Goal: Task Accomplishment & Management: Use online tool/utility

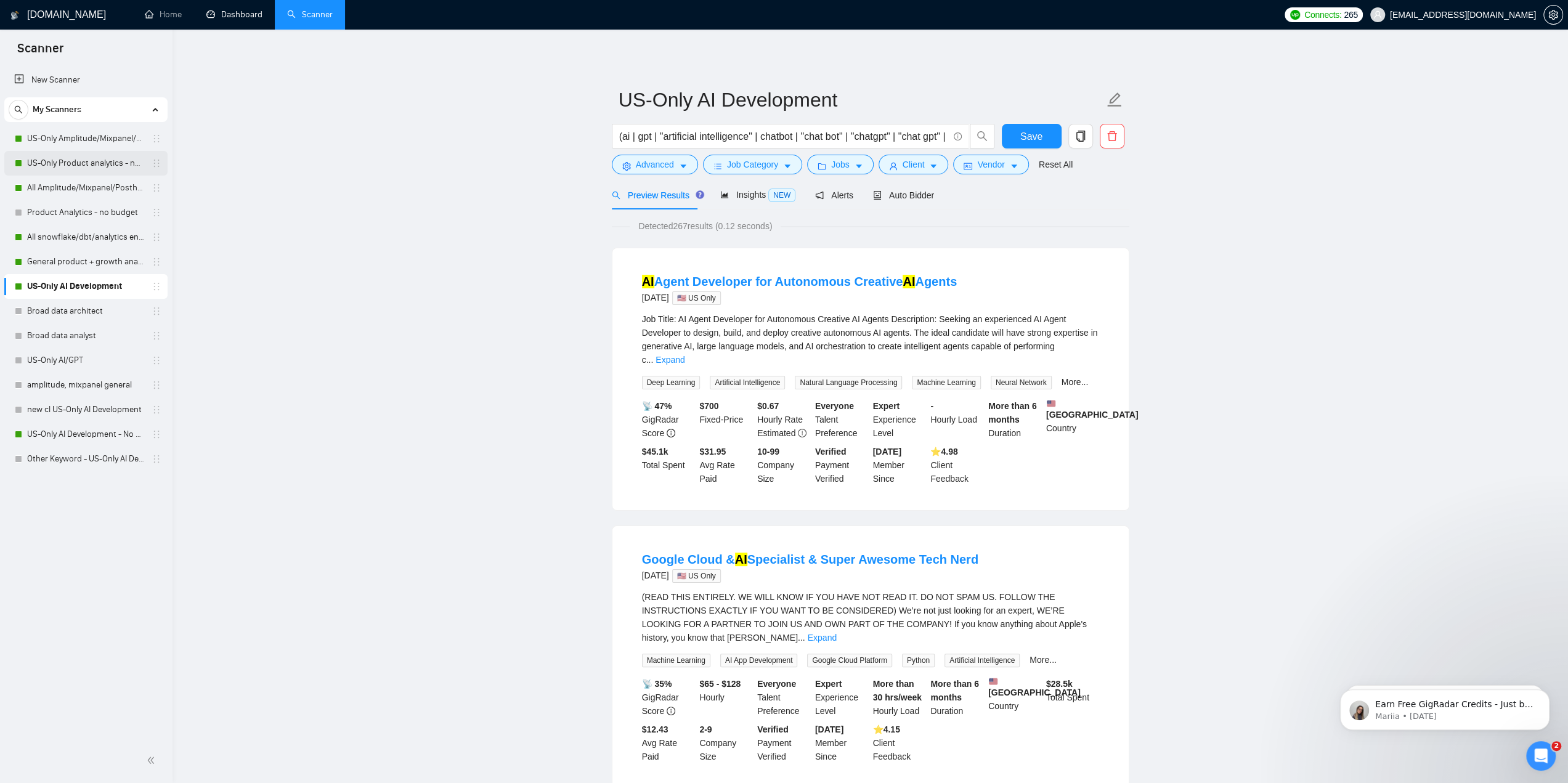
click at [91, 160] on link "US-Only Product analytics - no budget" at bounding box center [86, 163] width 117 height 24
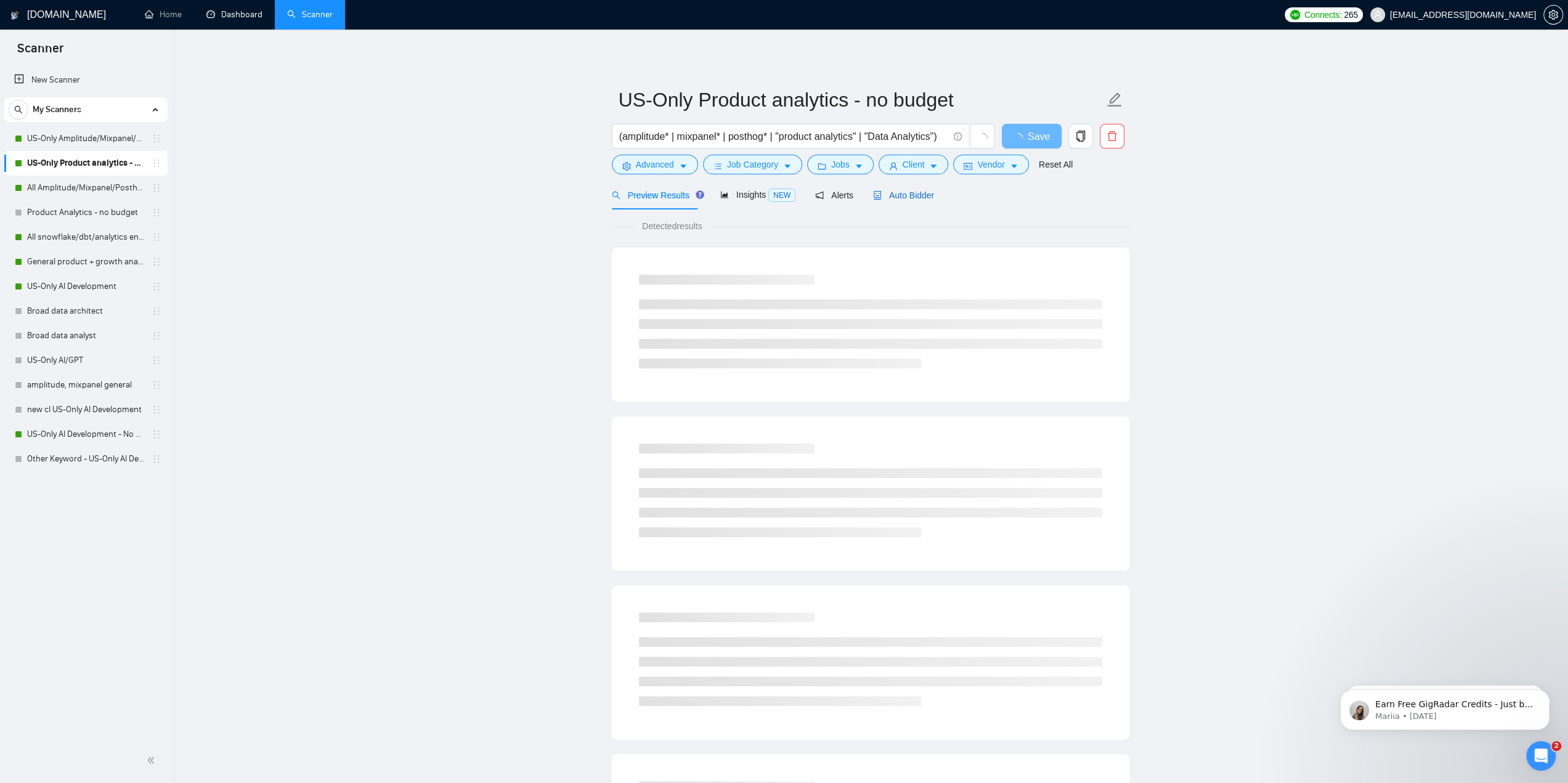
click at [908, 191] on span "Auto Bidder" at bounding box center [903, 196] width 61 height 10
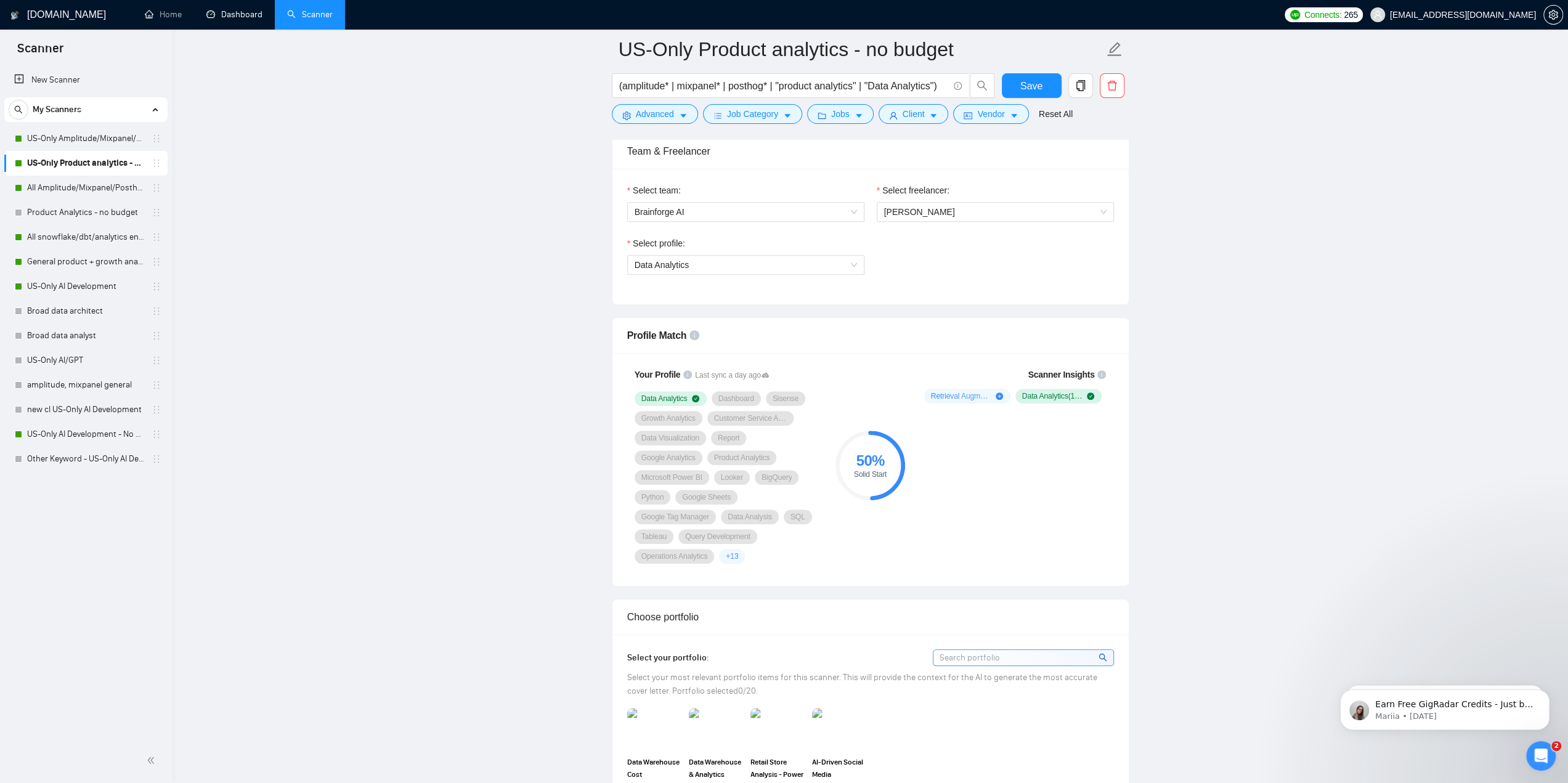
scroll to position [493, 0]
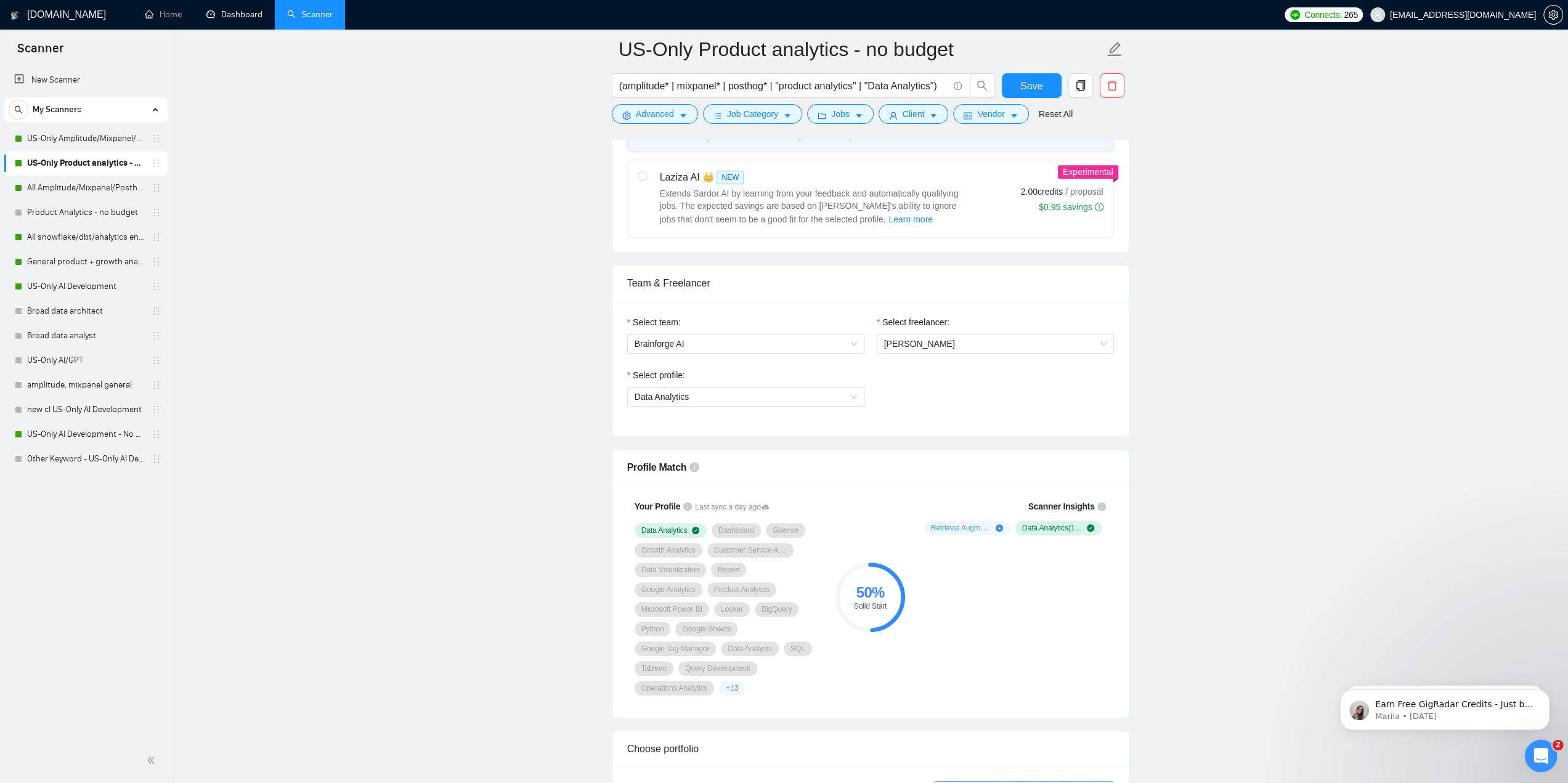
click at [1541, 752] on icon "Open Intercom Messenger" at bounding box center [1539, 754] width 20 height 20
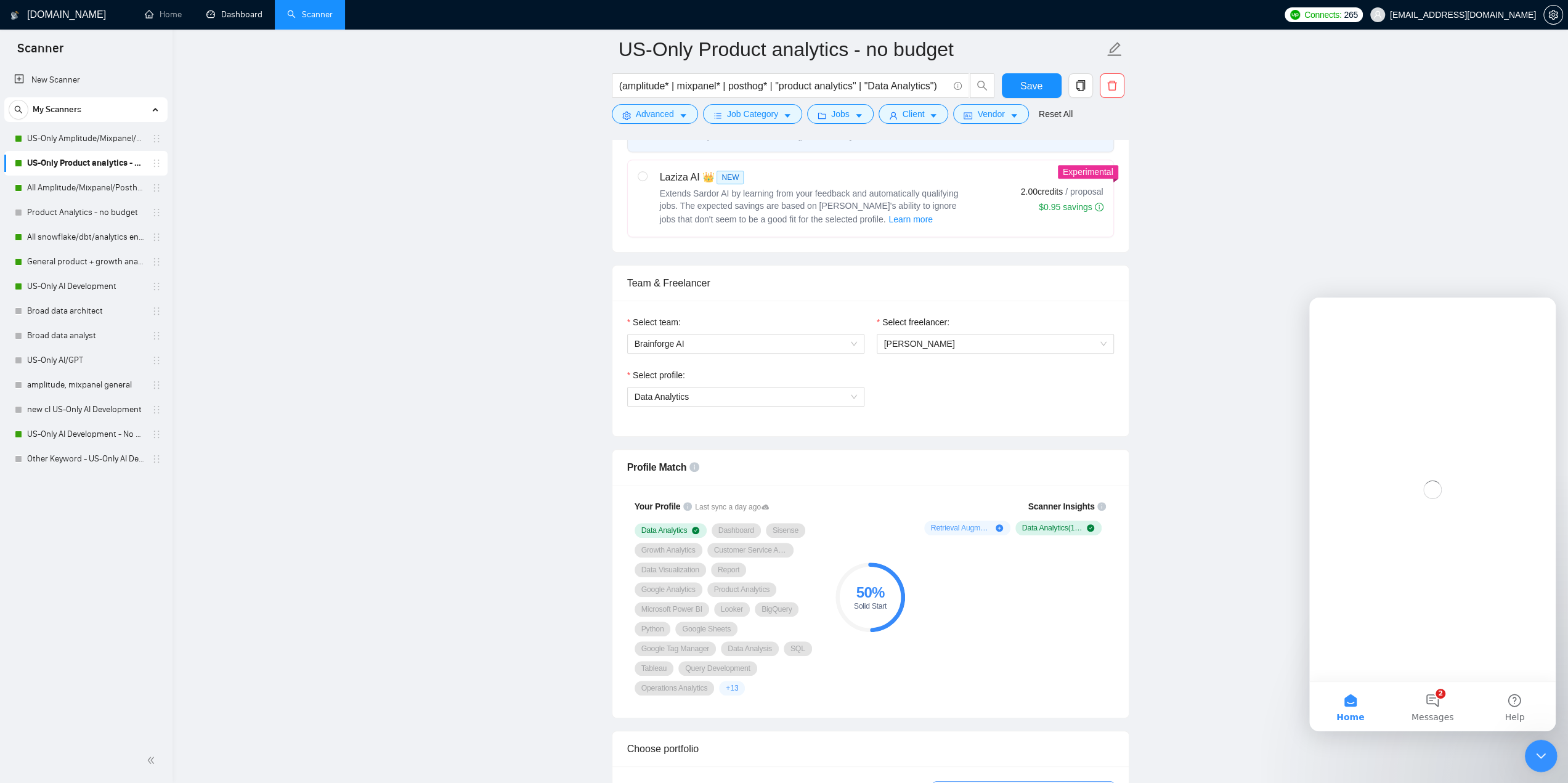
scroll to position [0, 0]
click at [1440, 702] on button "2 Messages" at bounding box center [1432, 707] width 82 height 49
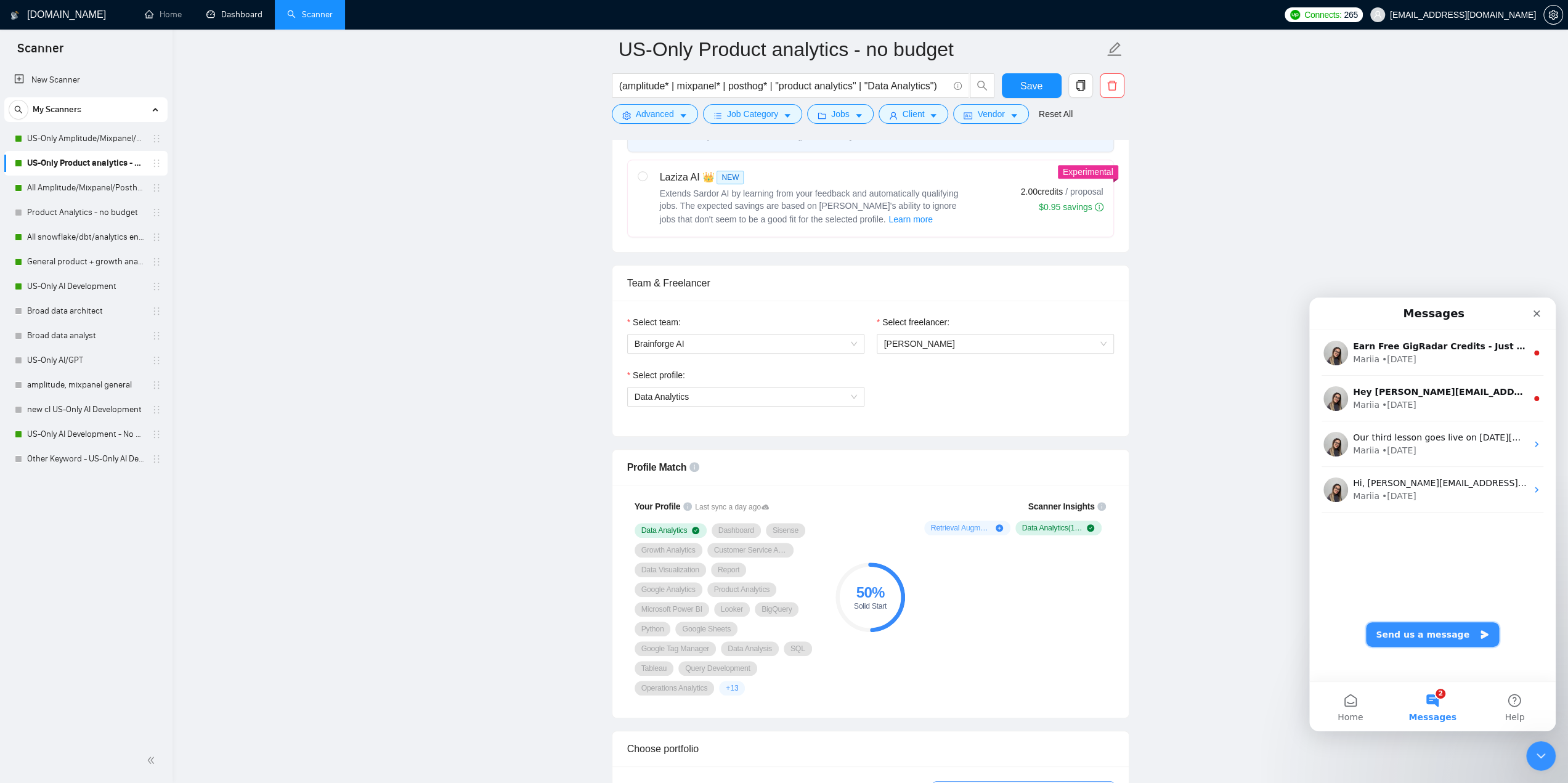
click at [1432, 639] on button "Send us a message" at bounding box center [1432, 635] width 133 height 24
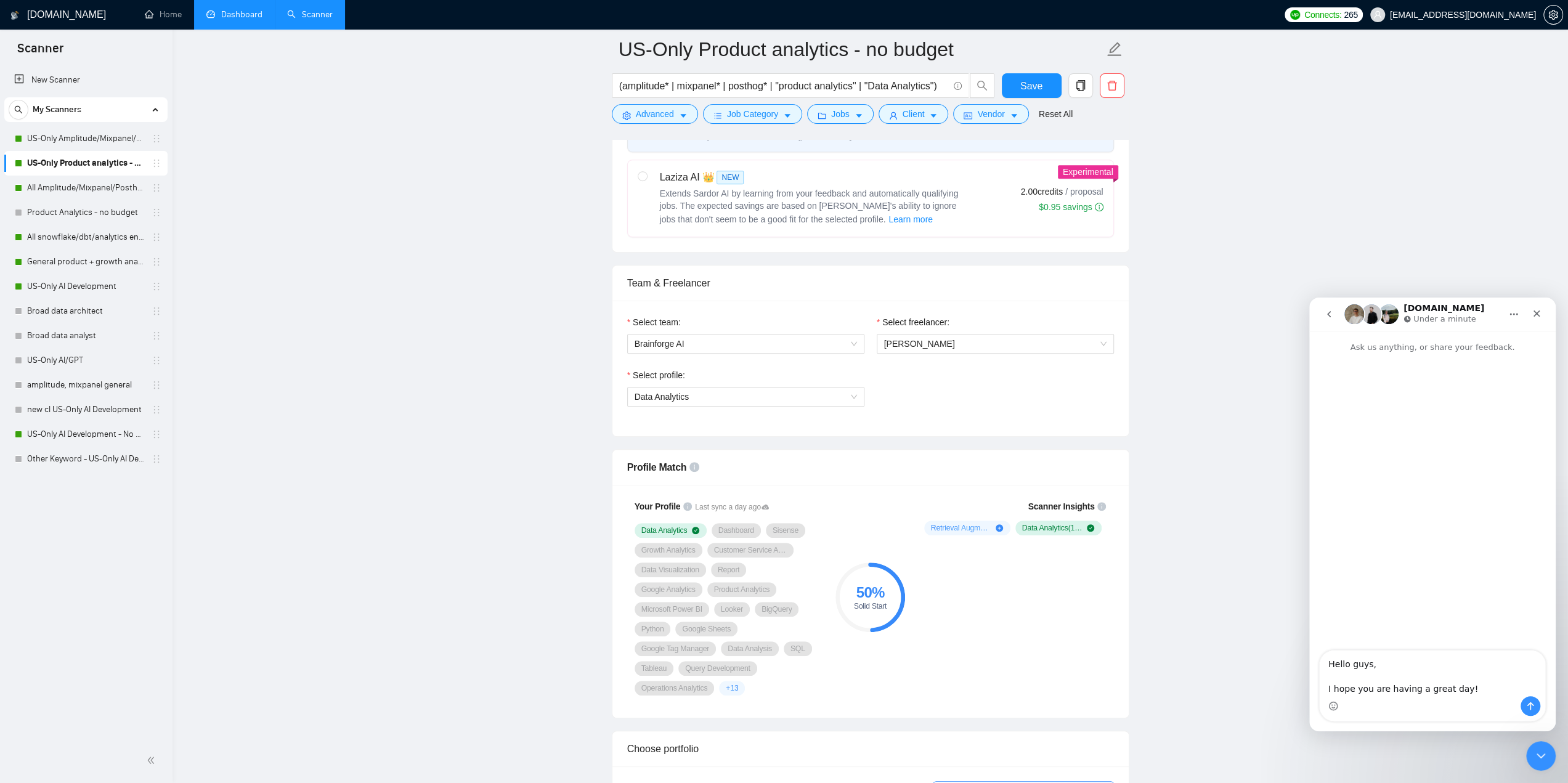
type textarea "Hello guys, I hope you are having a great day!"
click at [258, 14] on link "Dashboard" at bounding box center [235, 14] width 56 height 11
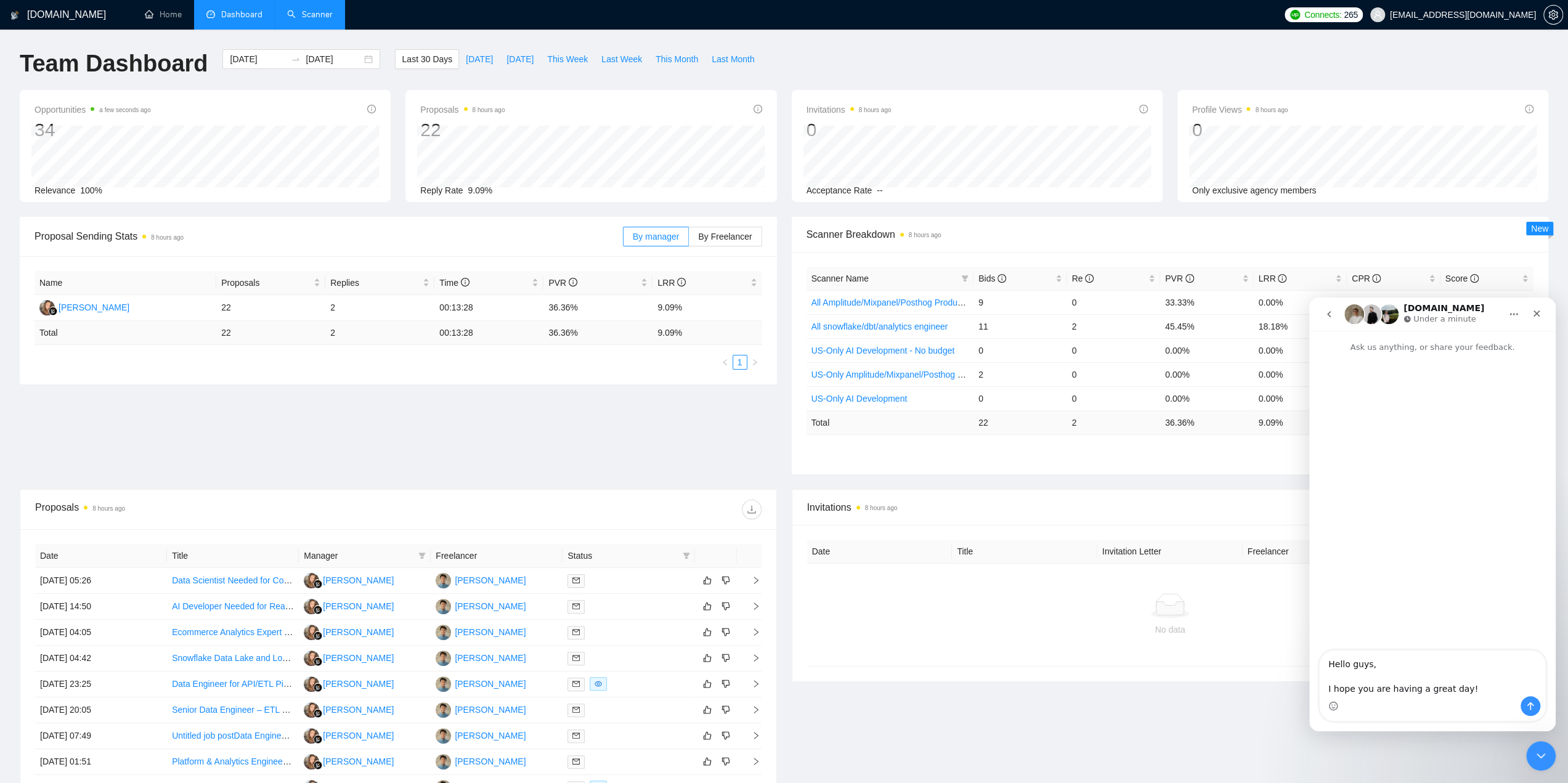
click at [304, 10] on link "Scanner" at bounding box center [309, 14] width 45 height 11
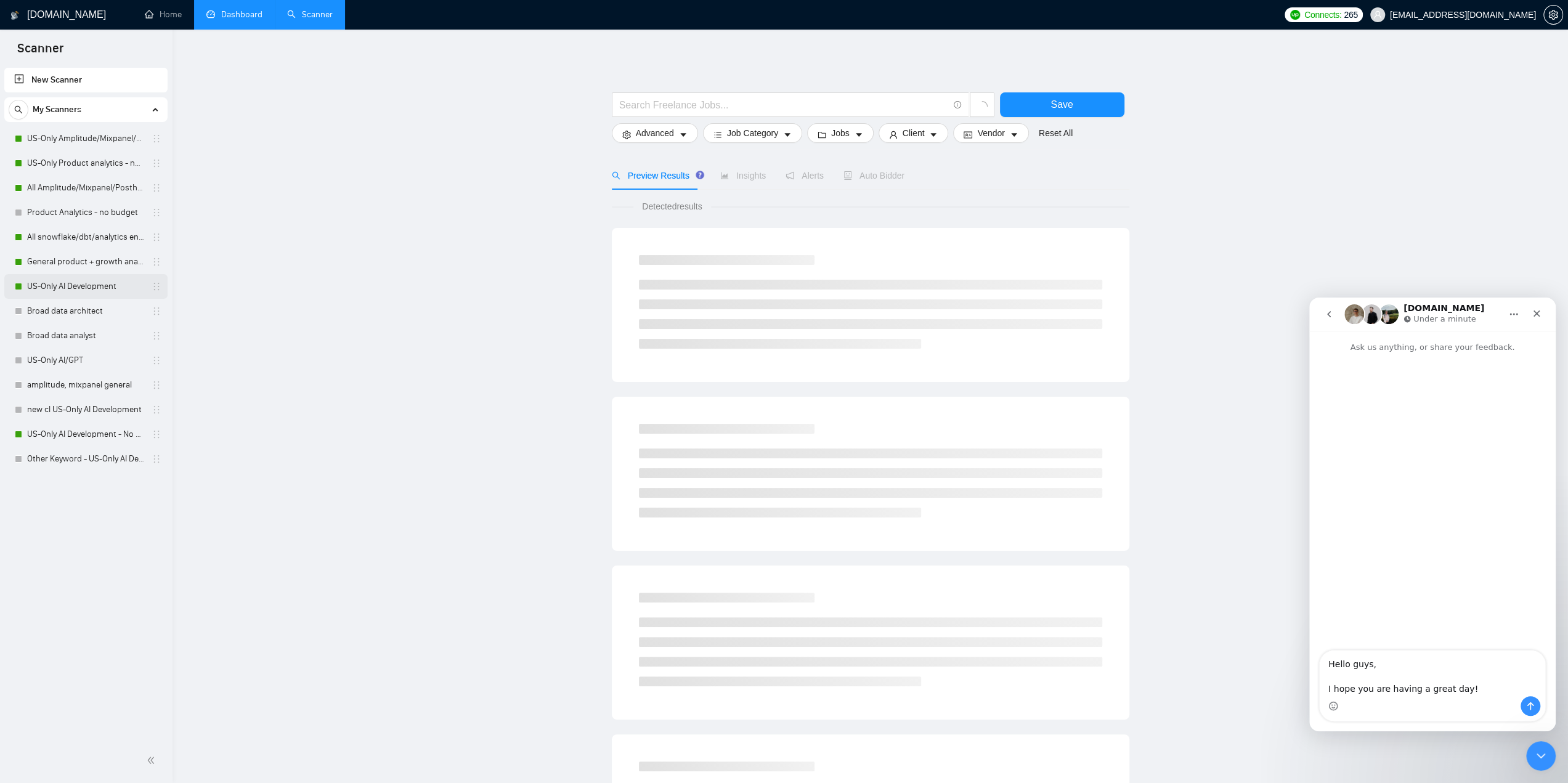
click at [69, 284] on link "US-Only AI Development" at bounding box center [86, 286] width 117 height 24
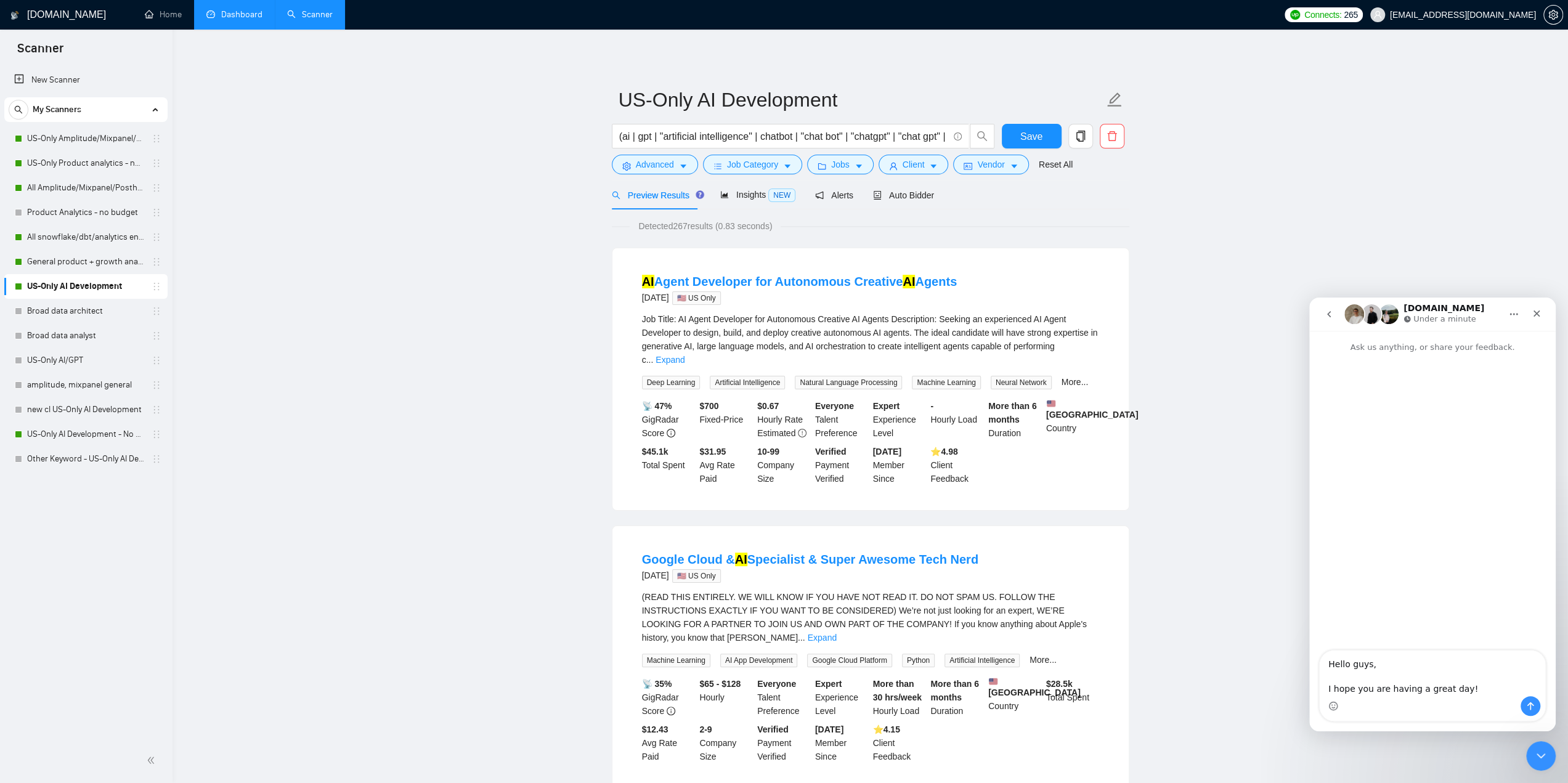
drag, startPoint x: 382, startPoint y: 232, endPoint x: 362, endPoint y: 192, distance: 44.7
click at [227, 12] on link "Dashboard" at bounding box center [235, 14] width 56 height 11
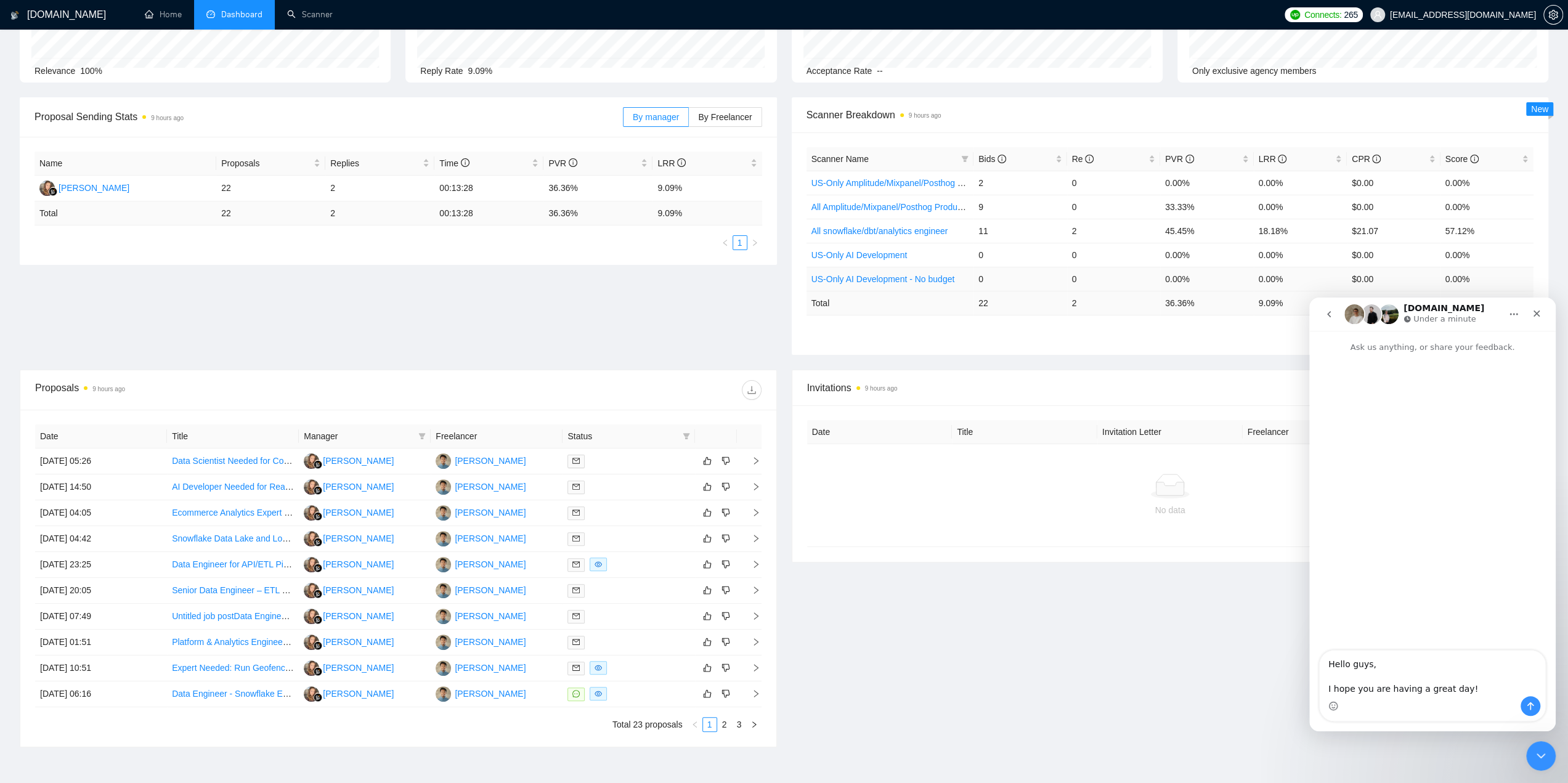
scroll to position [123, 0]
drag, startPoint x: 978, startPoint y: 272, endPoint x: 1159, endPoint y: 276, distance: 181.0
click at [1020, 273] on td "0" at bounding box center [1020, 275] width 94 height 24
drag, startPoint x: 977, startPoint y: 253, endPoint x: 1002, endPoint y: 252, distance: 25.0
click at [1002, 252] on td "0" at bounding box center [1020, 250] width 94 height 24
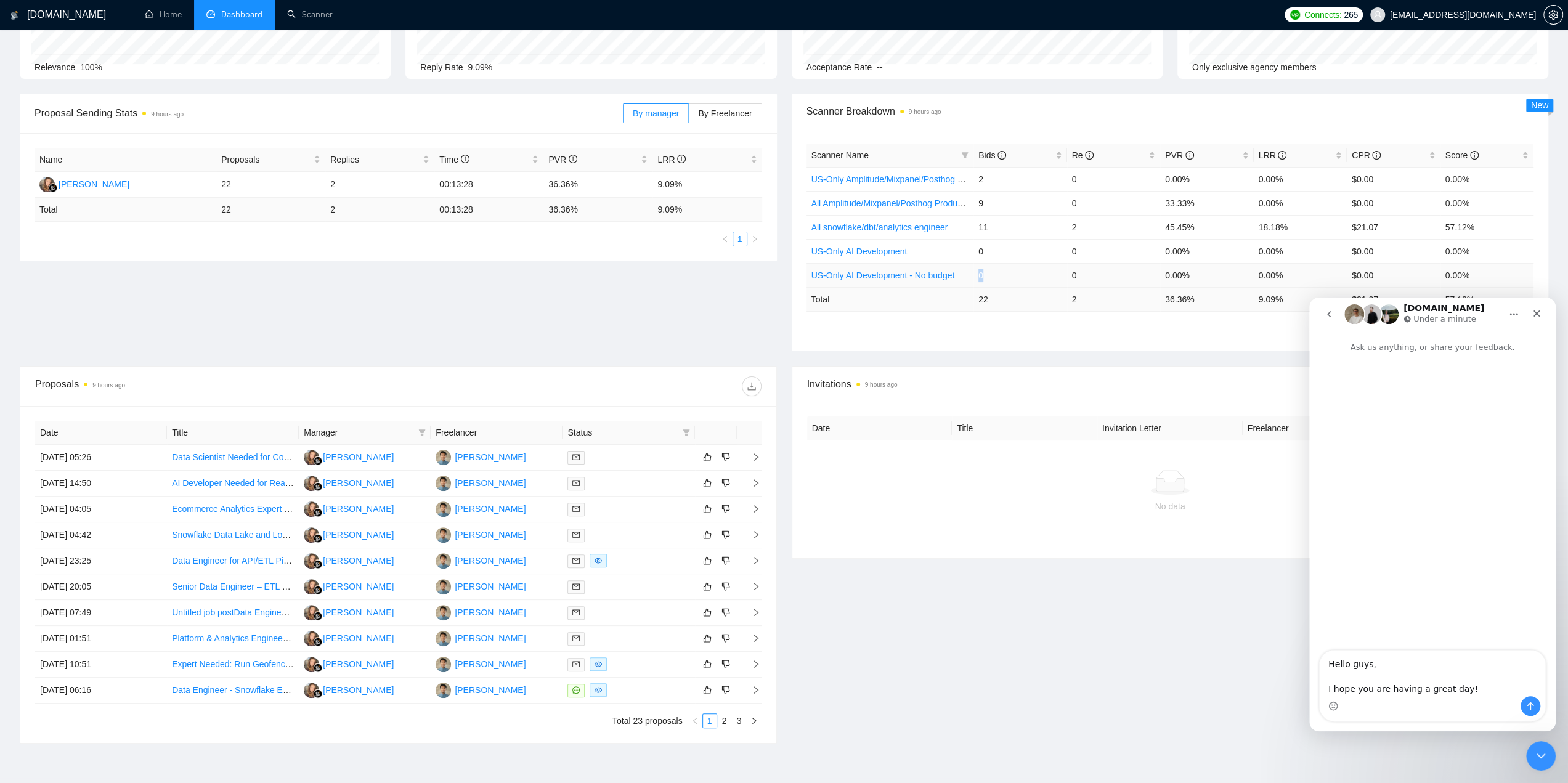
drag, startPoint x: 979, startPoint y: 274, endPoint x: 1045, endPoint y: 272, distance: 66.0
click at [1024, 273] on td "0" at bounding box center [1020, 275] width 94 height 24
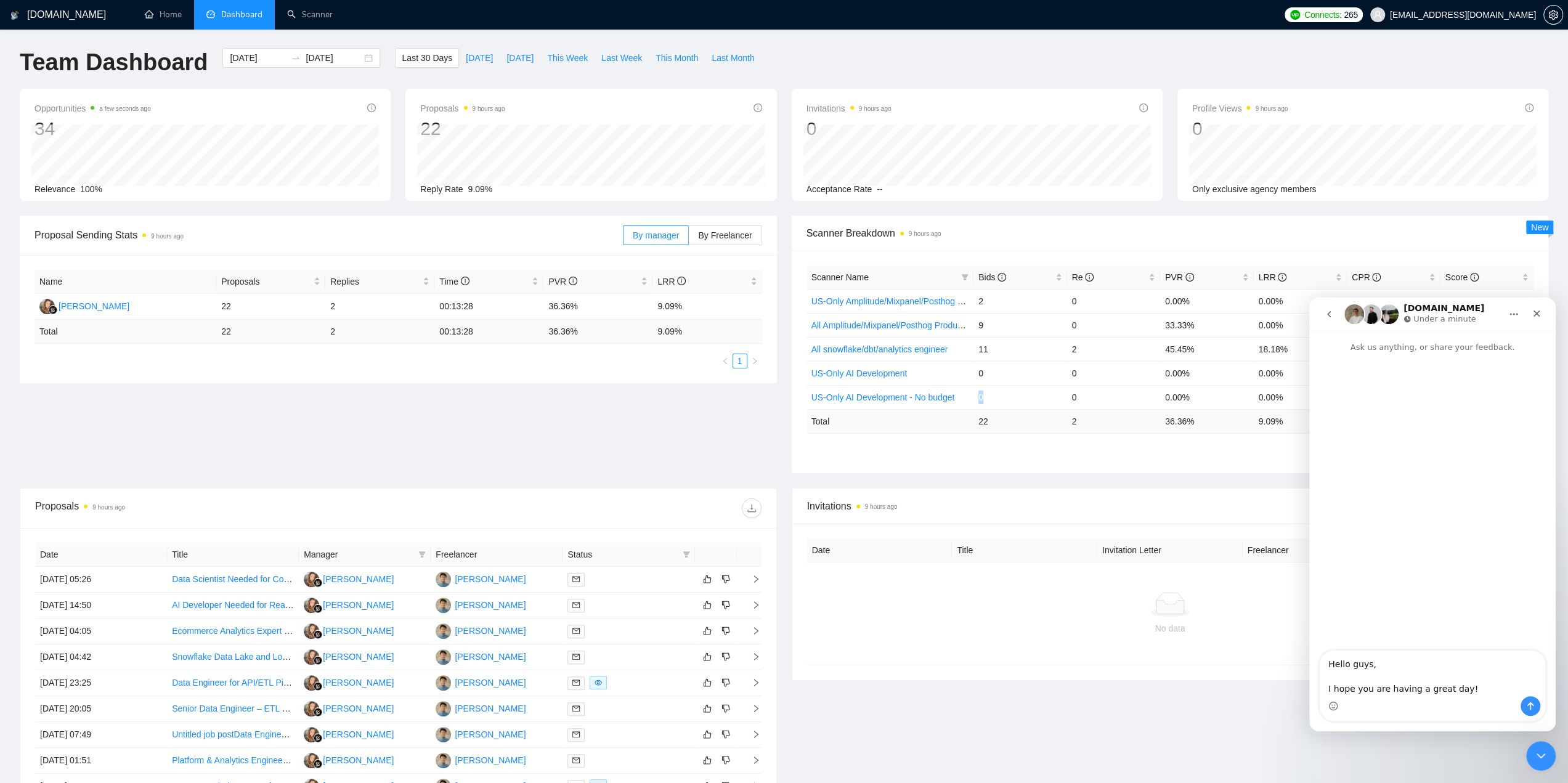
scroll to position [0, 0]
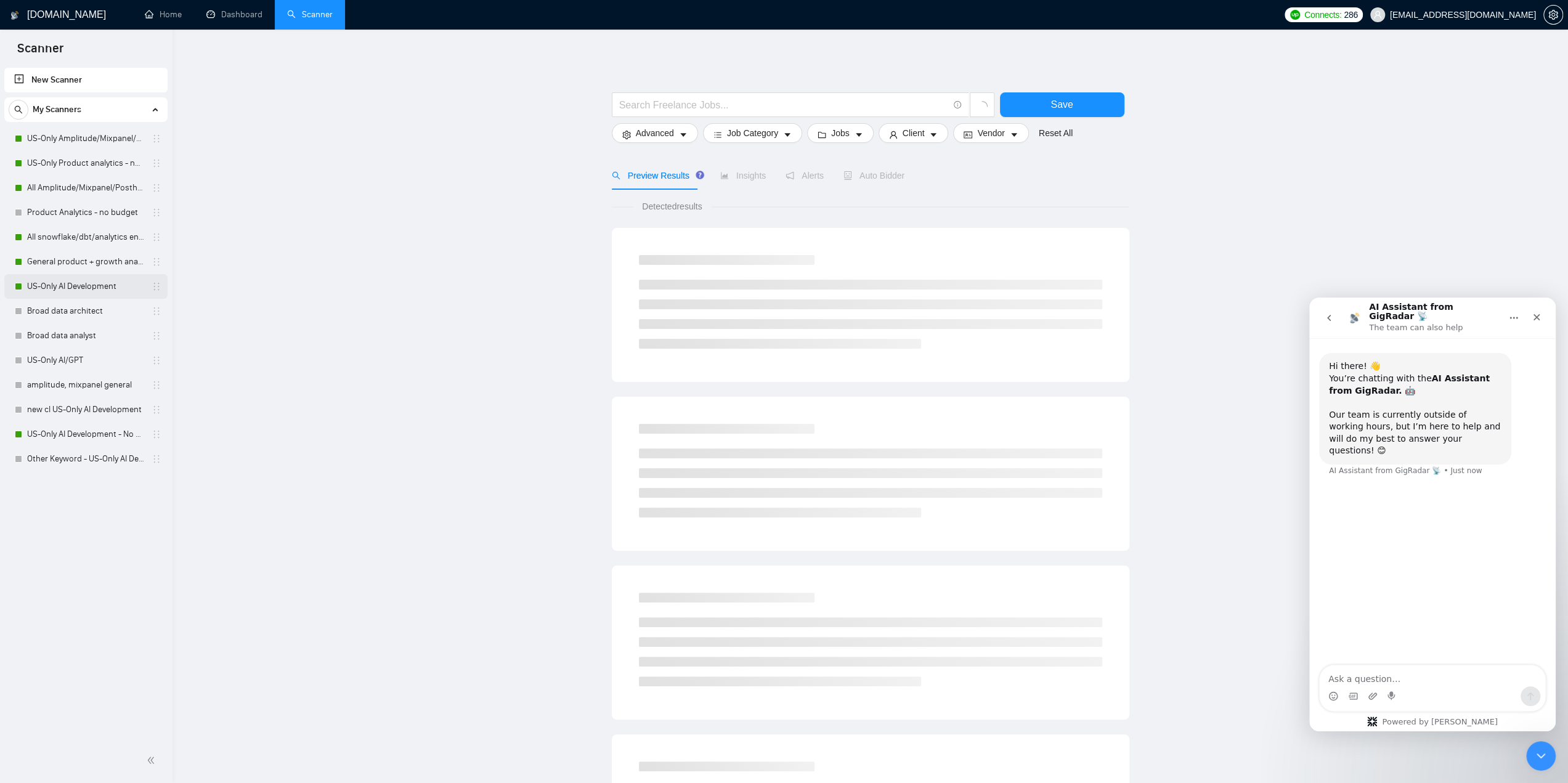
click at [105, 284] on link "US-Only AI Development" at bounding box center [86, 286] width 117 height 24
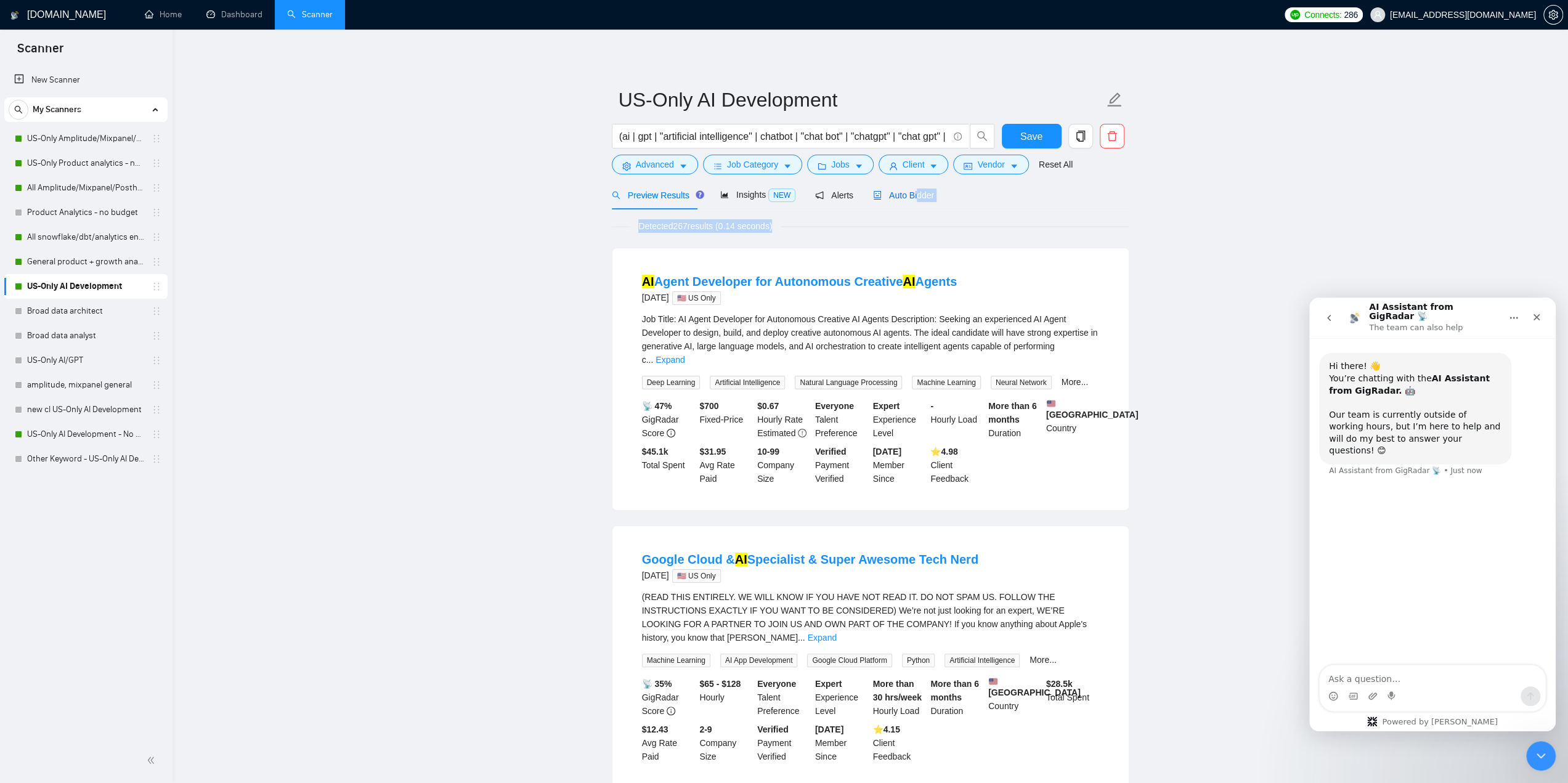
drag, startPoint x: 913, startPoint y: 201, endPoint x: 890, endPoint y: 231, distance: 37.8
click at [854, 168] on icon "caret-down" at bounding box center [858, 166] width 9 height 9
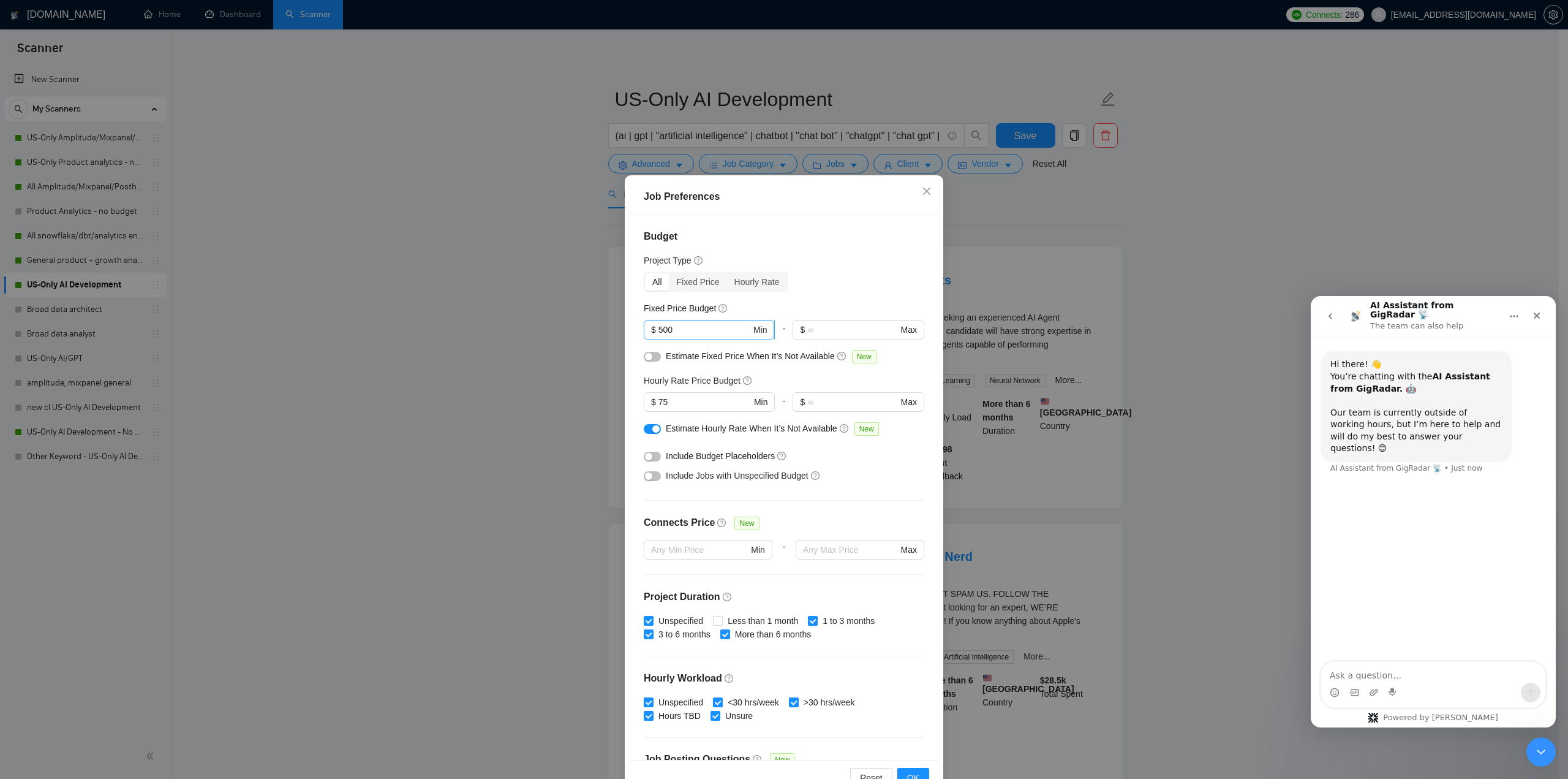
click at [698, 334] on input "500" at bounding box center [704, 329] width 92 height 14
click at [692, 407] on input "75" at bounding box center [704, 402] width 92 height 14
click at [693, 405] on input "75" at bounding box center [704, 402] width 92 height 14
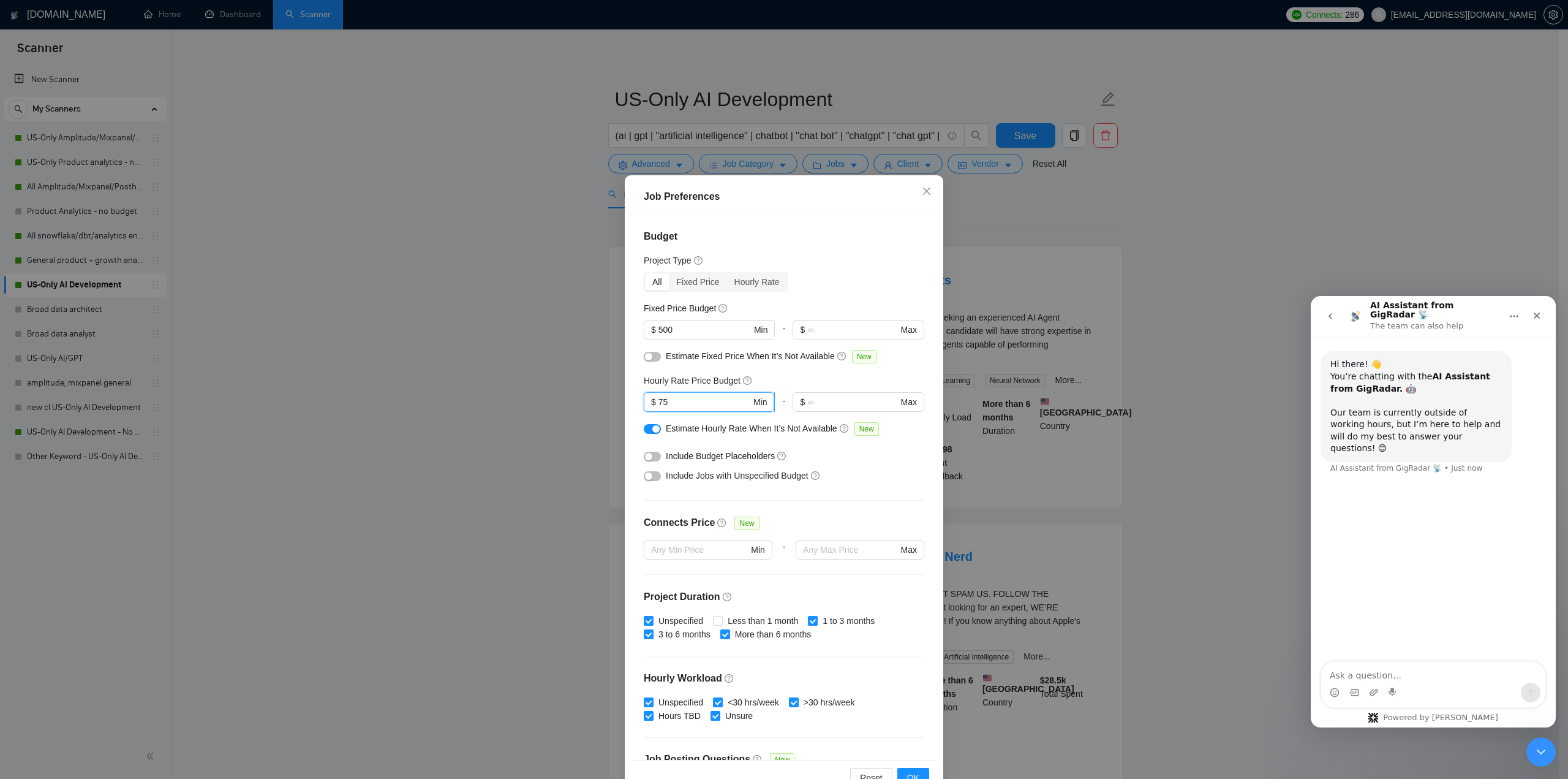
click at [693, 405] on input "75" at bounding box center [704, 402] width 92 height 14
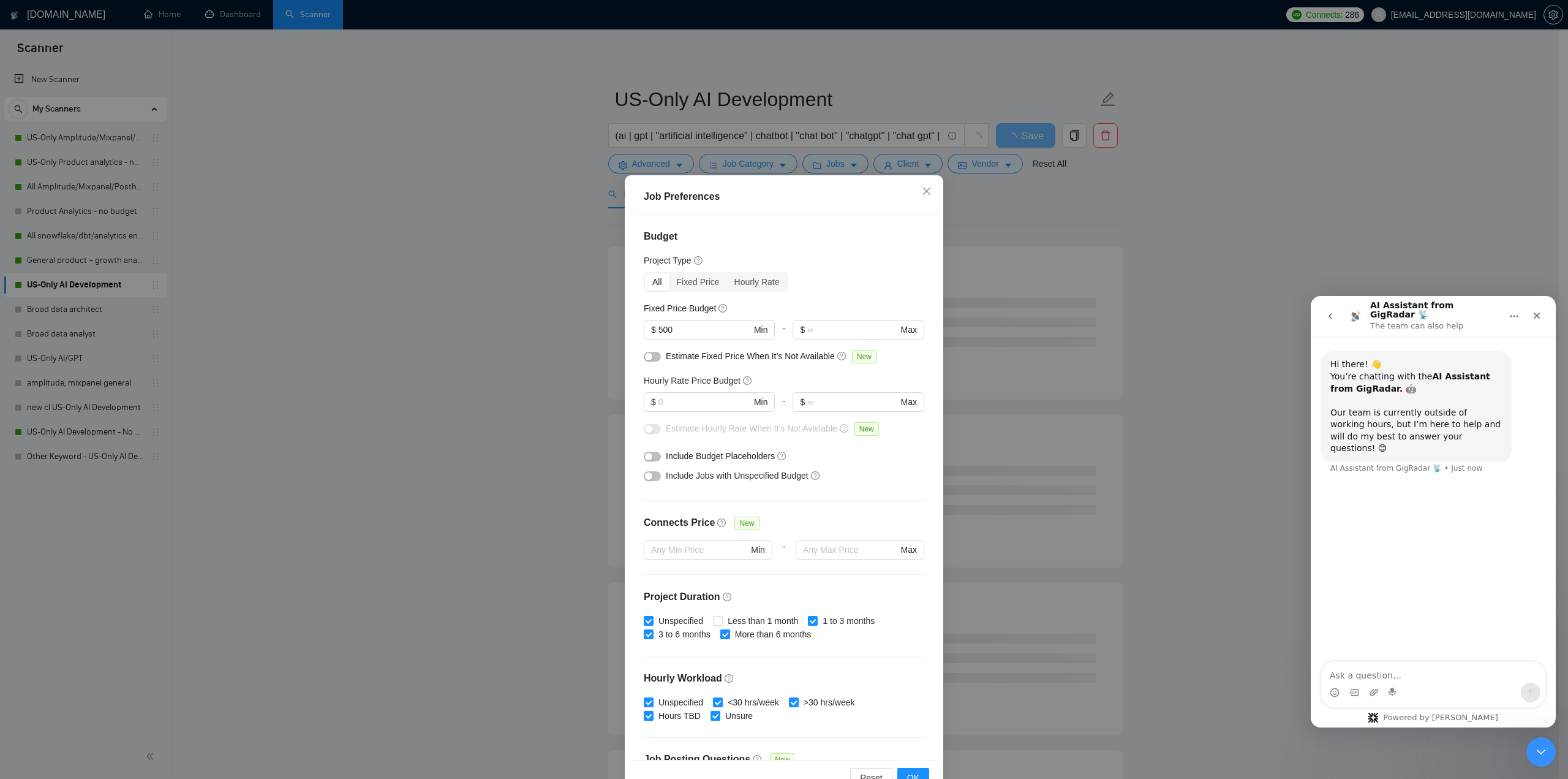
drag, startPoint x: 833, startPoint y: 371, endPoint x: 784, endPoint y: 373, distance: 49.0
click at [784, 373] on div "Budget Project Type All Fixed Price Hourly Rate Fixed Price Budget $ 500 Min - …" at bounding box center [784, 488] width 310 height 546
click at [787, 374] on div "Hourly Rate Price Budget" at bounding box center [784, 380] width 281 height 14
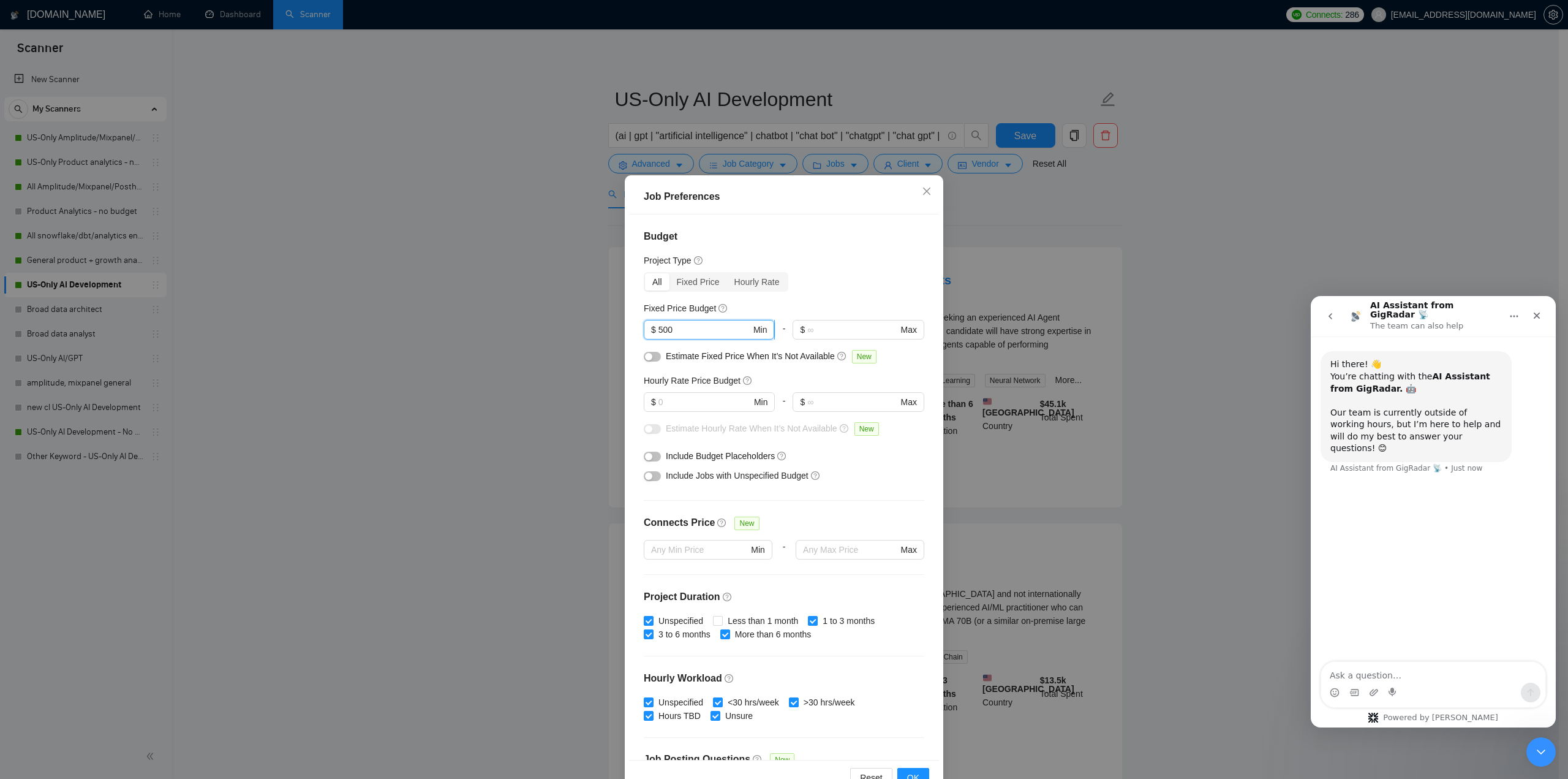
click at [713, 324] on input "500" at bounding box center [704, 329] width 92 height 14
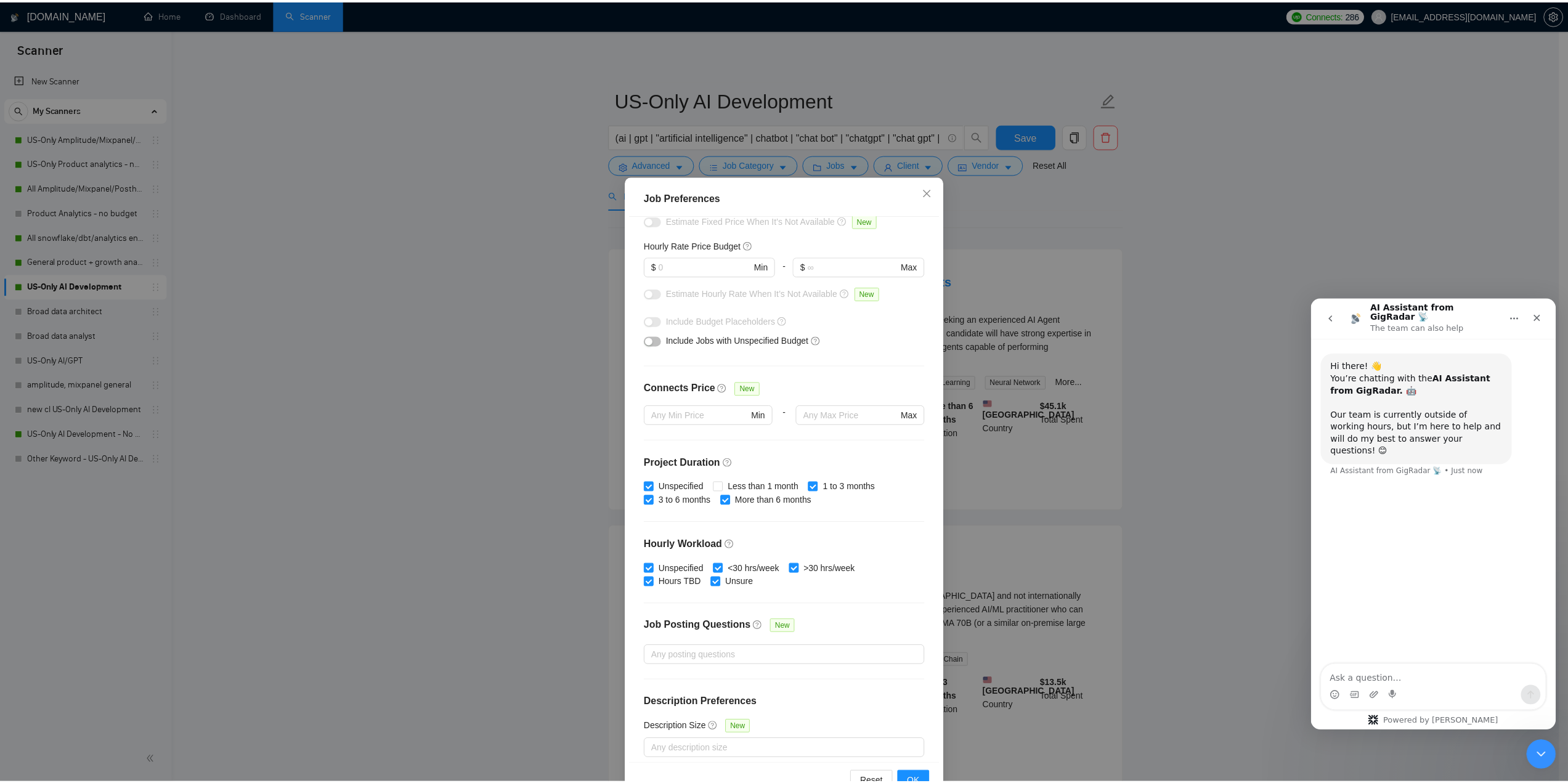
scroll to position [145, 0]
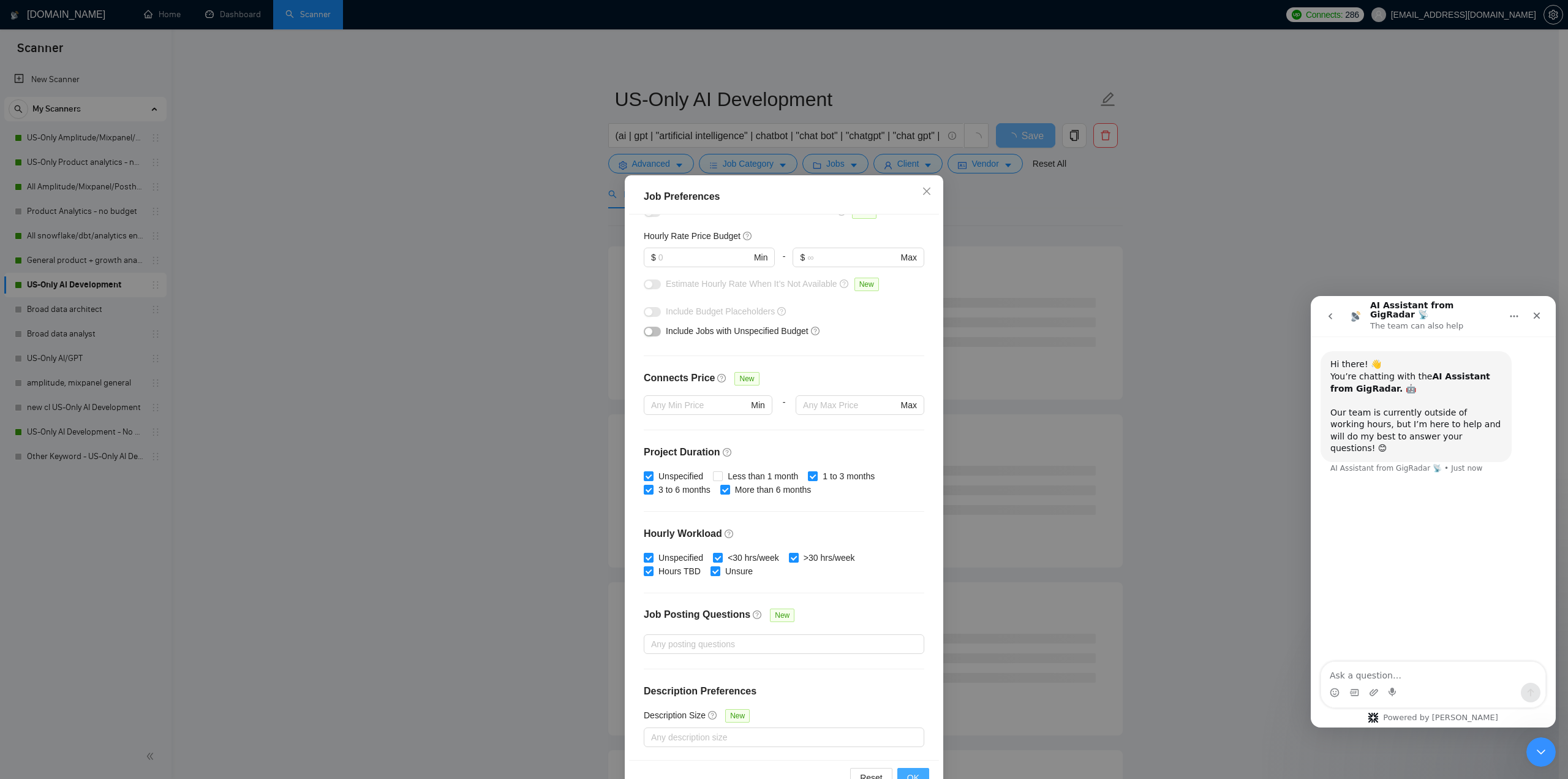
click at [907, 773] on span "OK" at bounding box center [913, 778] width 12 height 14
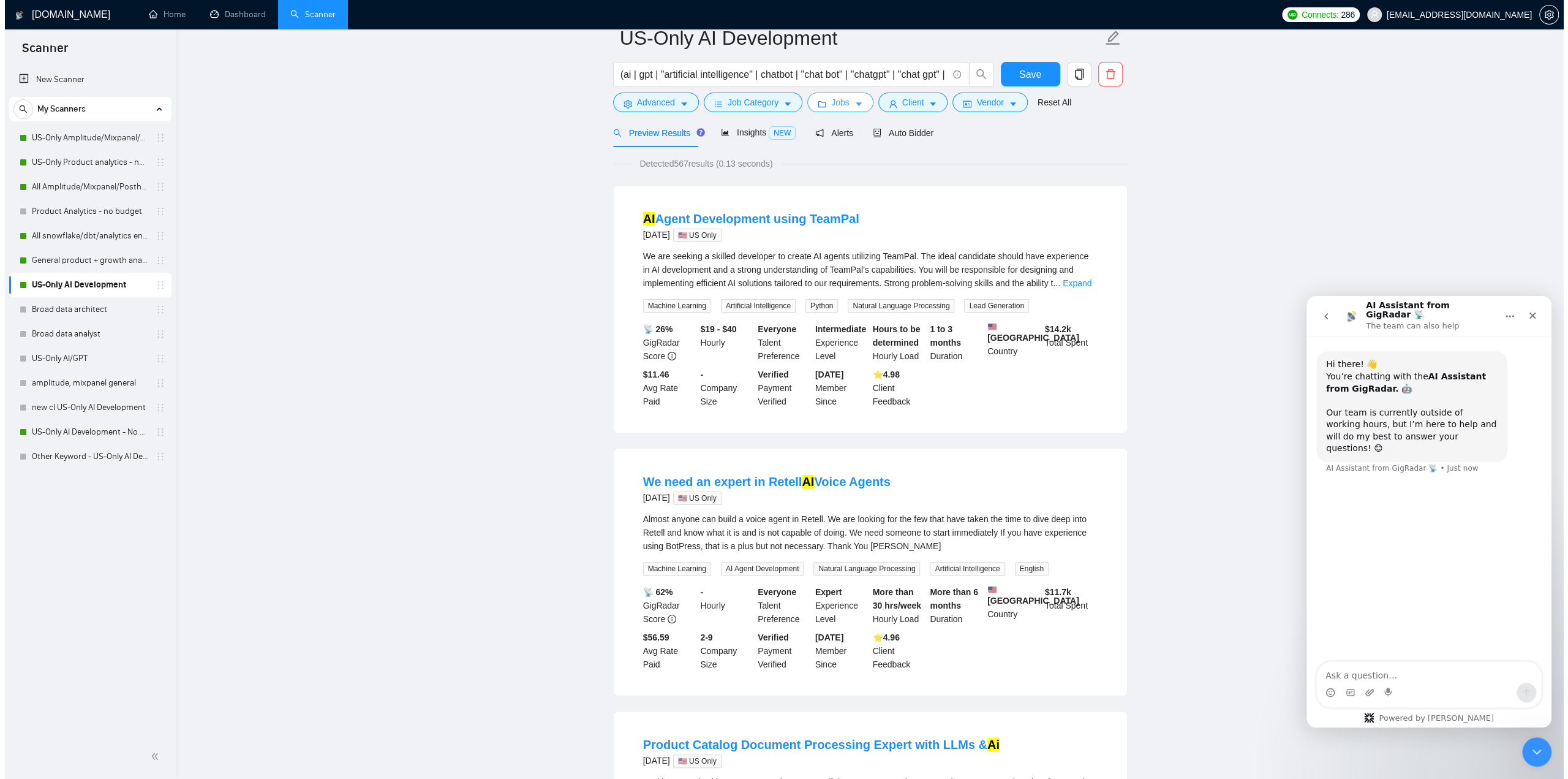
scroll to position [0, 0]
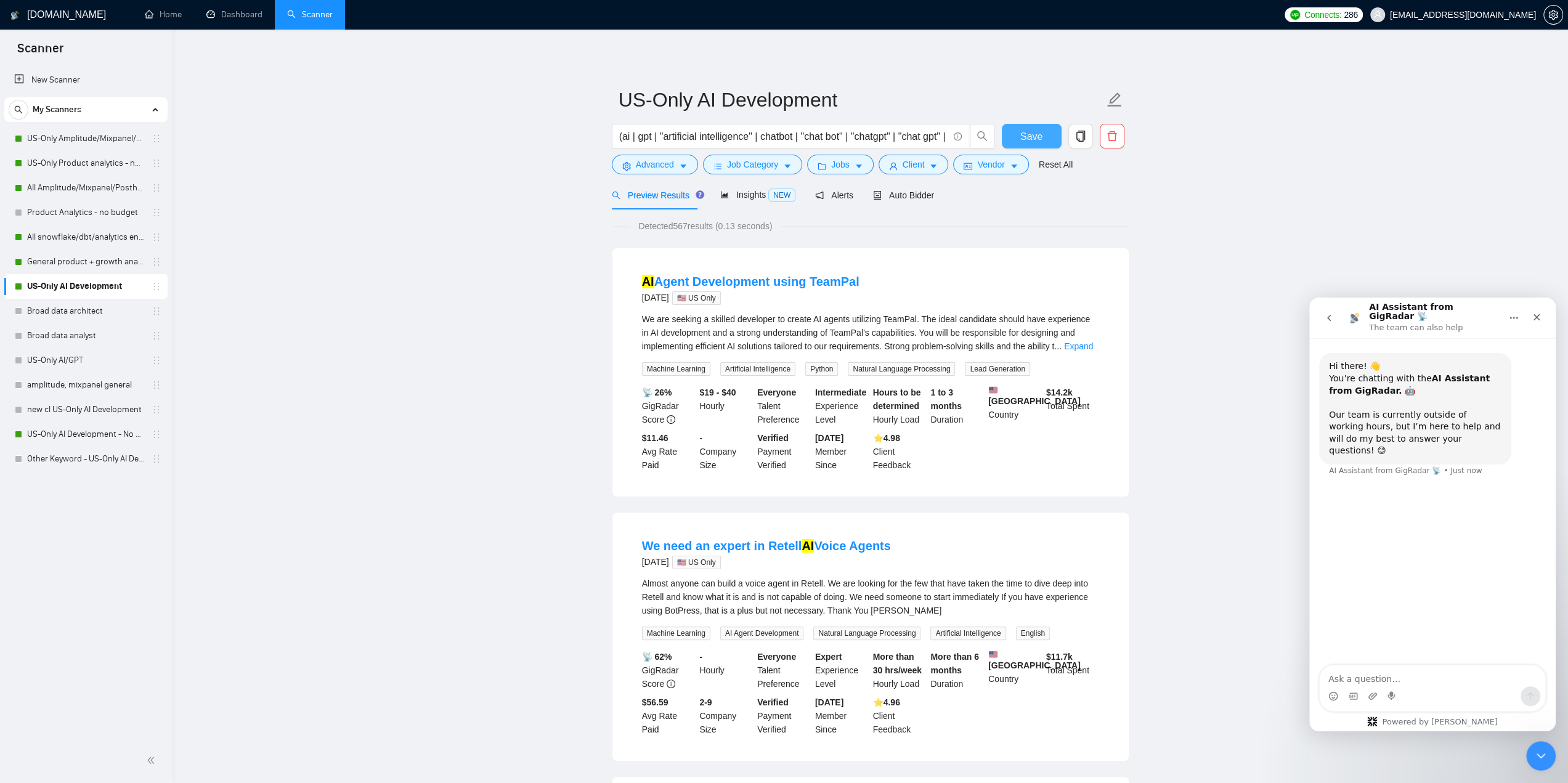
click at [1033, 131] on span "Save" at bounding box center [1031, 136] width 22 height 15
click at [783, 163] on icon "caret-down" at bounding box center [787, 166] width 9 height 9
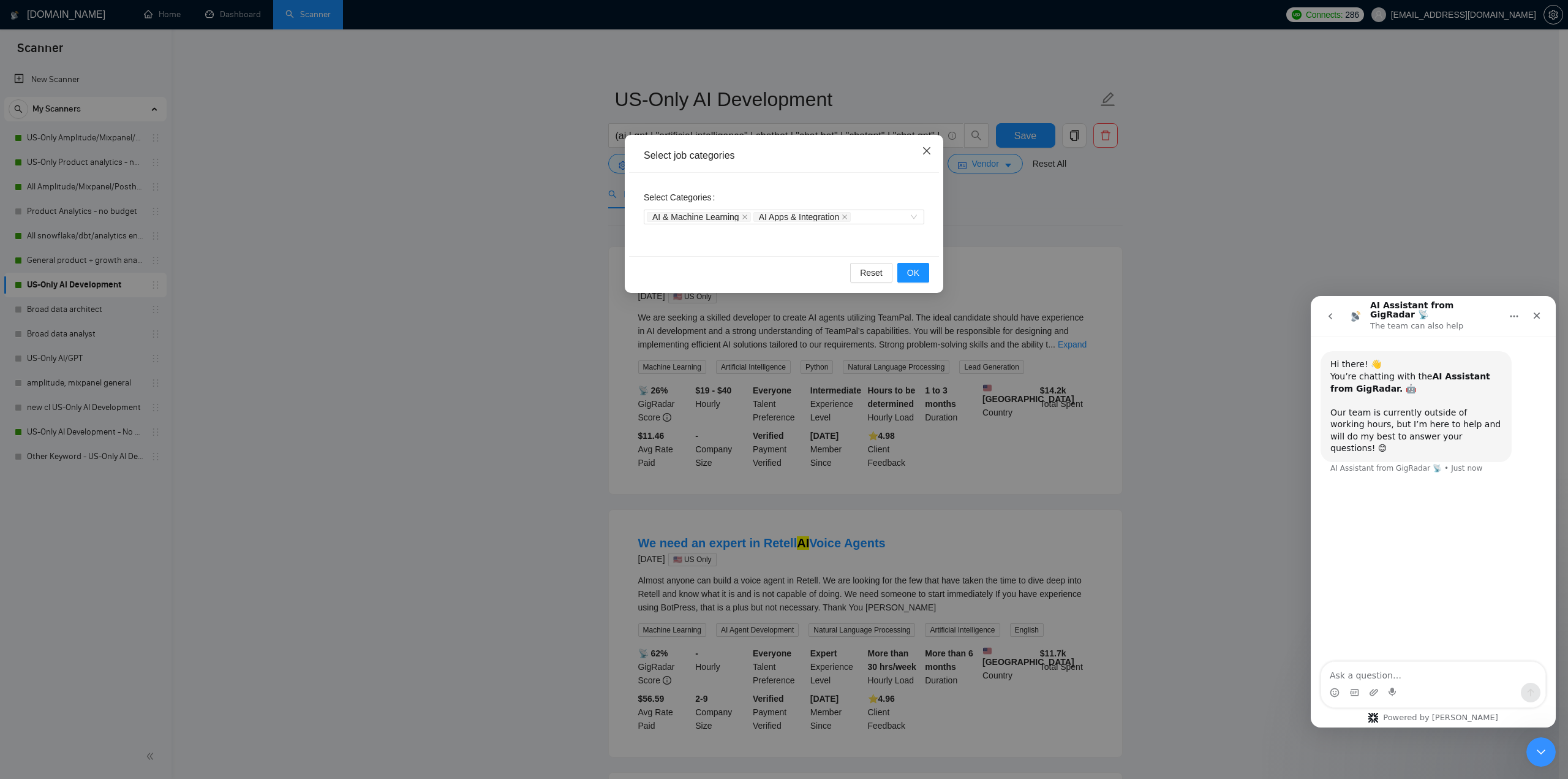
click at [922, 153] on icon "close" at bounding box center [927, 151] width 10 height 10
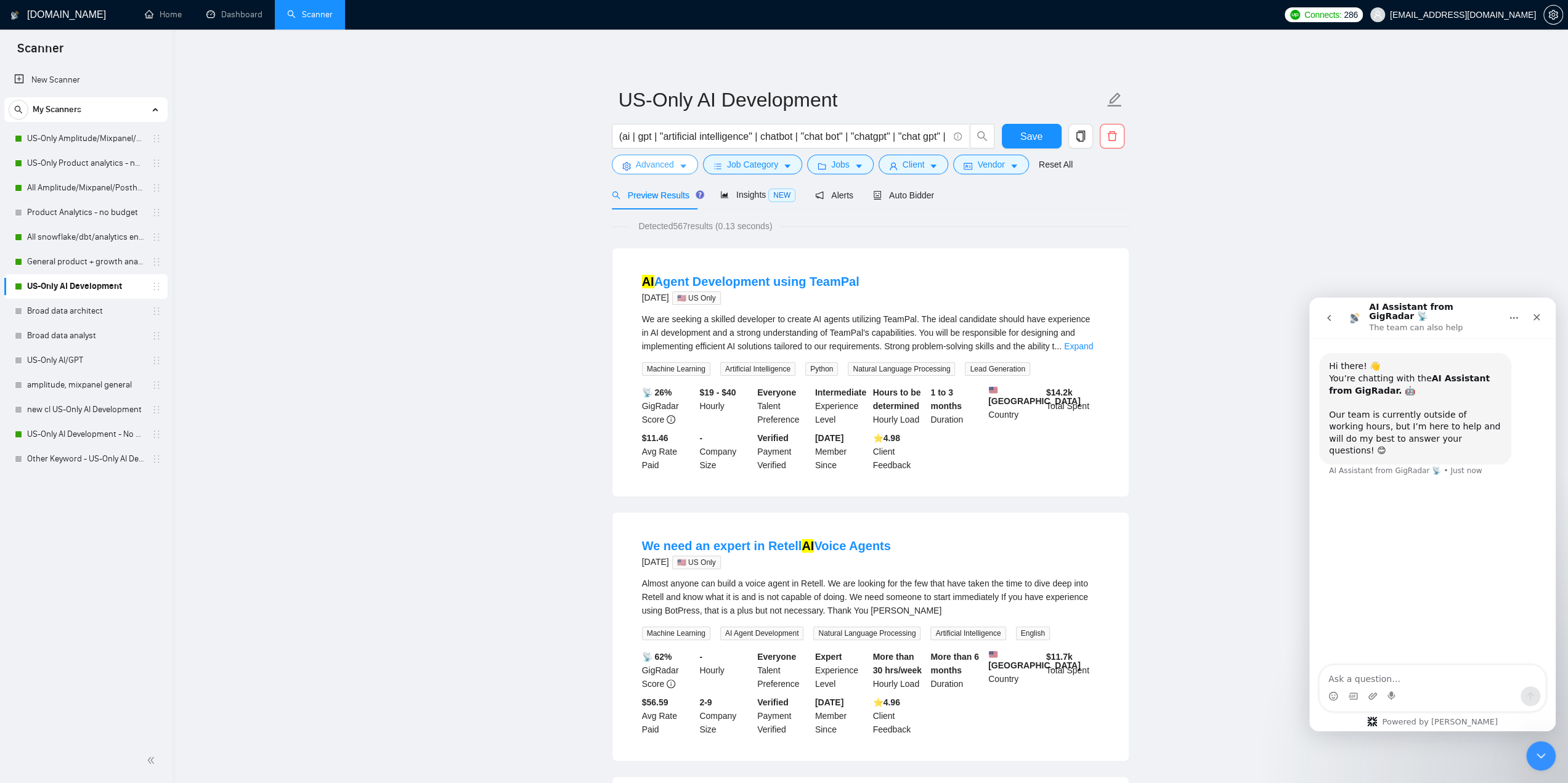
click at [661, 165] on span "Advanced" at bounding box center [654, 164] width 38 height 14
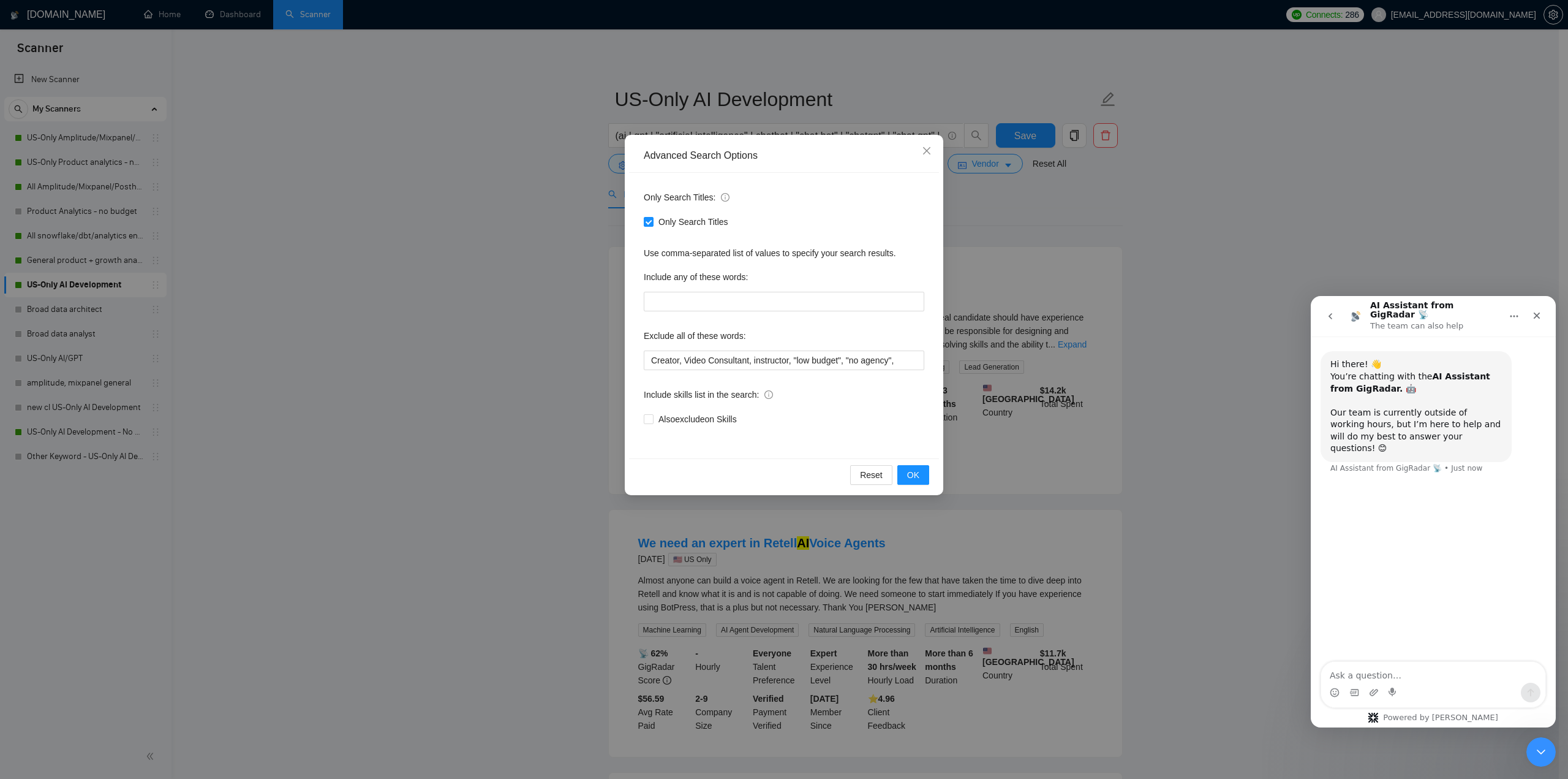
click at [525, 211] on div "Advanced Search Options Only Search Titles: Only Search Titles Use comma-separa…" at bounding box center [784, 390] width 1568 height 779
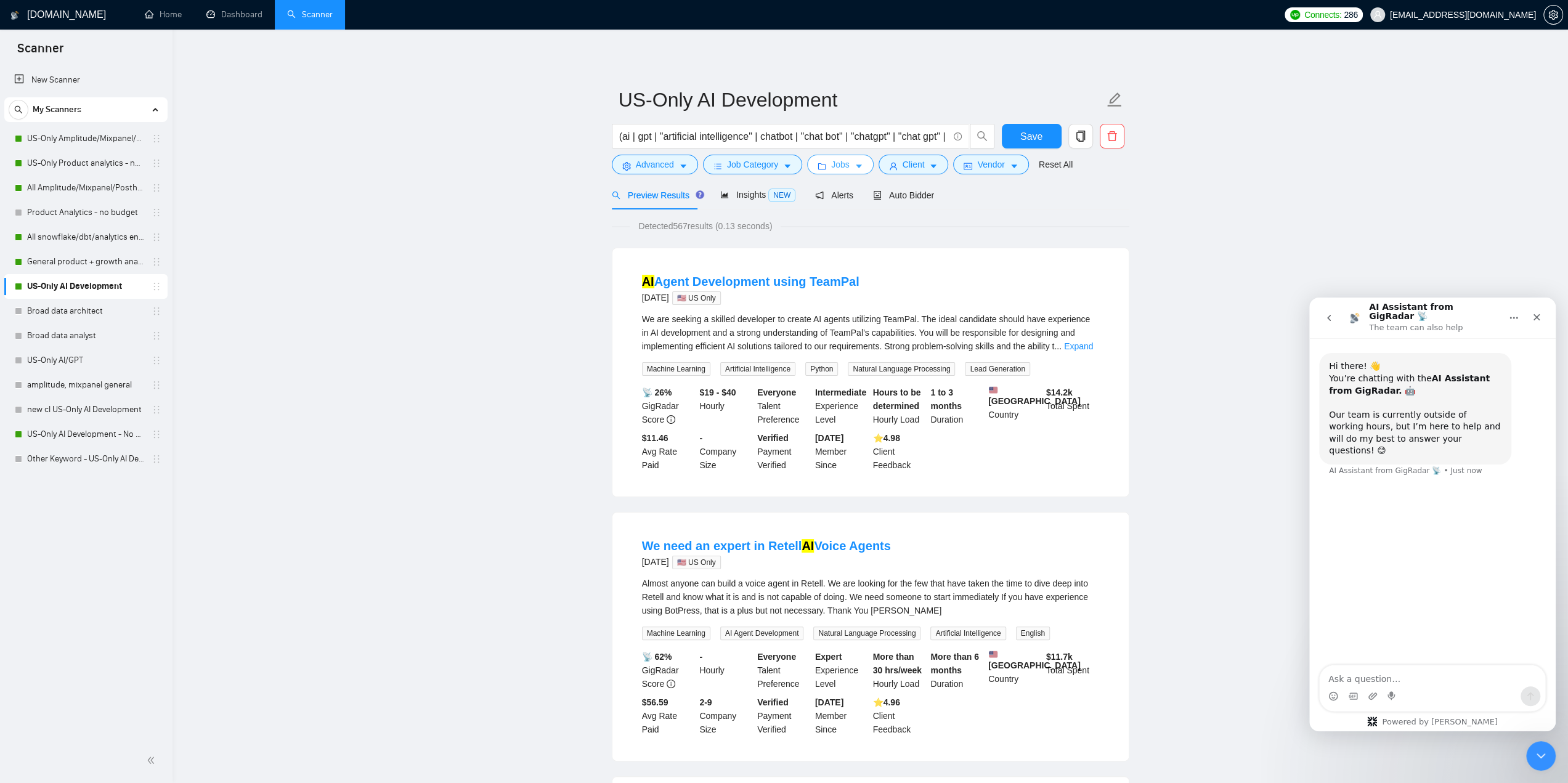
click at [843, 163] on span "Jobs" at bounding box center [840, 164] width 19 height 14
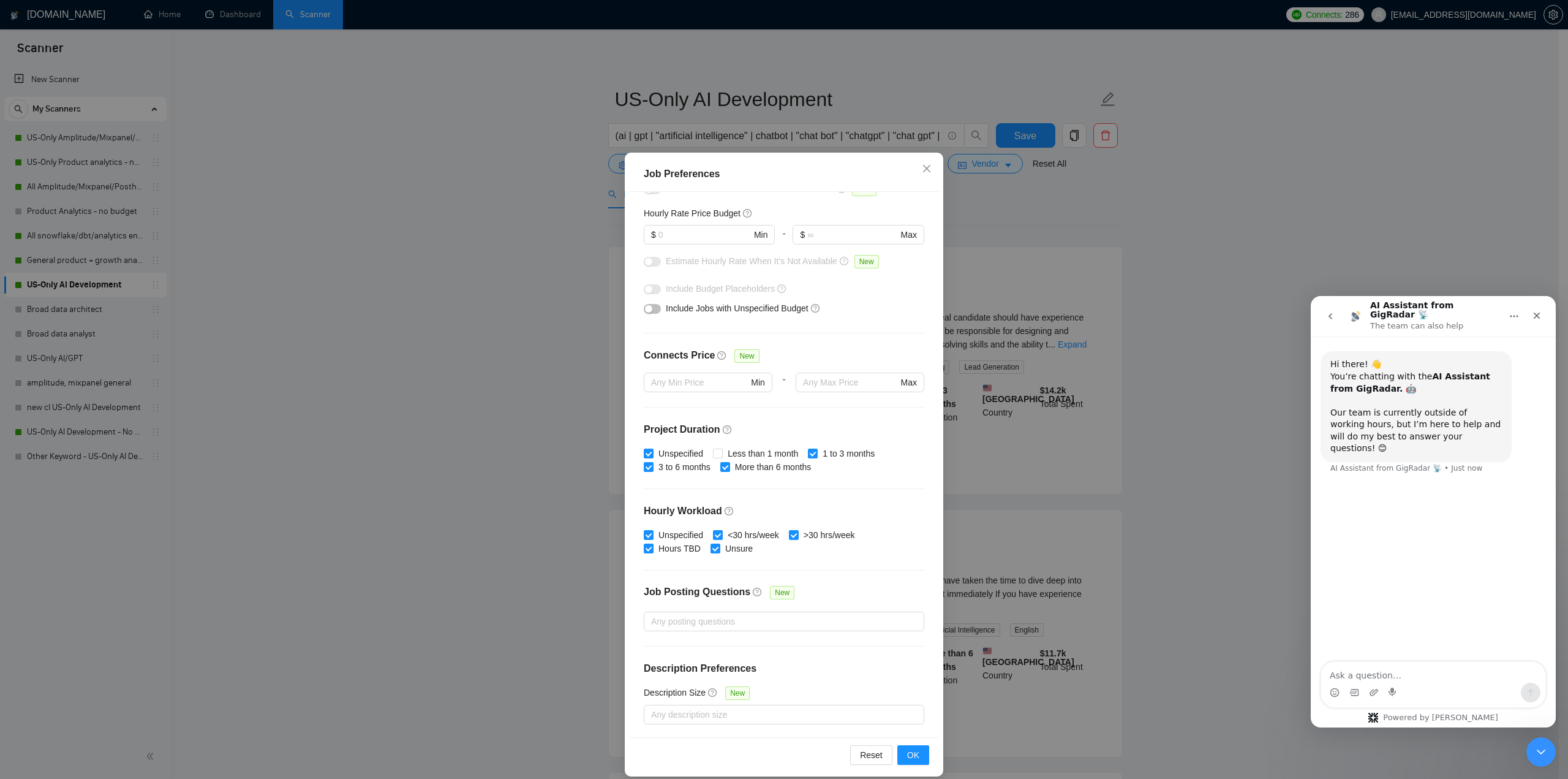
scroll to position [34, 0]
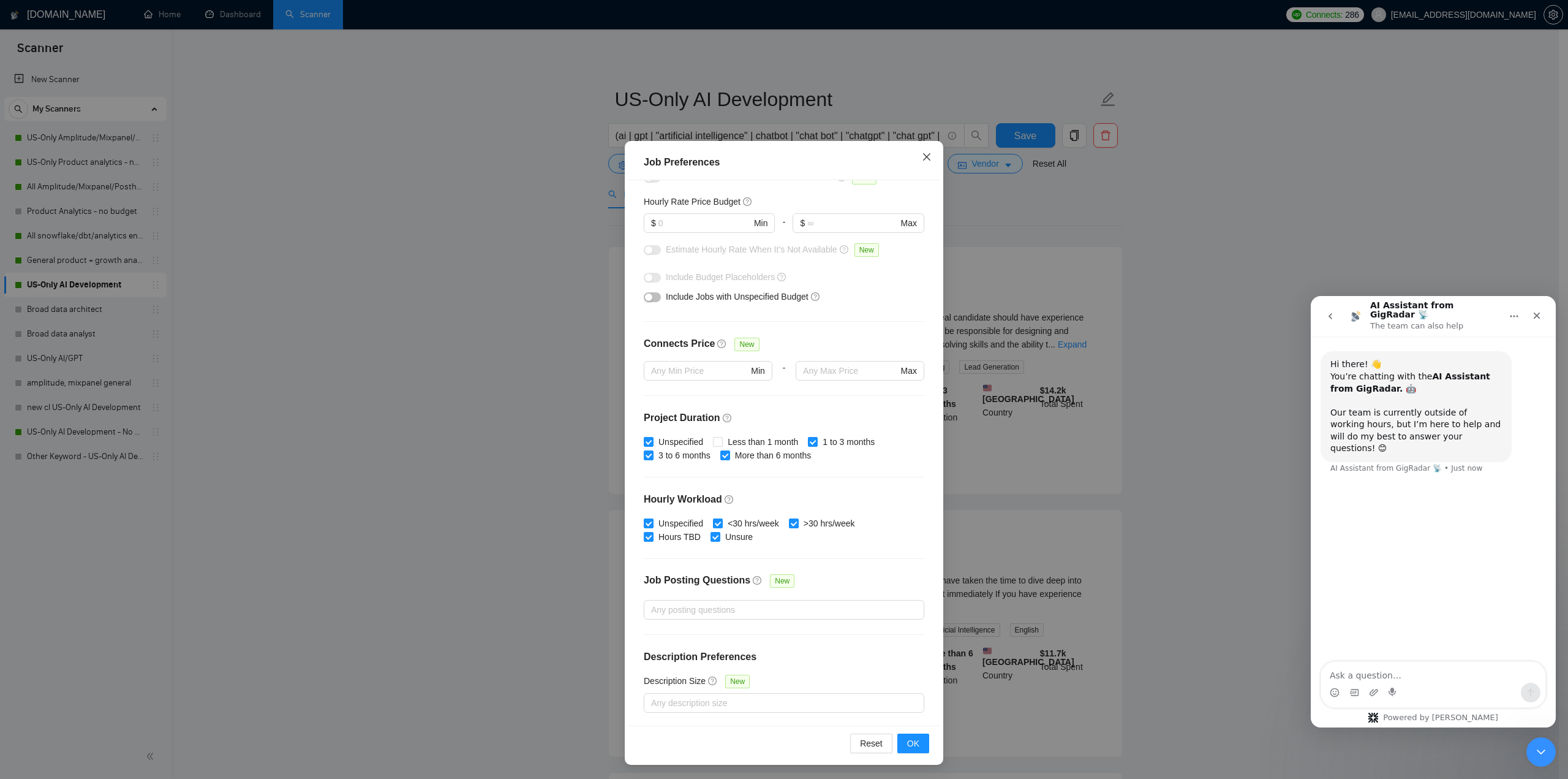
click at [925, 161] on icon "close" at bounding box center [927, 157] width 10 height 10
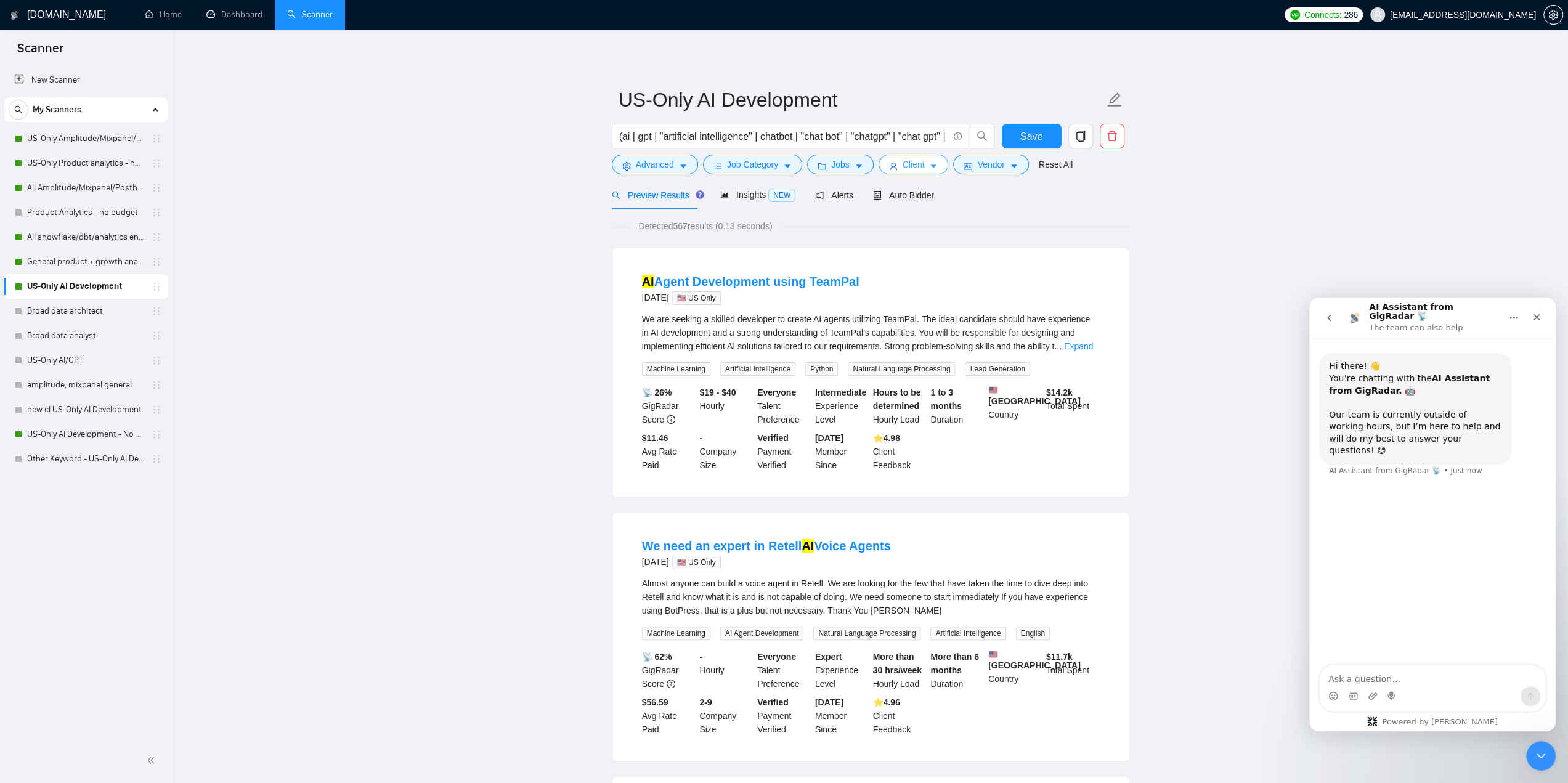
click at [929, 167] on icon "caret-down" at bounding box center [933, 166] width 9 height 9
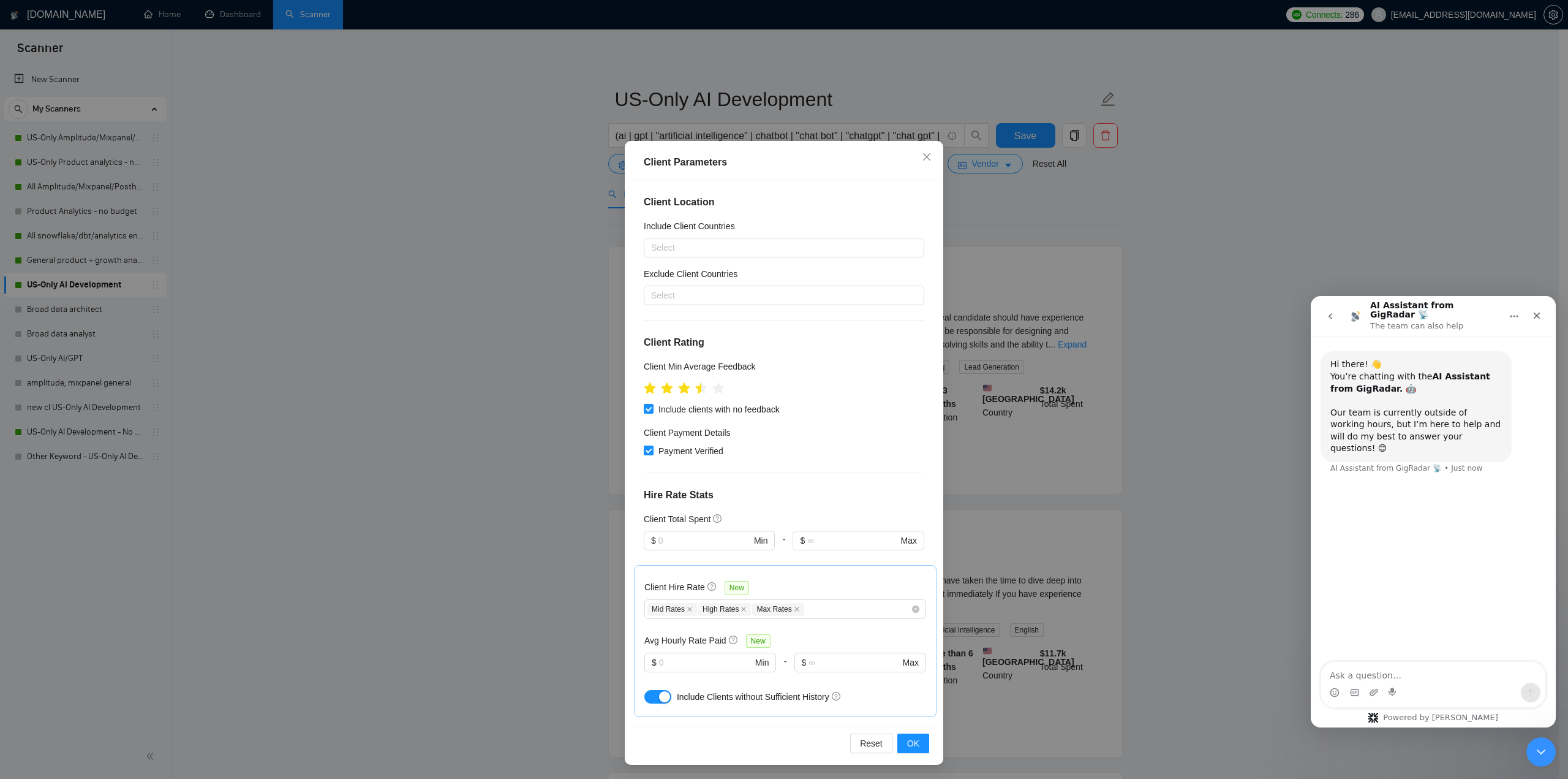
scroll to position [62, 0]
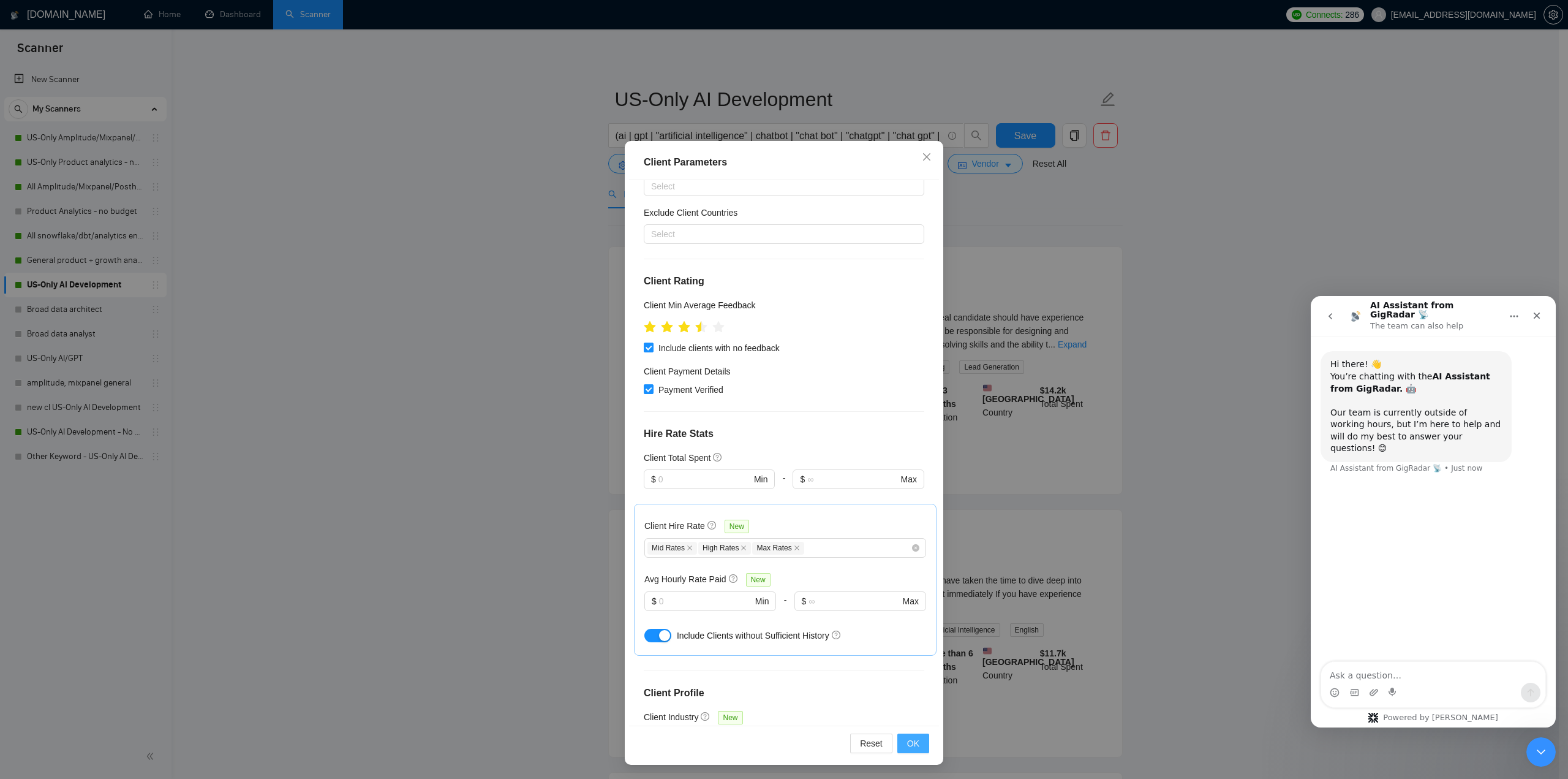
click at [909, 745] on span "OK" at bounding box center [913, 743] width 12 height 14
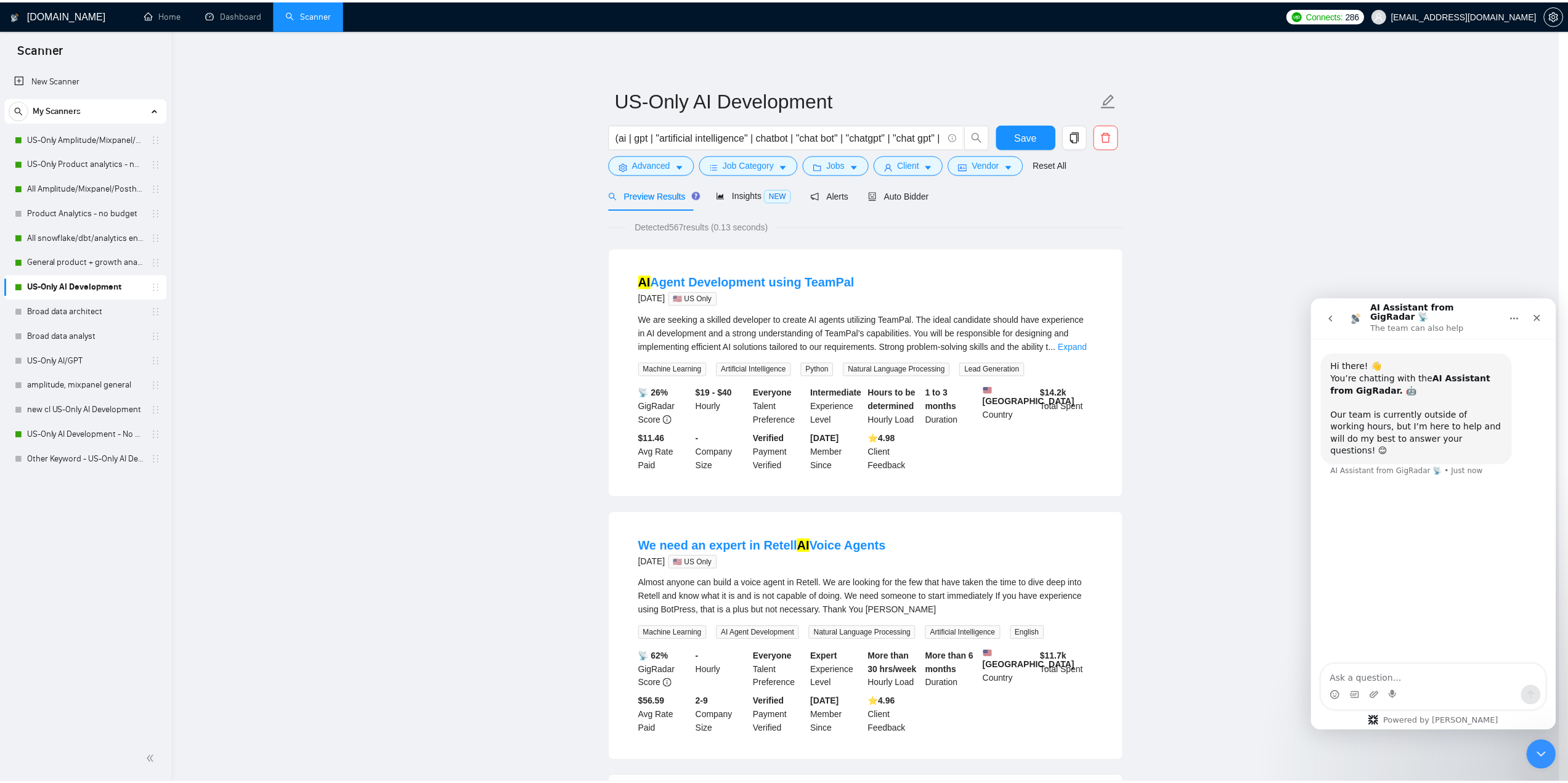
scroll to position [0, 0]
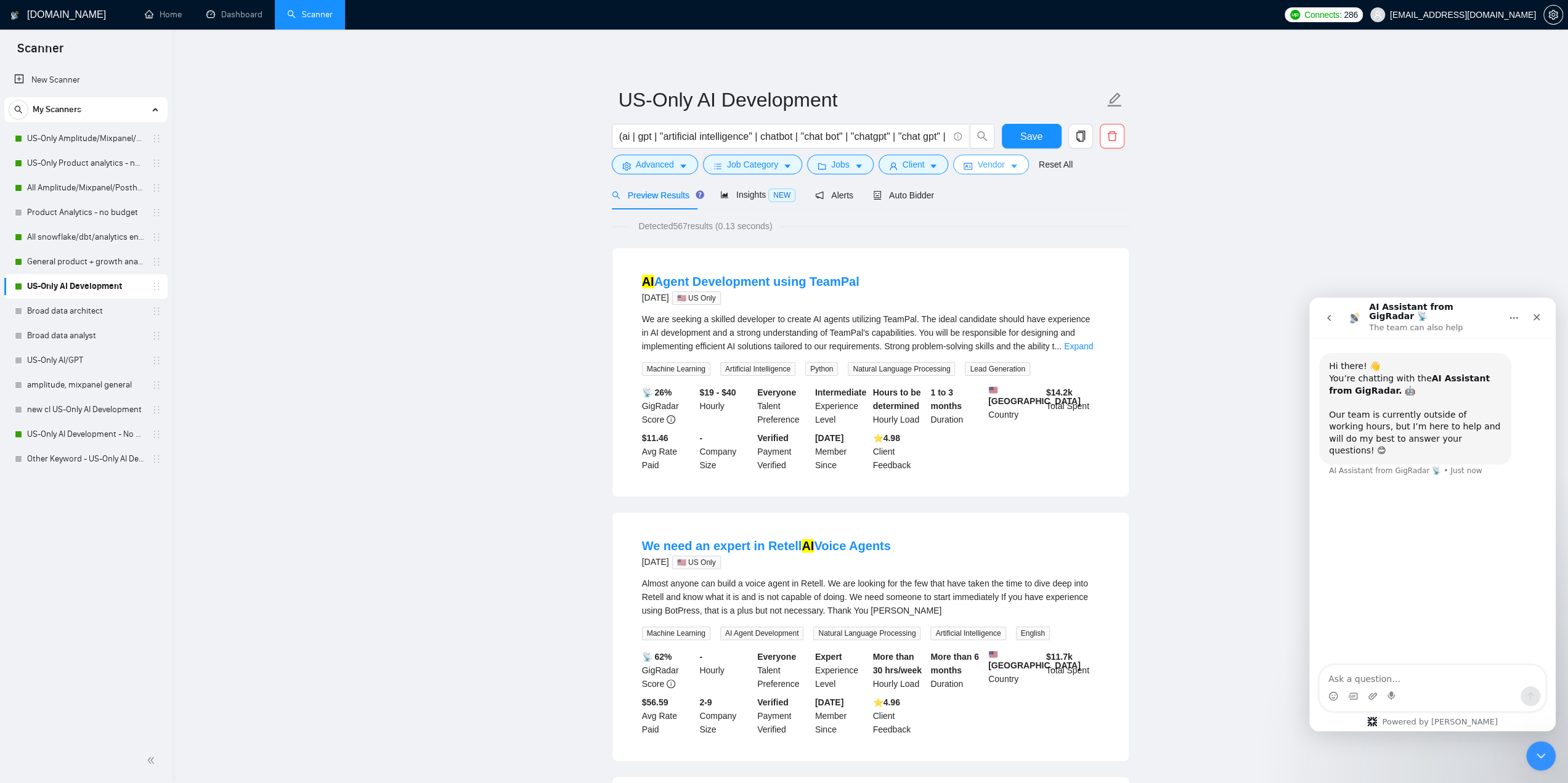
click at [987, 166] on span "Vendor" at bounding box center [991, 164] width 27 height 14
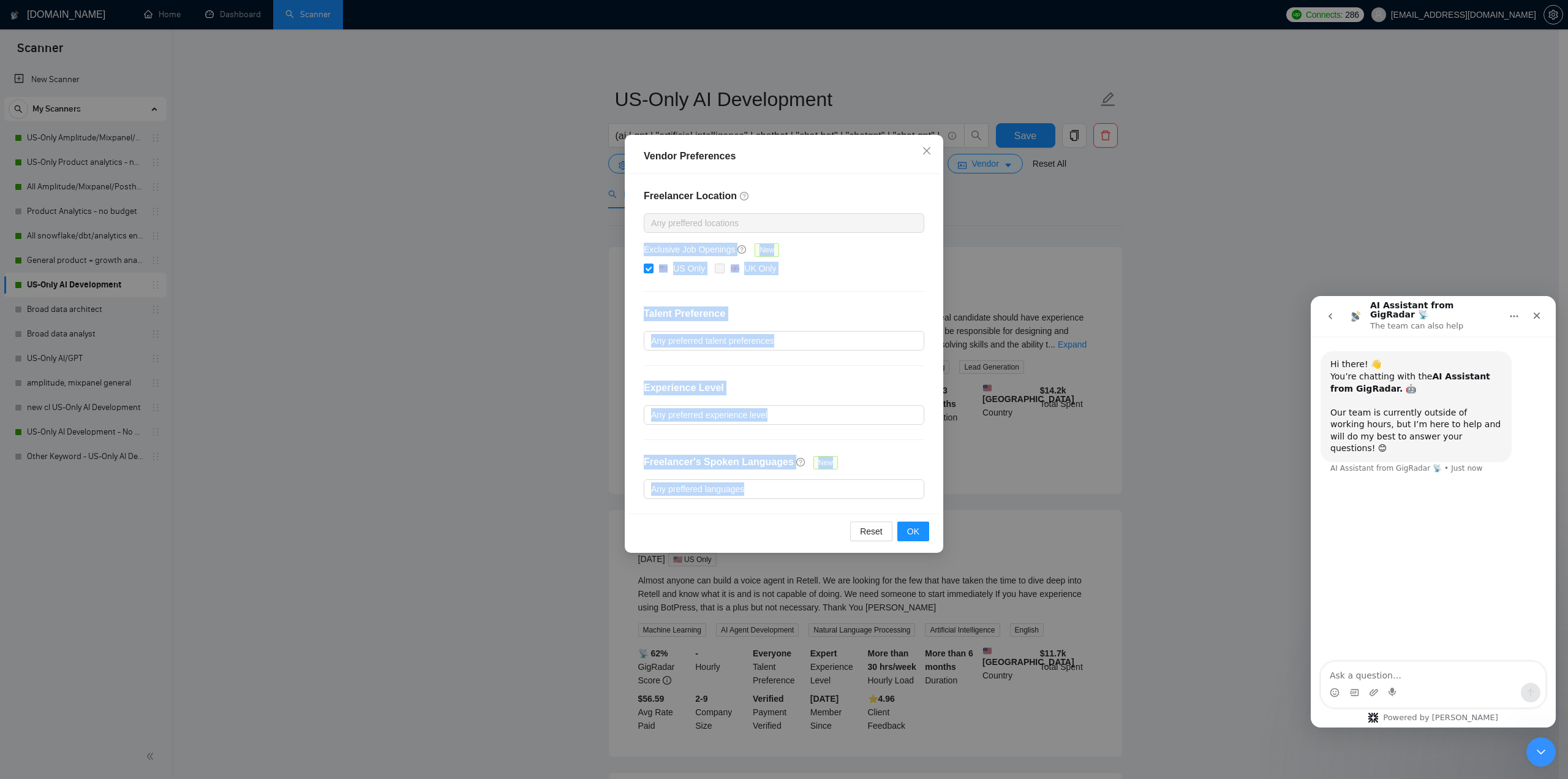
drag, startPoint x: 1037, startPoint y: 223, endPoint x: 952, endPoint y: 513, distance: 302.2
click at [968, 493] on div "Vendor Preferences Freelancer Location Any preffered locations Exclusive Job Op…" at bounding box center [784, 390] width 1568 height 779
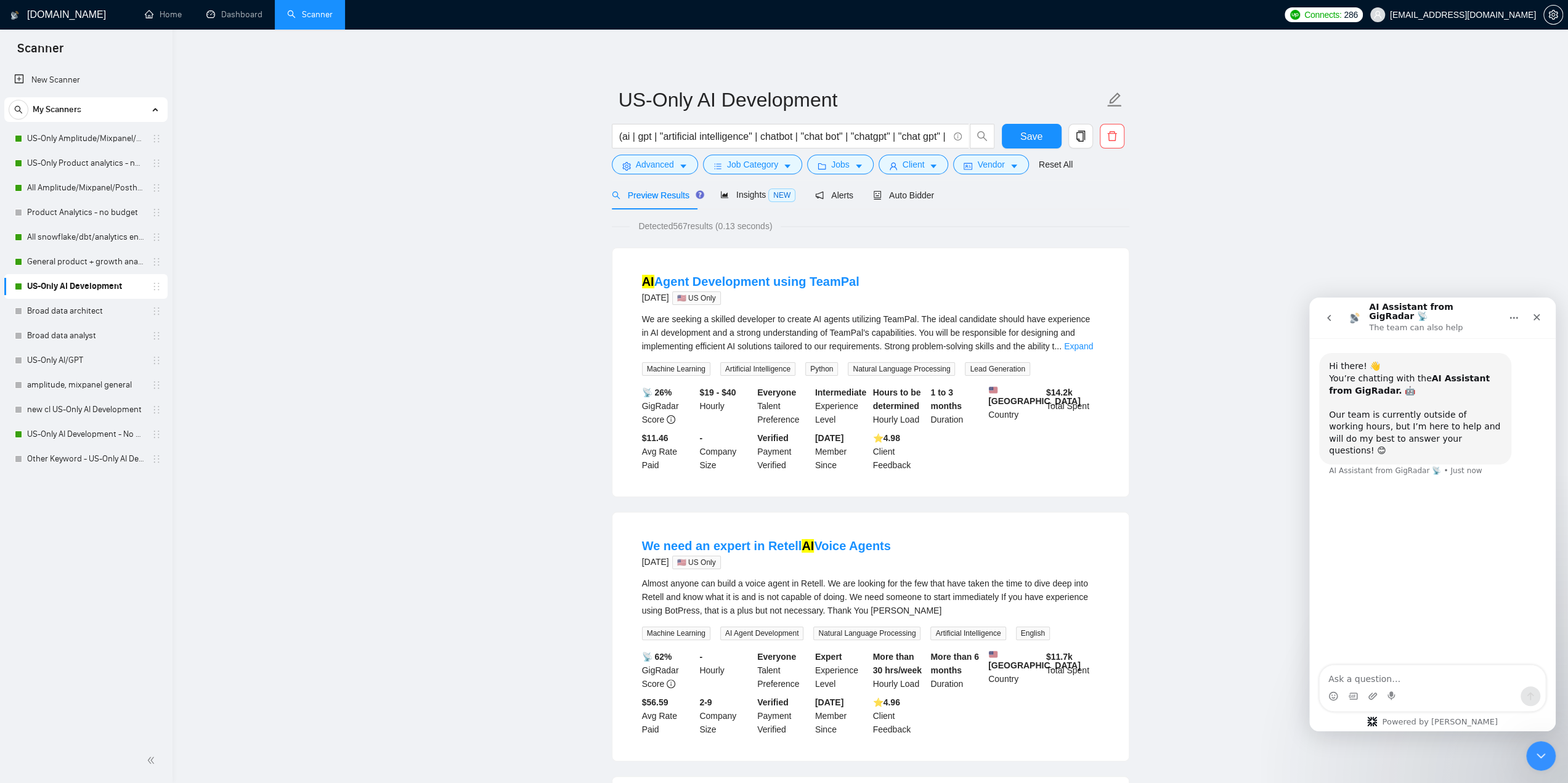
click at [942, 257] on div "AI Agent Development using TeamPal 2 days ago 🇺🇸 US Only We are seeking a skill…" at bounding box center [870, 372] width 516 height 248
drag, startPoint x: 955, startPoint y: 132, endPoint x: 914, endPoint y: 146, distance: 43.3
drag, startPoint x: 866, startPoint y: 132, endPoint x: 978, endPoint y: 168, distance: 117.6
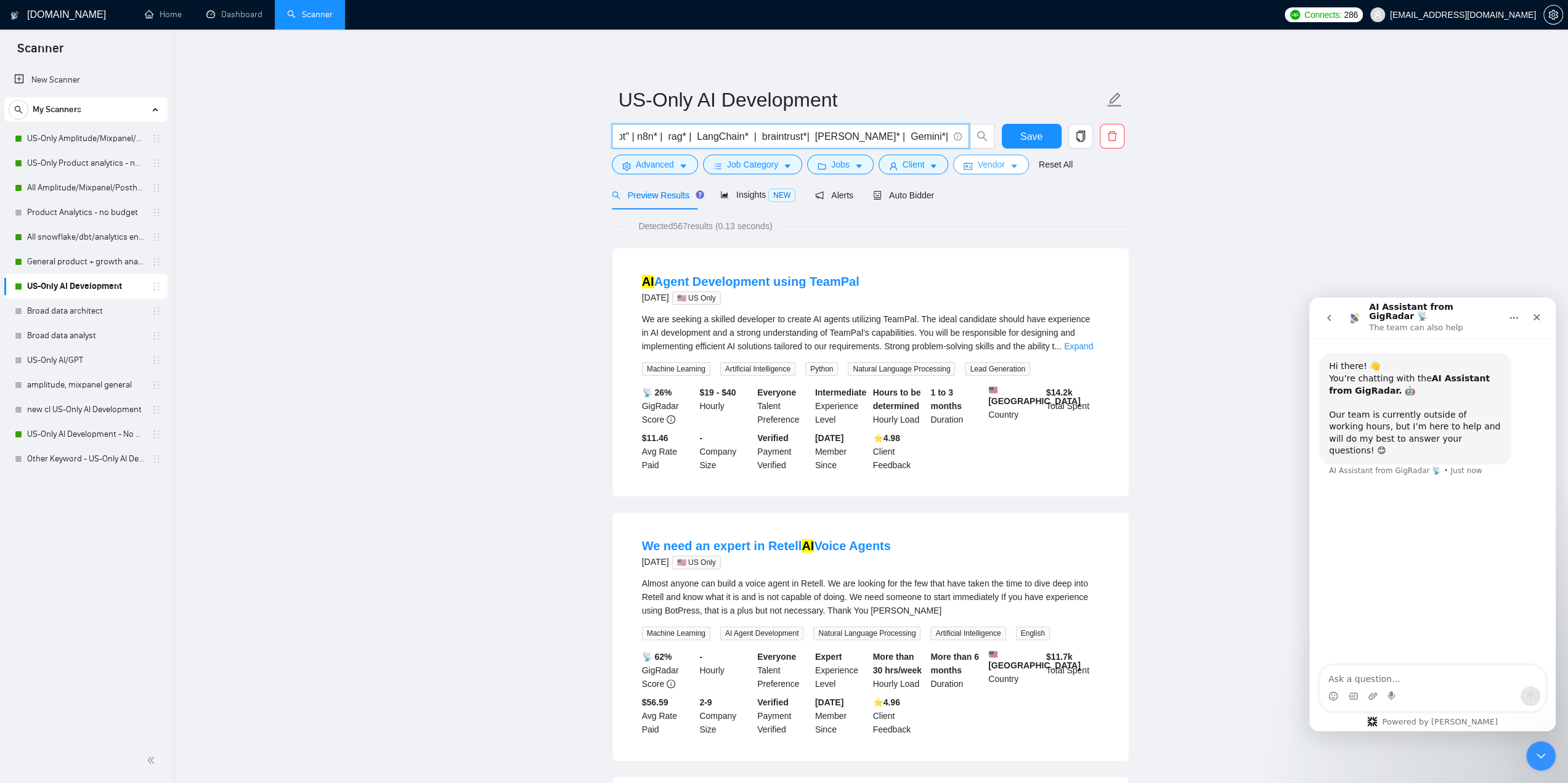
click at [866, 132] on input "(ai | gpt | "artificial intelligence" | chatbot | "chat bot" | "chatgpt" | "cha…" at bounding box center [783, 136] width 329 height 15
drag, startPoint x: 706, startPoint y: 137, endPoint x: 723, endPoint y: 137, distance: 17.0
click at [723, 137] on input "(ai | gpt | "artificial intelligence" | chatbot | "chat bot" | "chatgpt" | "cha…" at bounding box center [783, 136] width 329 height 15
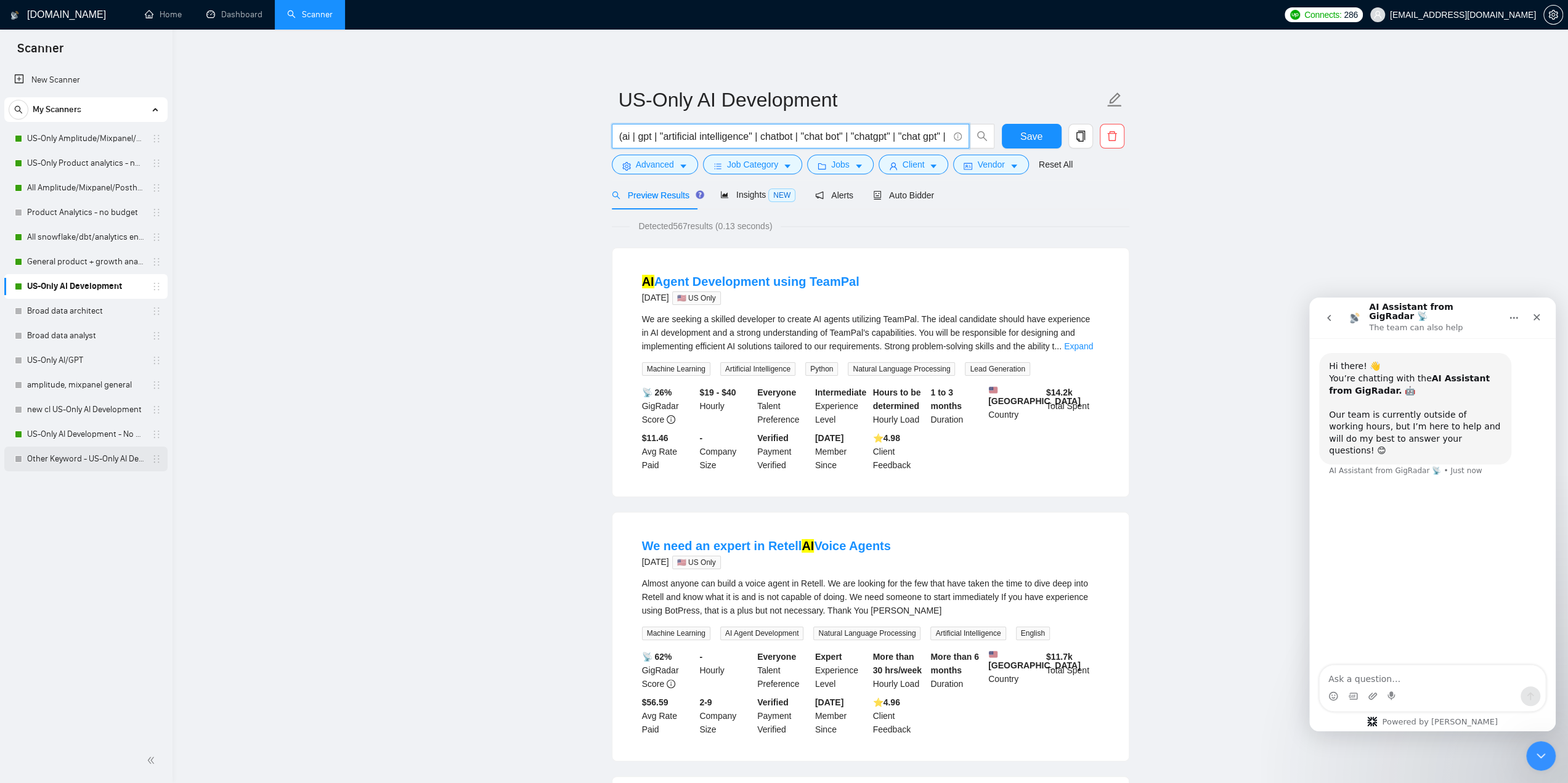
click at [75, 458] on link "Other Keyword - US-Only AI Development" at bounding box center [86, 459] width 117 height 24
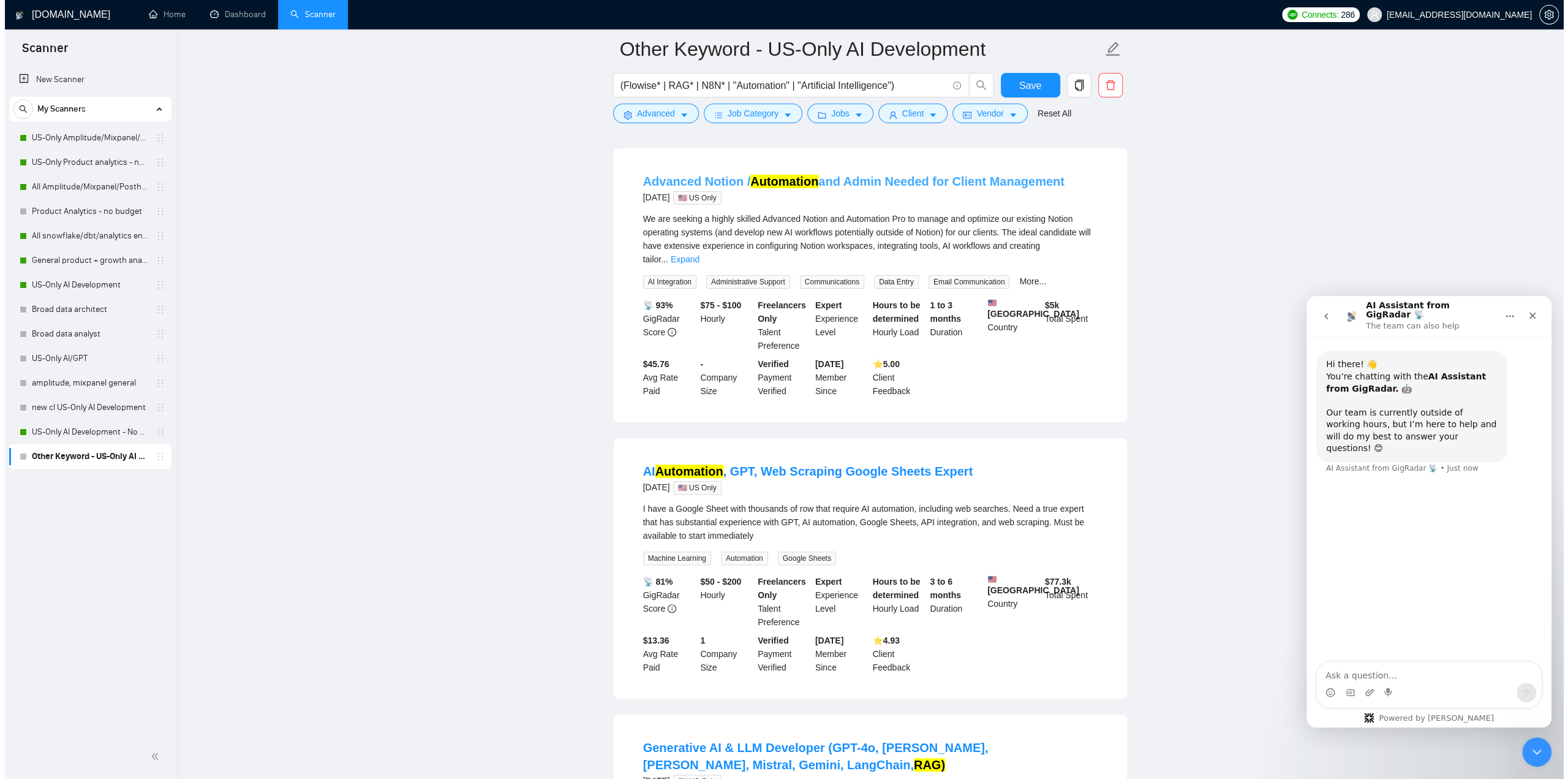
scroll to position [62, 0]
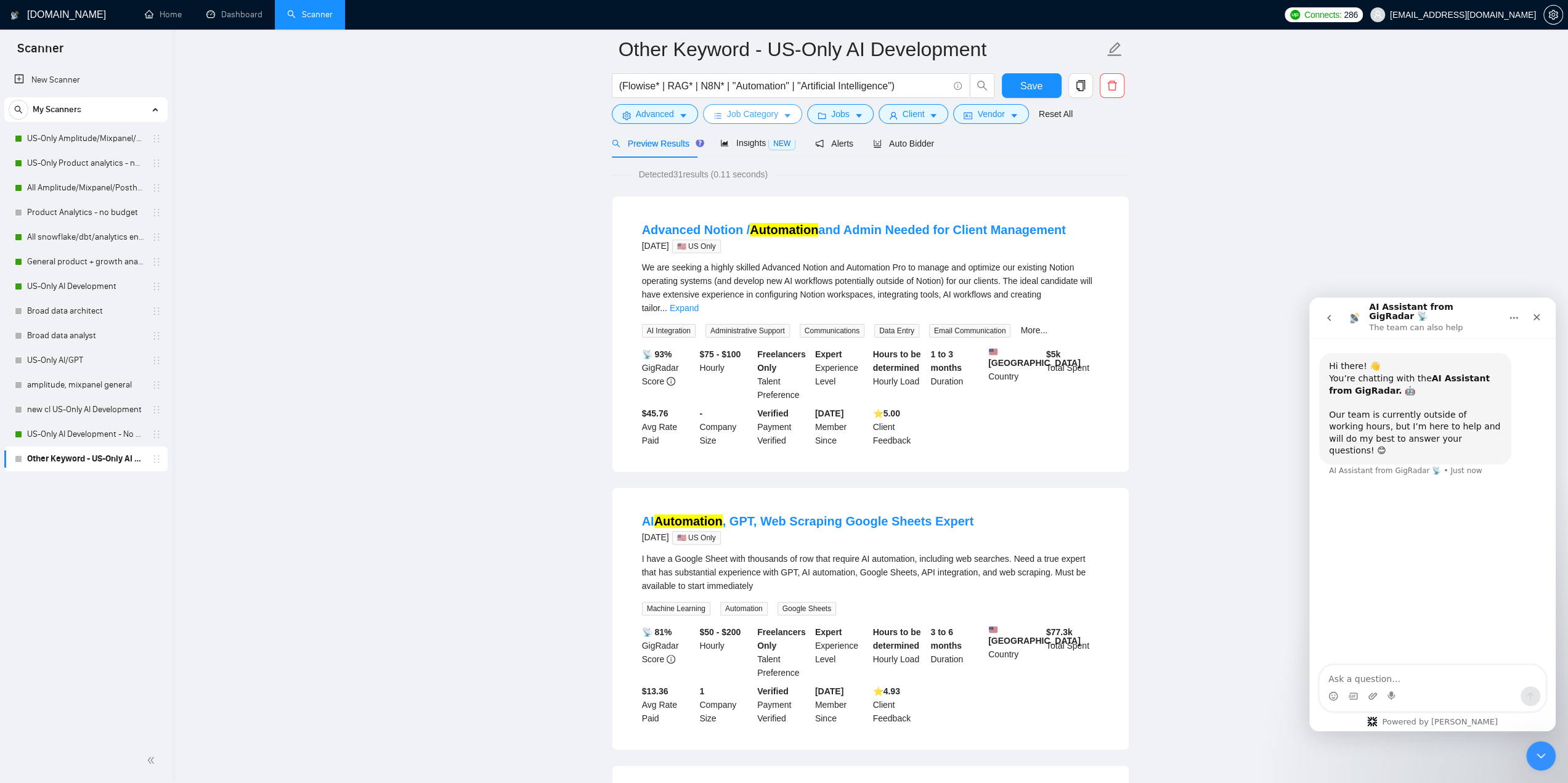
click at [784, 113] on icon "caret-down" at bounding box center [787, 116] width 9 height 9
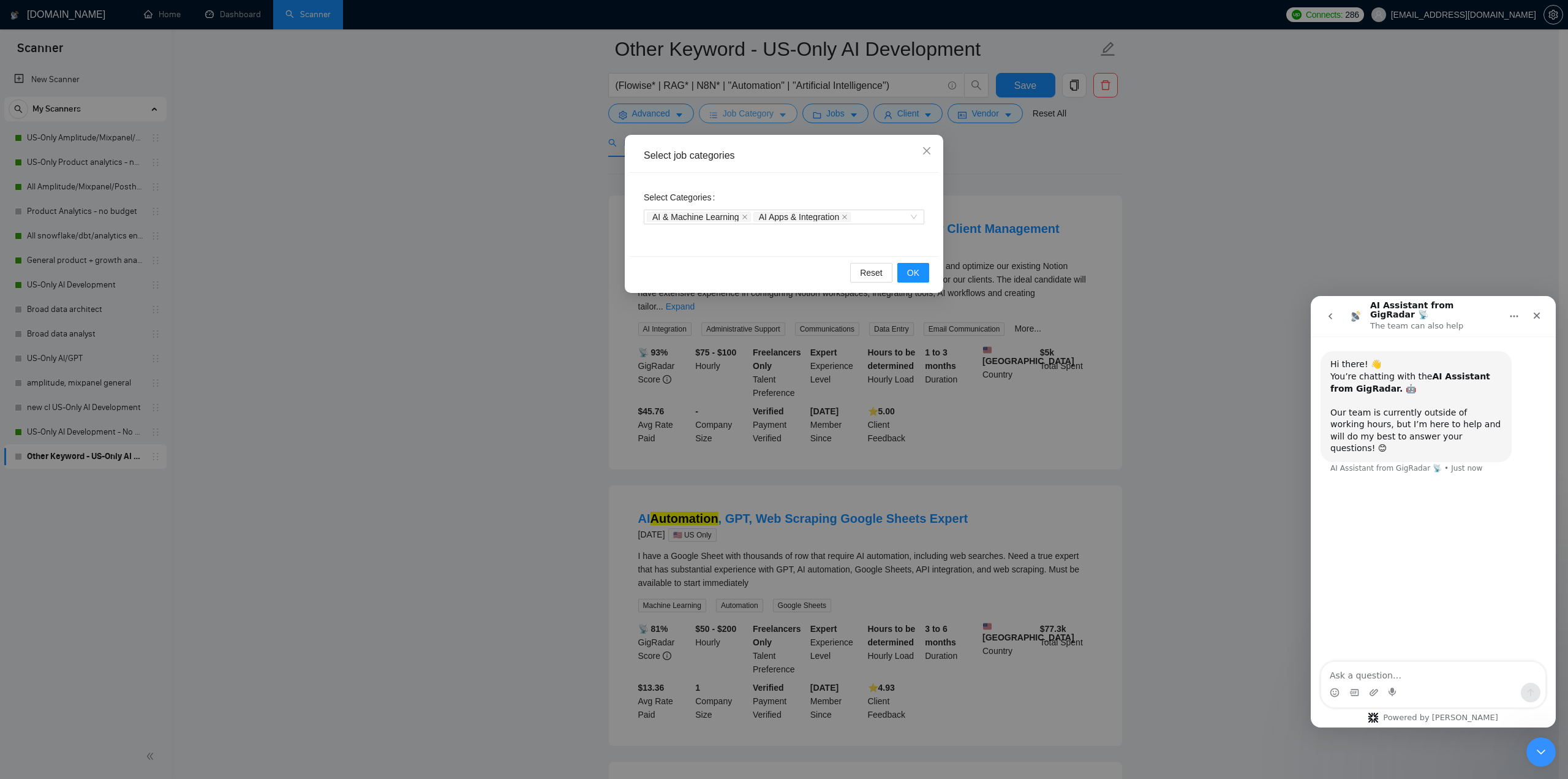
click at [780, 112] on div "Select job categories Select Categories AI & Machine Learning AI Apps & Integra…" at bounding box center [784, 390] width 1568 height 779
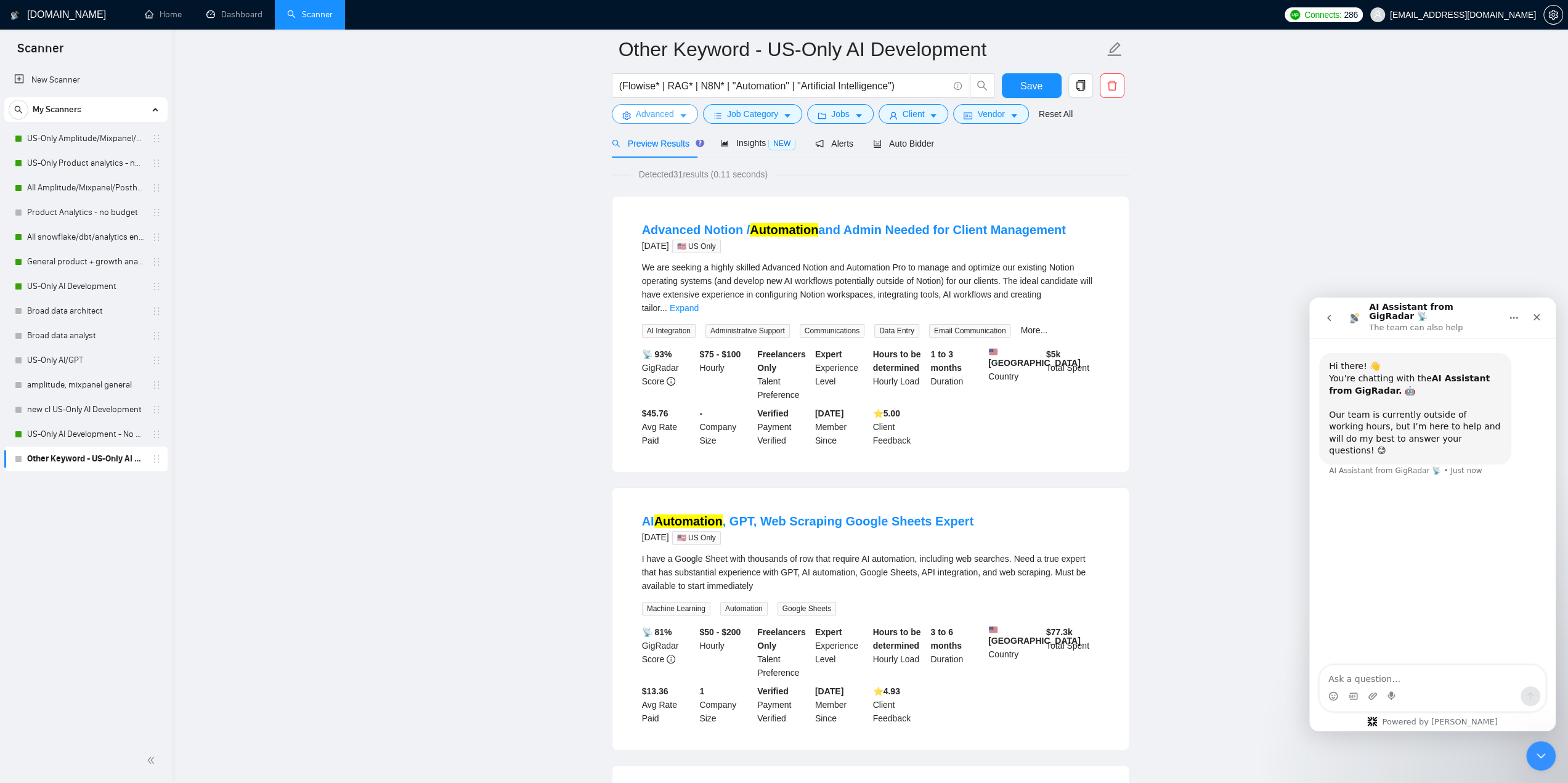
click at [652, 117] on span "Advanced" at bounding box center [654, 114] width 38 height 14
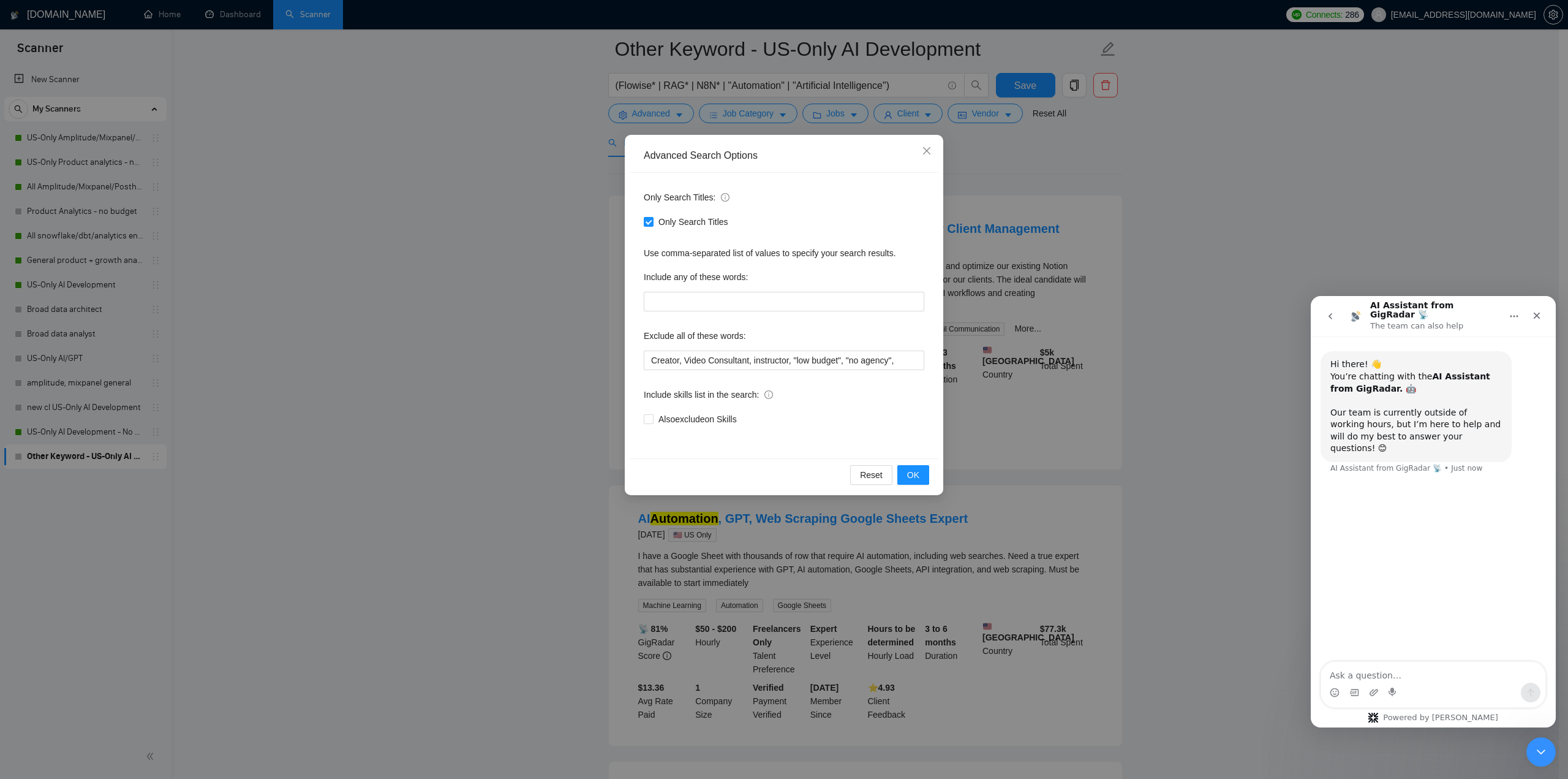
click at [658, 115] on div "Advanced Search Options Only Search Titles: Only Search Titles Use comma-separa…" at bounding box center [784, 390] width 1568 height 779
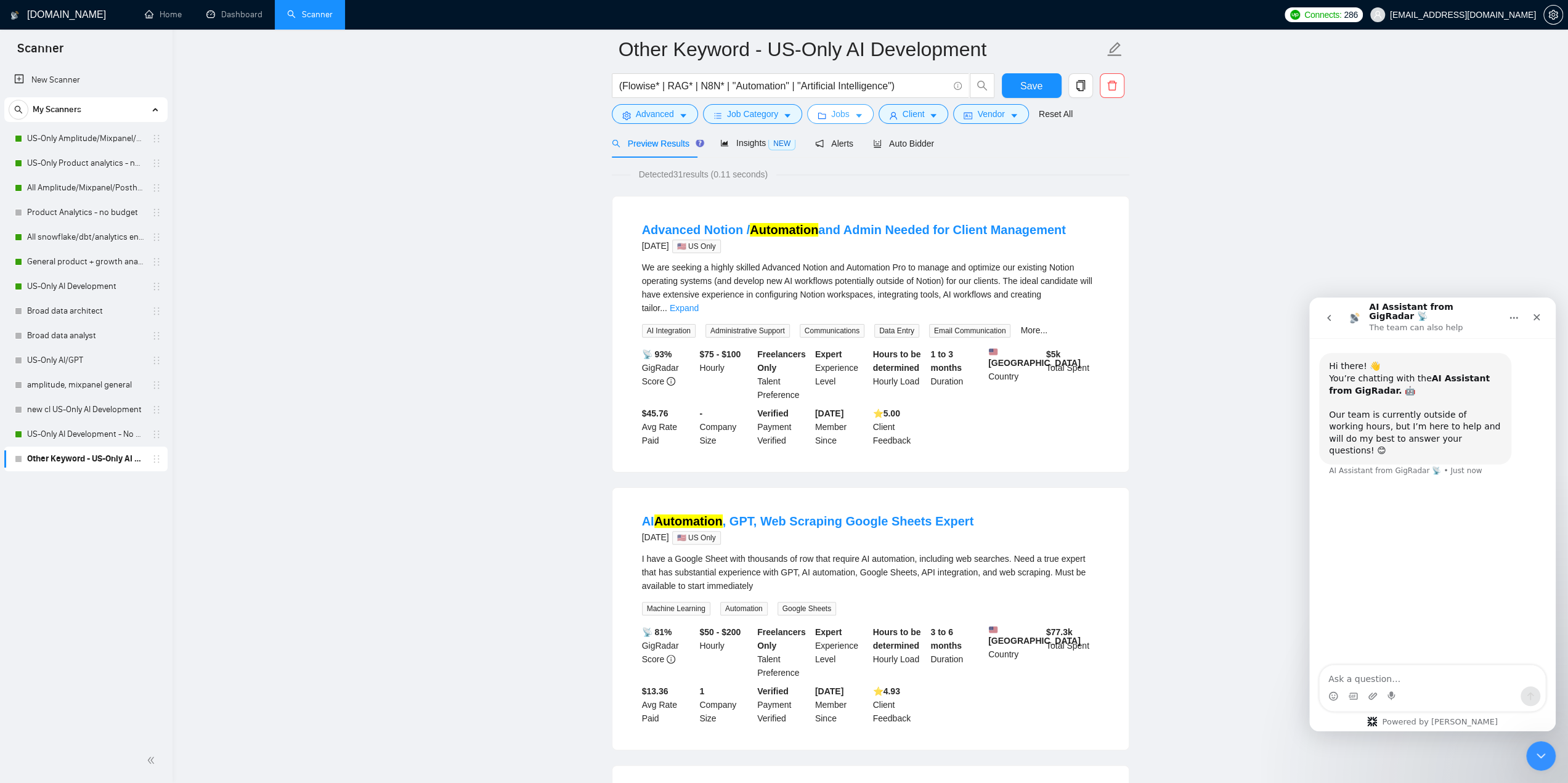
click at [865, 114] on button "Jobs" at bounding box center [840, 114] width 66 height 19
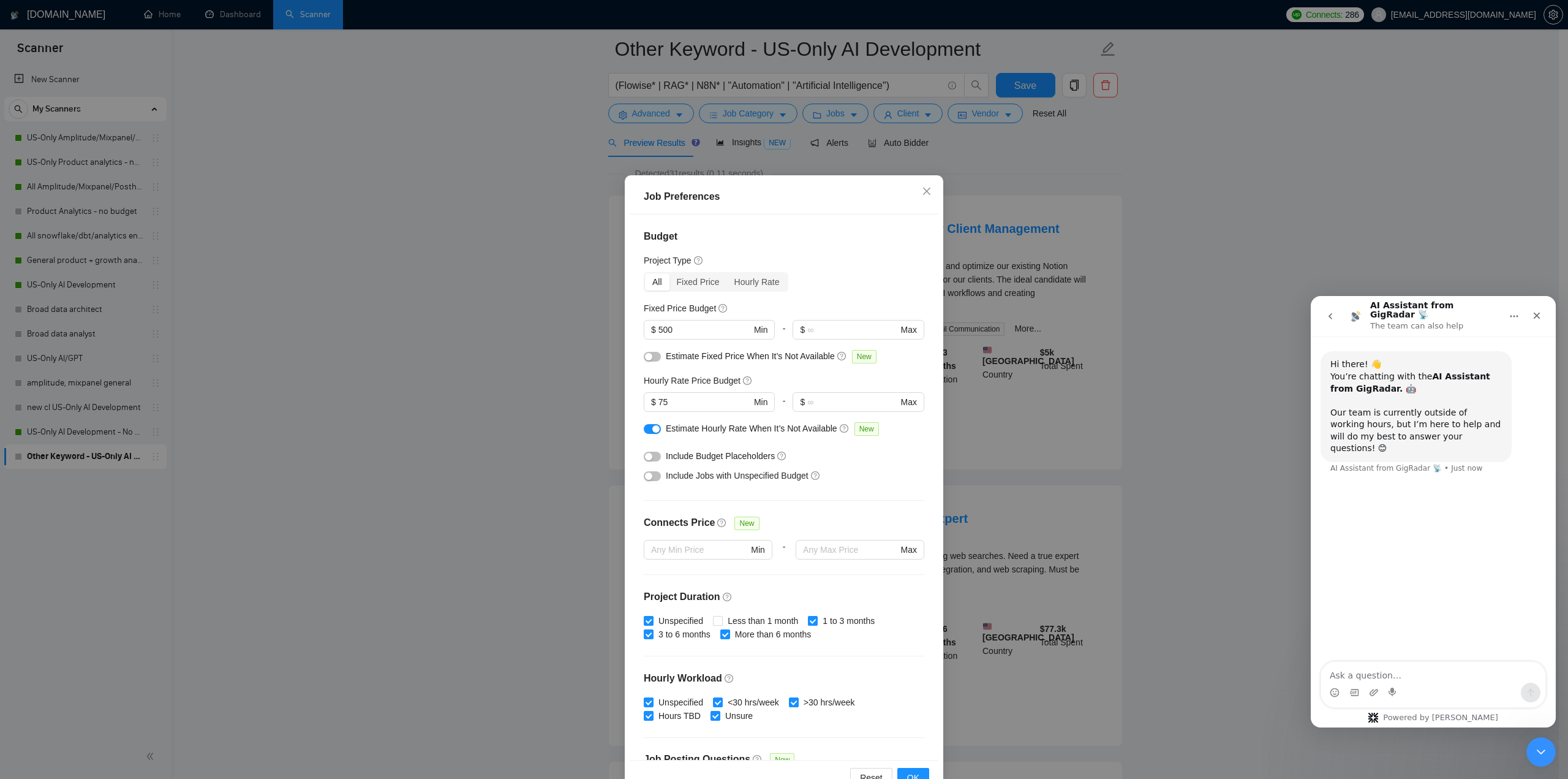
scroll to position [0, 0]
drag, startPoint x: 686, startPoint y: 398, endPoint x: 613, endPoint y: 407, distance: 73.6
click at [613, 407] on div "Job Preferences Budget Project Type All Fixed Price Hourly Rate Fixed Price Bud…" at bounding box center [784, 390] width 1568 height 779
drag, startPoint x: 700, startPoint y: 337, endPoint x: 700, endPoint y: 329, distance: 8.0
click at [699, 337] on span "$ 500 Min" at bounding box center [709, 329] width 130 height 19
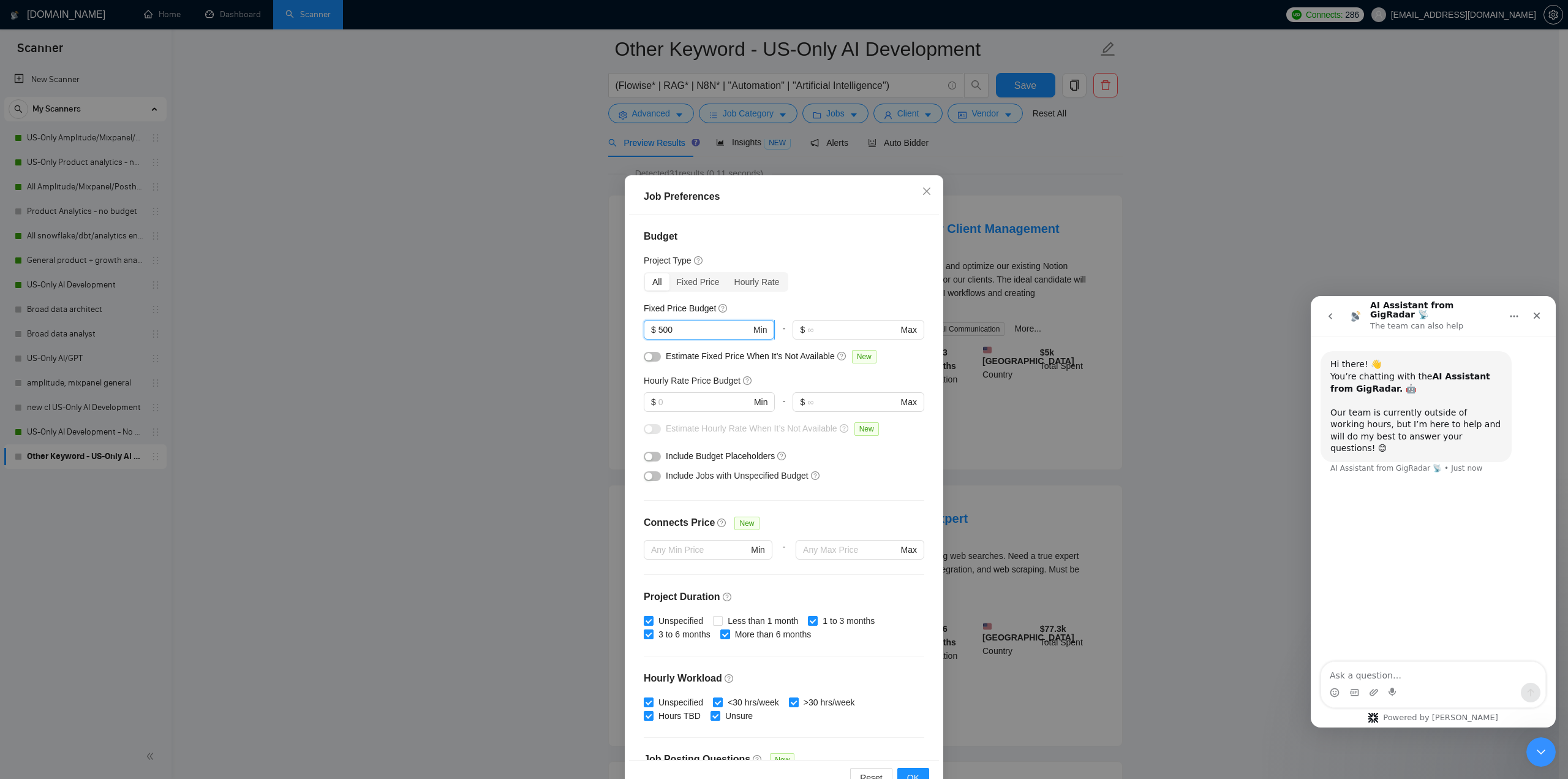
click at [700, 328] on input "500" at bounding box center [704, 329] width 92 height 14
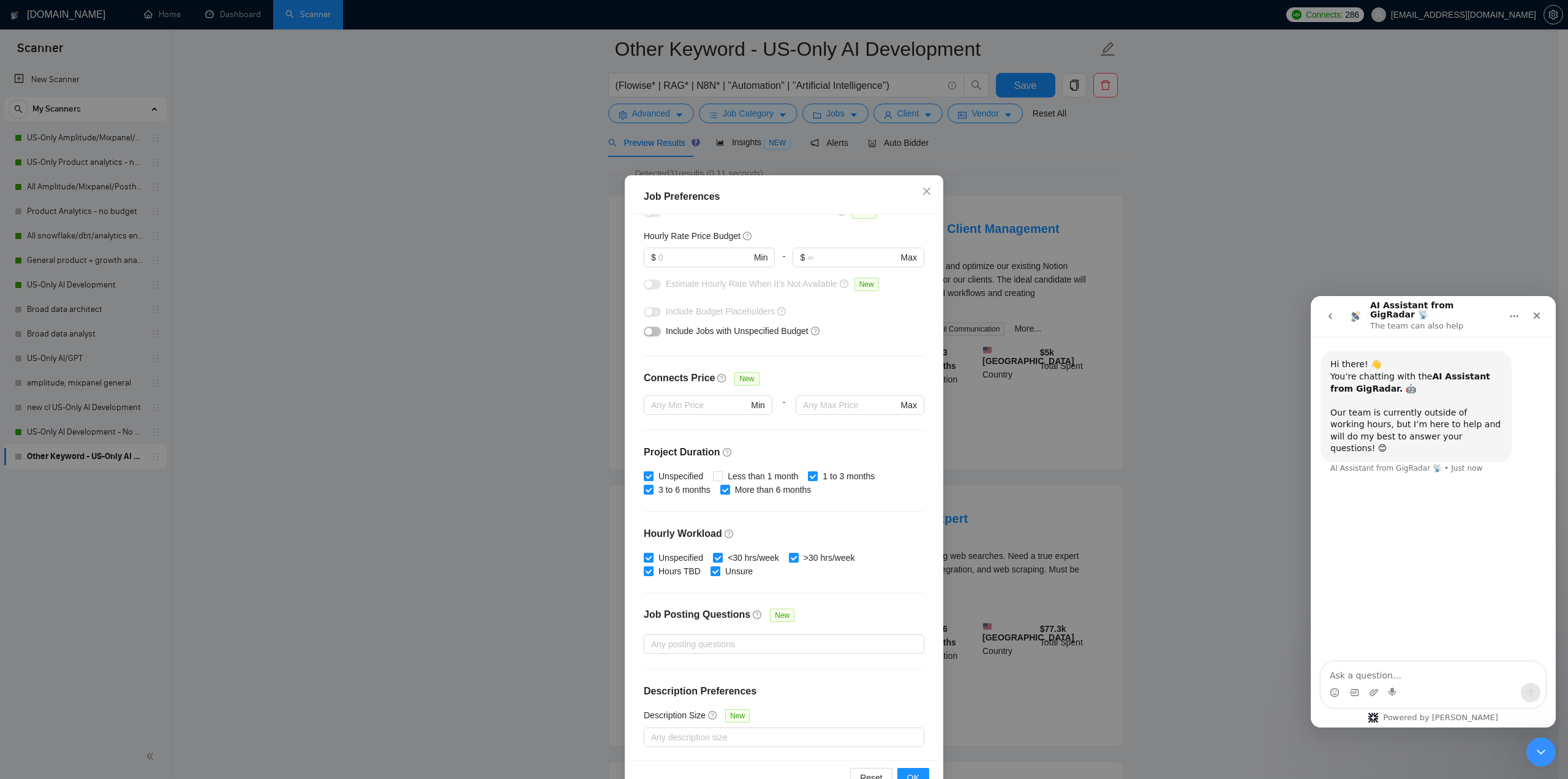
scroll to position [34, 0]
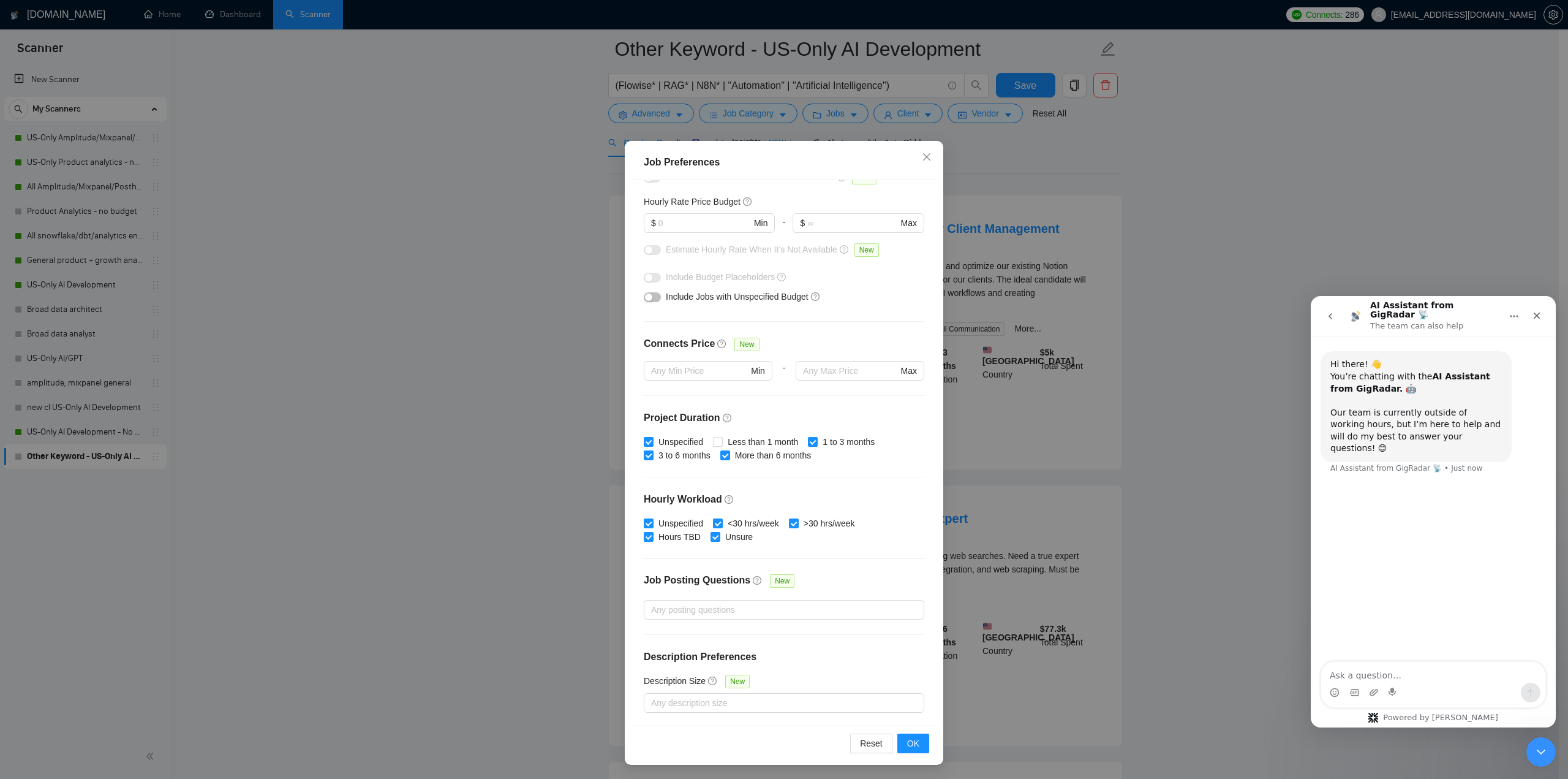
click at [915, 753] on div "Reset OK" at bounding box center [784, 743] width 310 height 35
click at [915, 746] on button "OK" at bounding box center [913, 743] width 32 height 19
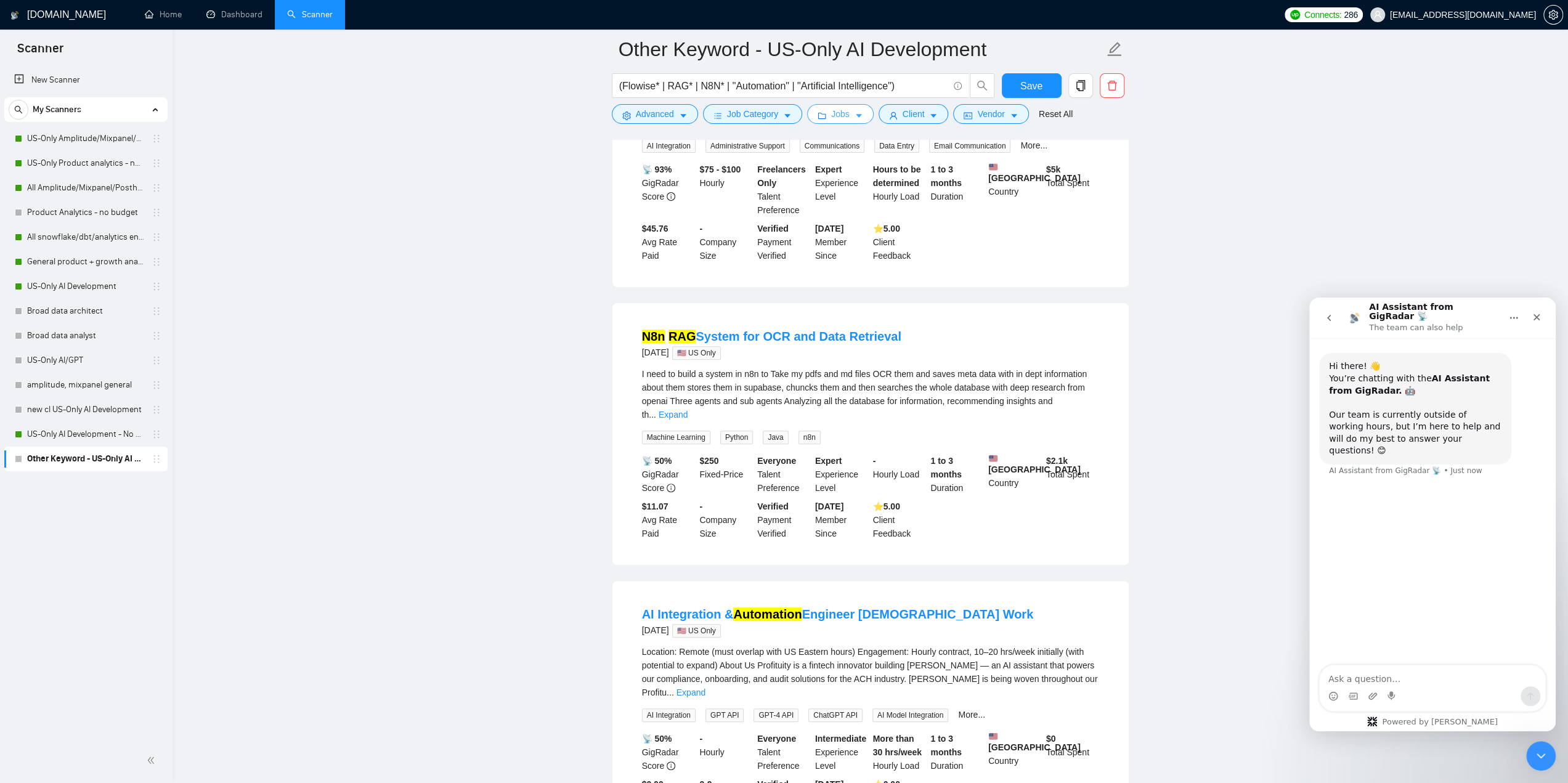
scroll to position [62, 0]
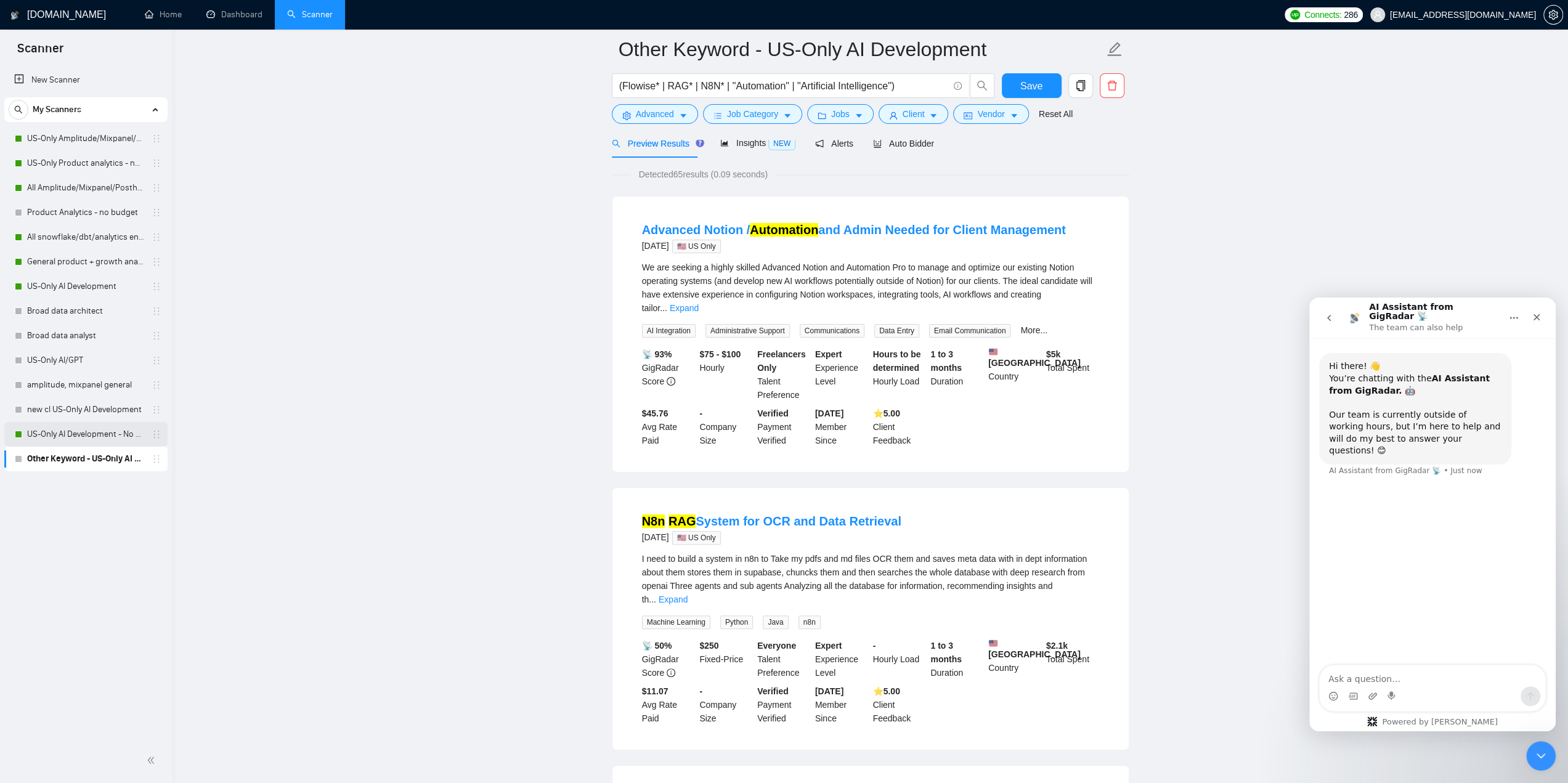
click at [68, 439] on link "US-Only AI Development - No budget" at bounding box center [86, 434] width 117 height 24
click at [1019, 82] on button "Save" at bounding box center [1031, 86] width 60 height 24
click at [74, 438] on link "US-Only AI Development - No budget" at bounding box center [86, 434] width 117 height 24
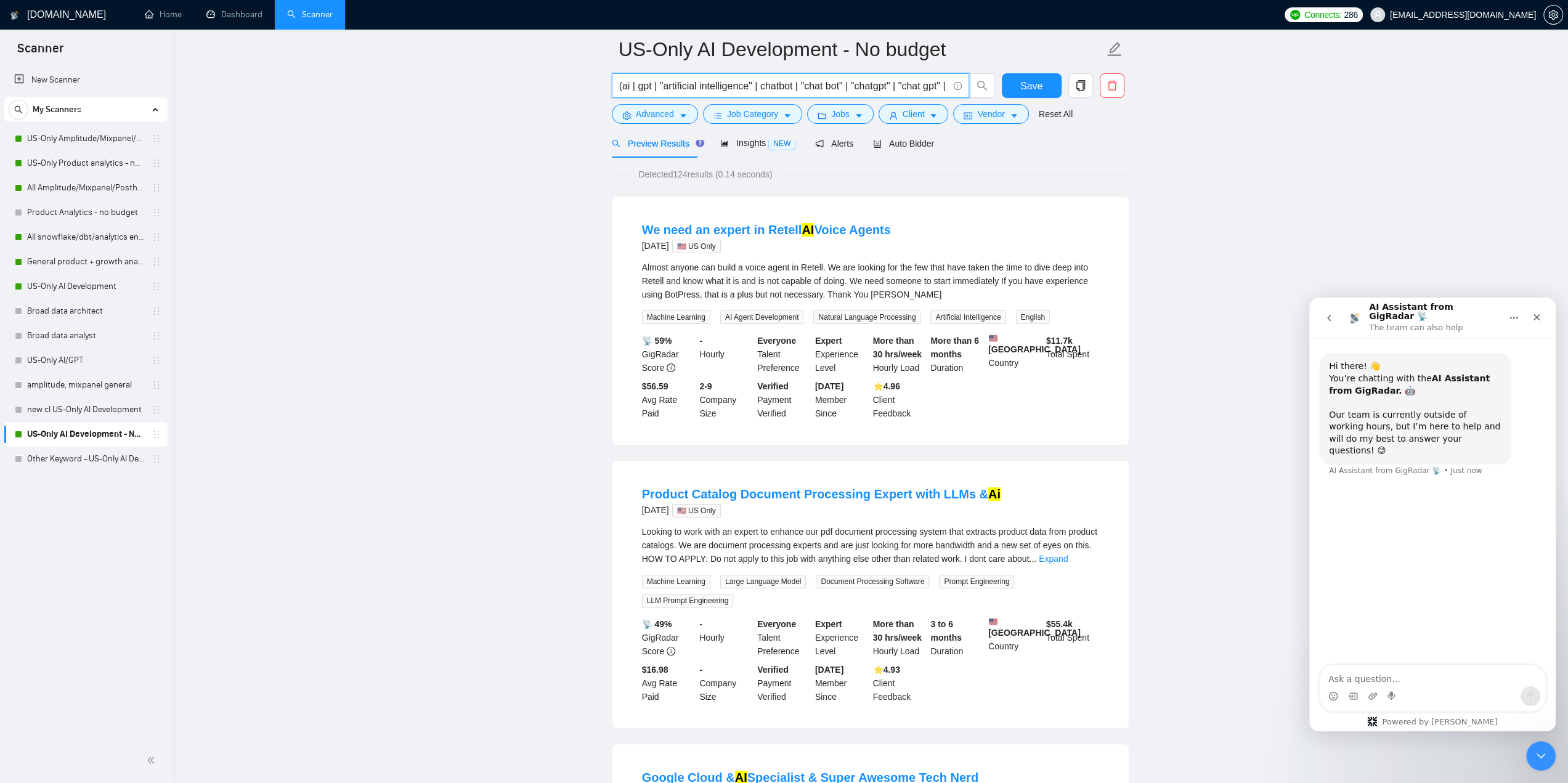
scroll to position [0, 223]
drag, startPoint x: 917, startPoint y: 83, endPoint x: 1234, endPoint y: 101, distance: 317.5
click at [686, 86] on input "(ai | gpt | "artificial intelligence" | chatbot | "chat bot" | "chatgpt" | "cha…" at bounding box center [783, 86] width 329 height 15
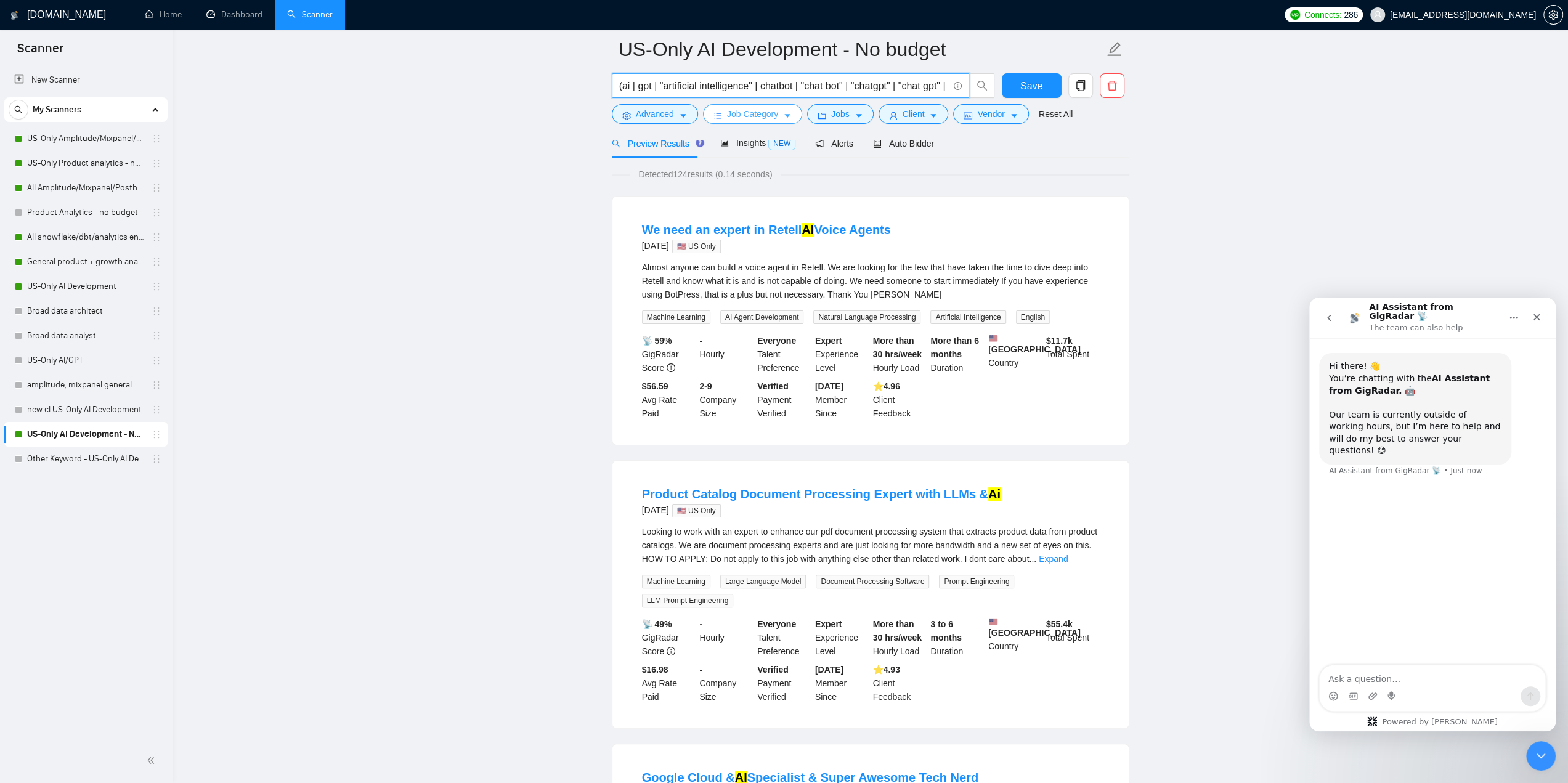
click at [773, 119] on span "Job Category" at bounding box center [752, 114] width 51 height 14
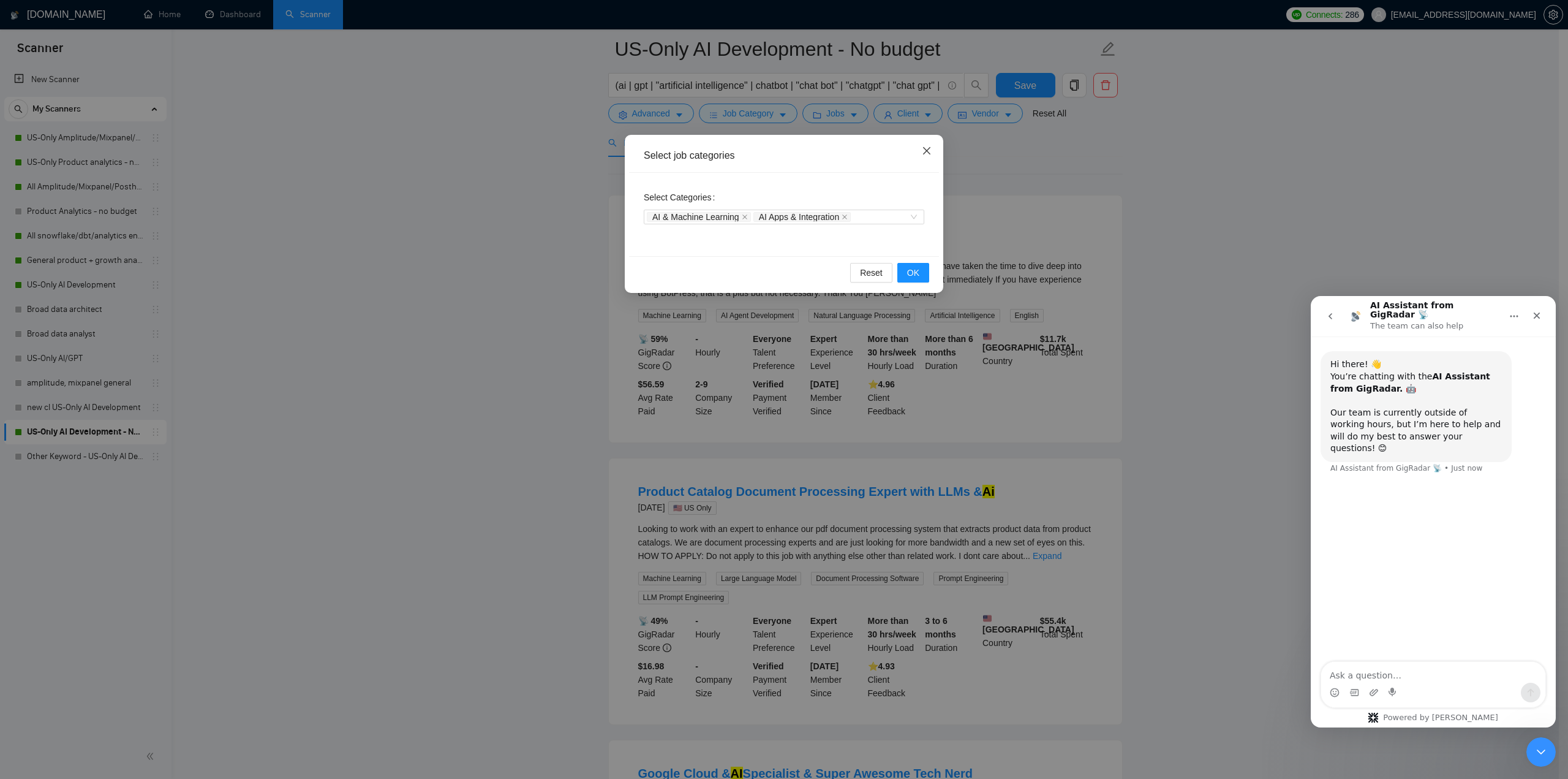
click at [927, 150] on icon "close" at bounding box center [927, 151] width 10 height 10
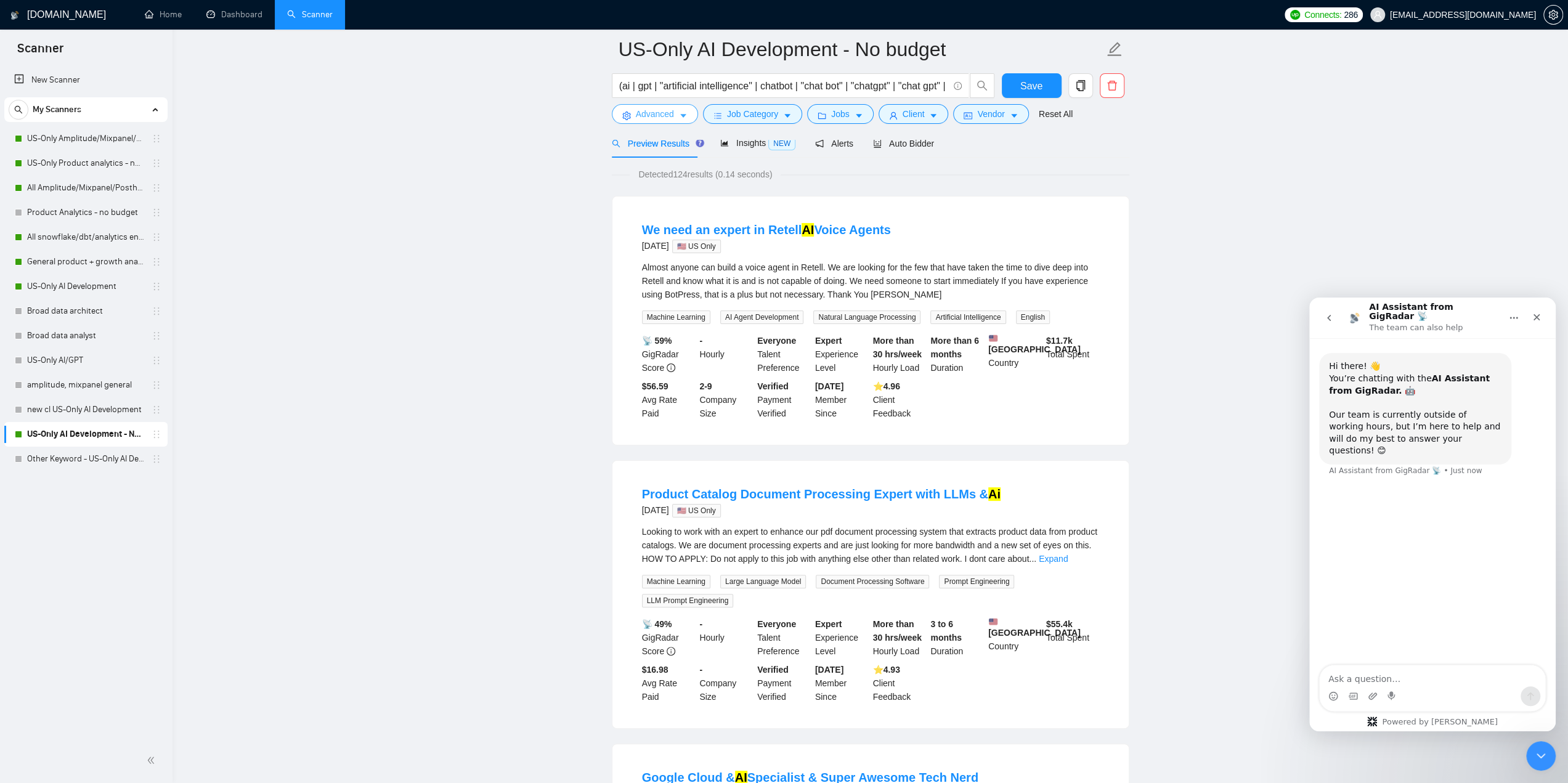
click at [661, 114] on span "Advanced" at bounding box center [654, 114] width 38 height 14
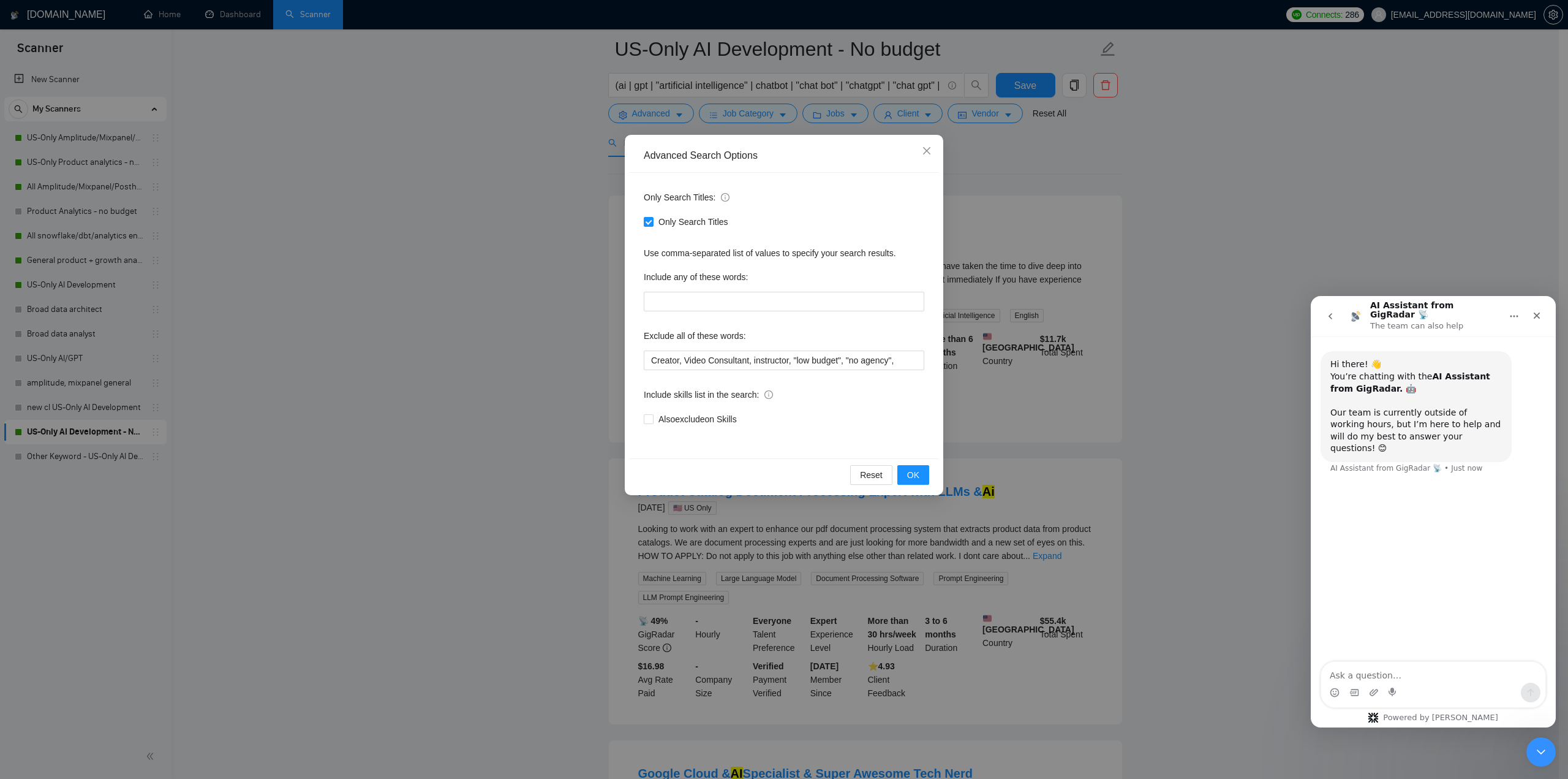
drag, startPoint x: 770, startPoint y: 106, endPoint x: 794, endPoint y: 109, distance: 24.2
click at [771, 105] on div "Advanced Search Options Only Search Titles: Only Search Titles Use comma-separa…" at bounding box center [784, 390] width 1568 height 779
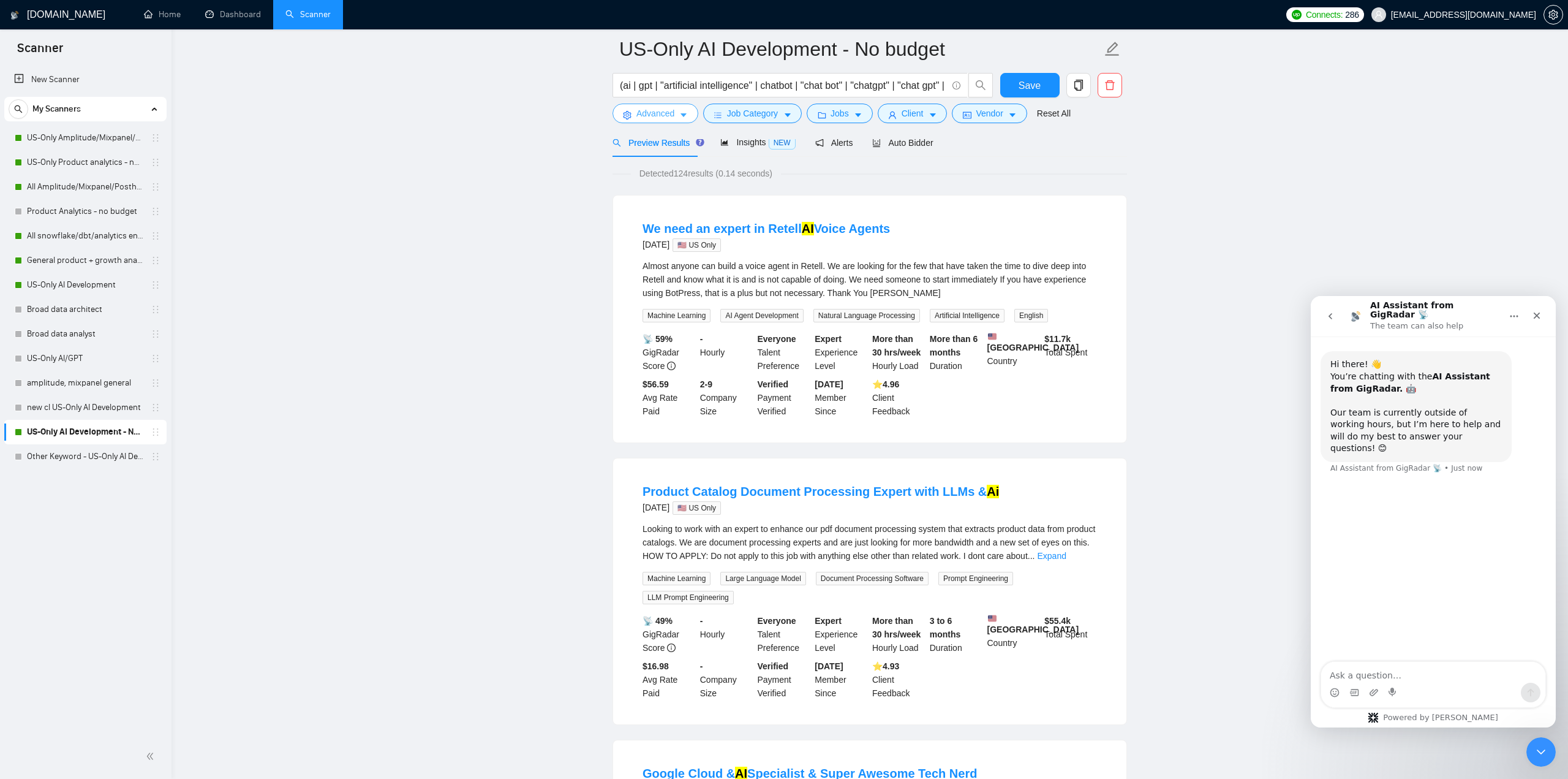
click at [829, 107] on body "Scanner New Scanner My Scanners US-Only Amplitude/Mixpanel/Posthog Product Anal…" at bounding box center [784, 328] width 1568 height 779
drag, startPoint x: 831, startPoint y: 113, endPoint x: 847, endPoint y: 117, distance: 16.5
click at [832, 113] on span "Jobs" at bounding box center [836, 113] width 19 height 14
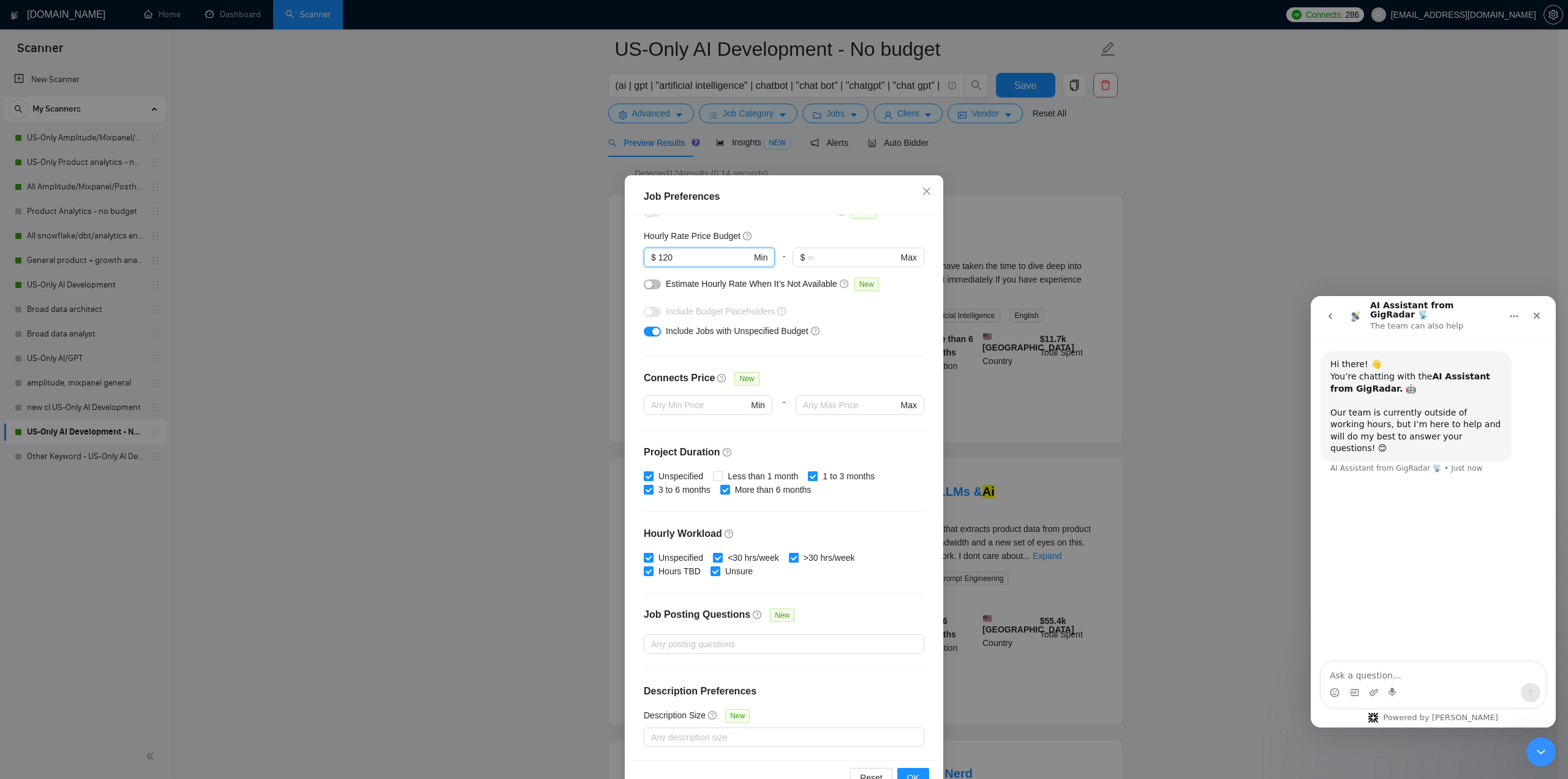
drag, startPoint x: 588, startPoint y: 251, endPoint x: 580, endPoint y: 251, distance: 8.0
click at [580, 251] on div "Job Preferences Budget Project Type All Fixed Price Hourly Rate Fixed Price Bud…" at bounding box center [784, 390] width 1568 height 779
type input "="
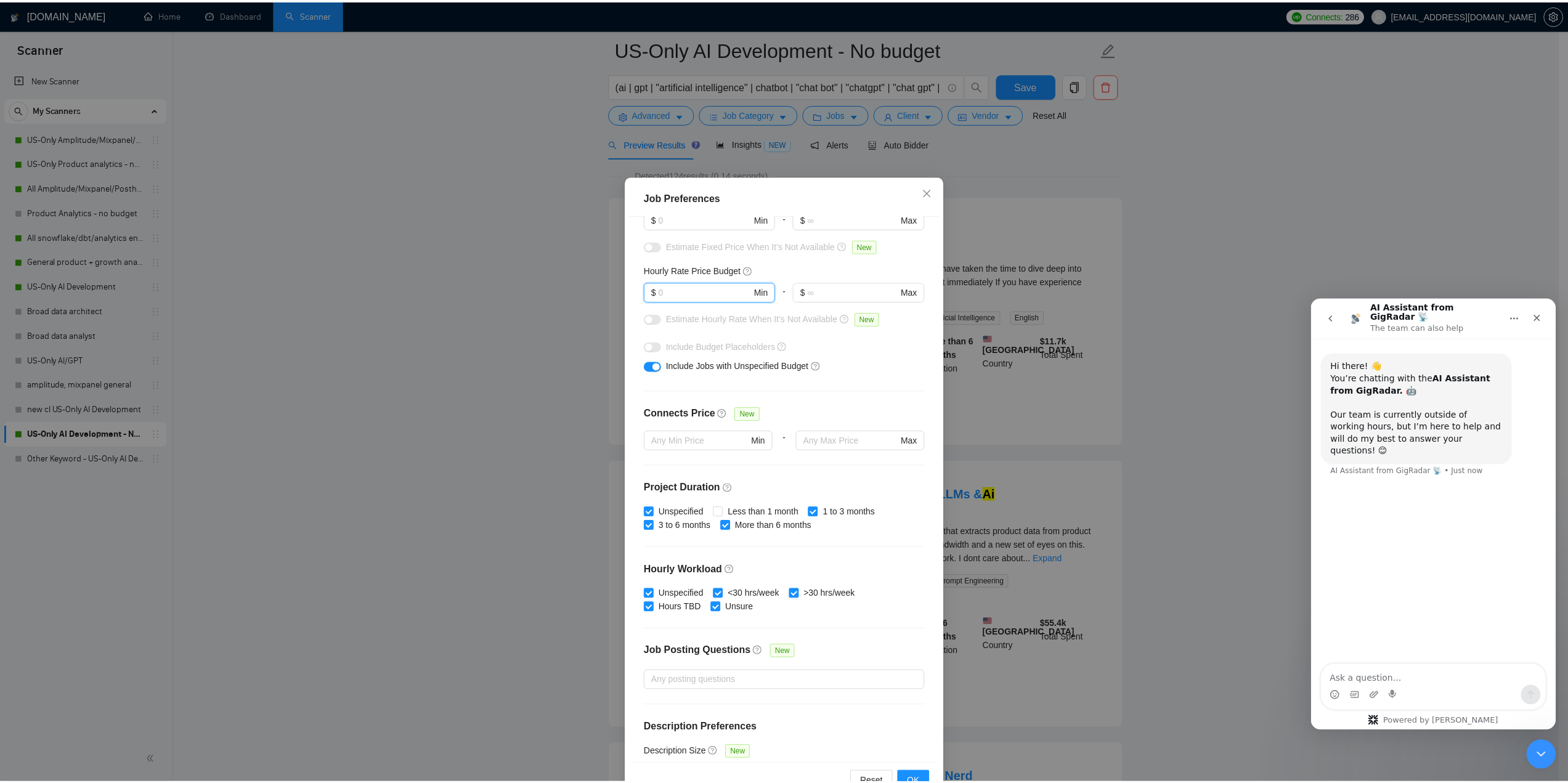
scroll to position [145, 0]
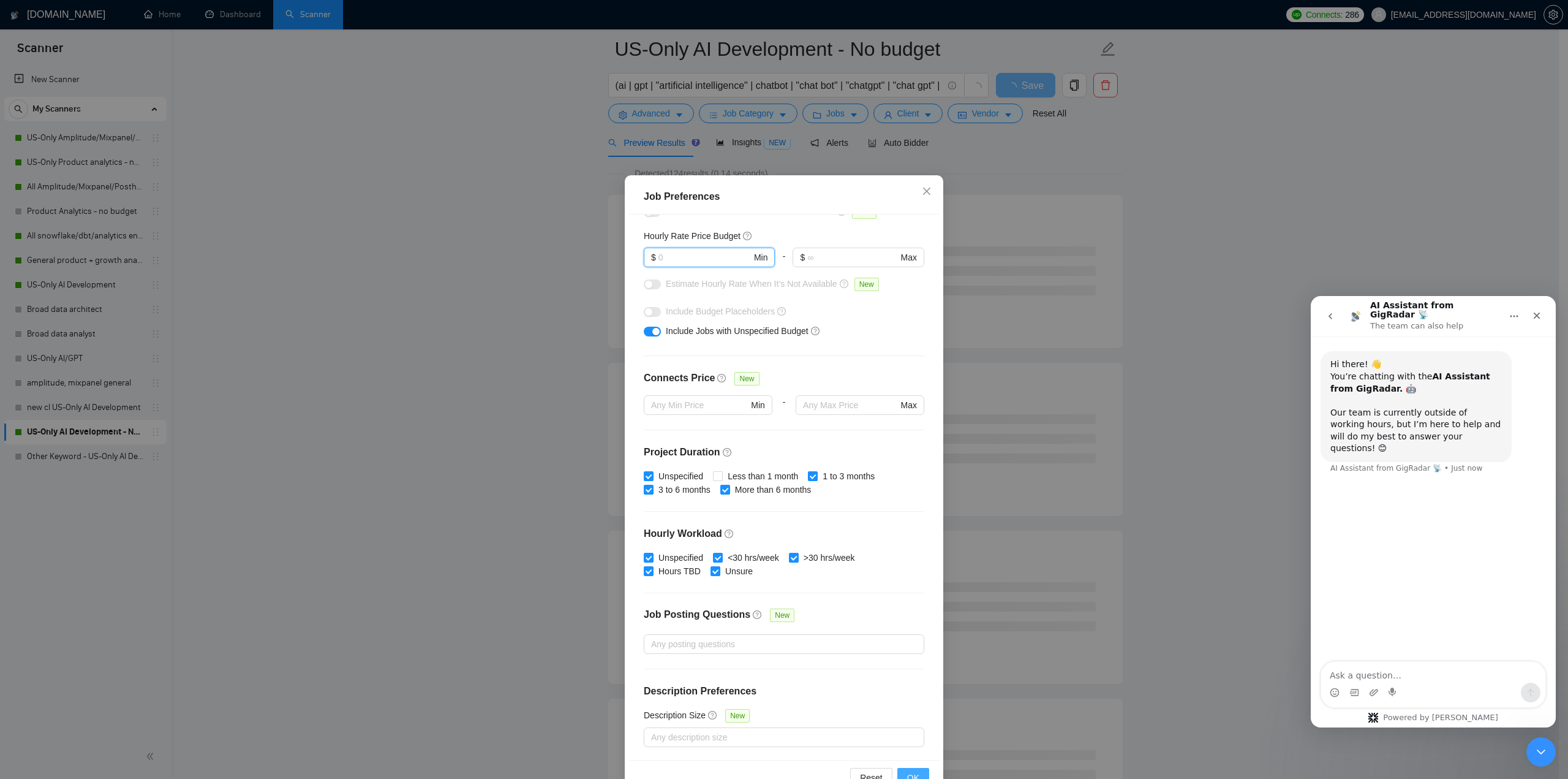
click at [912, 773] on span "OK" at bounding box center [913, 778] width 12 height 14
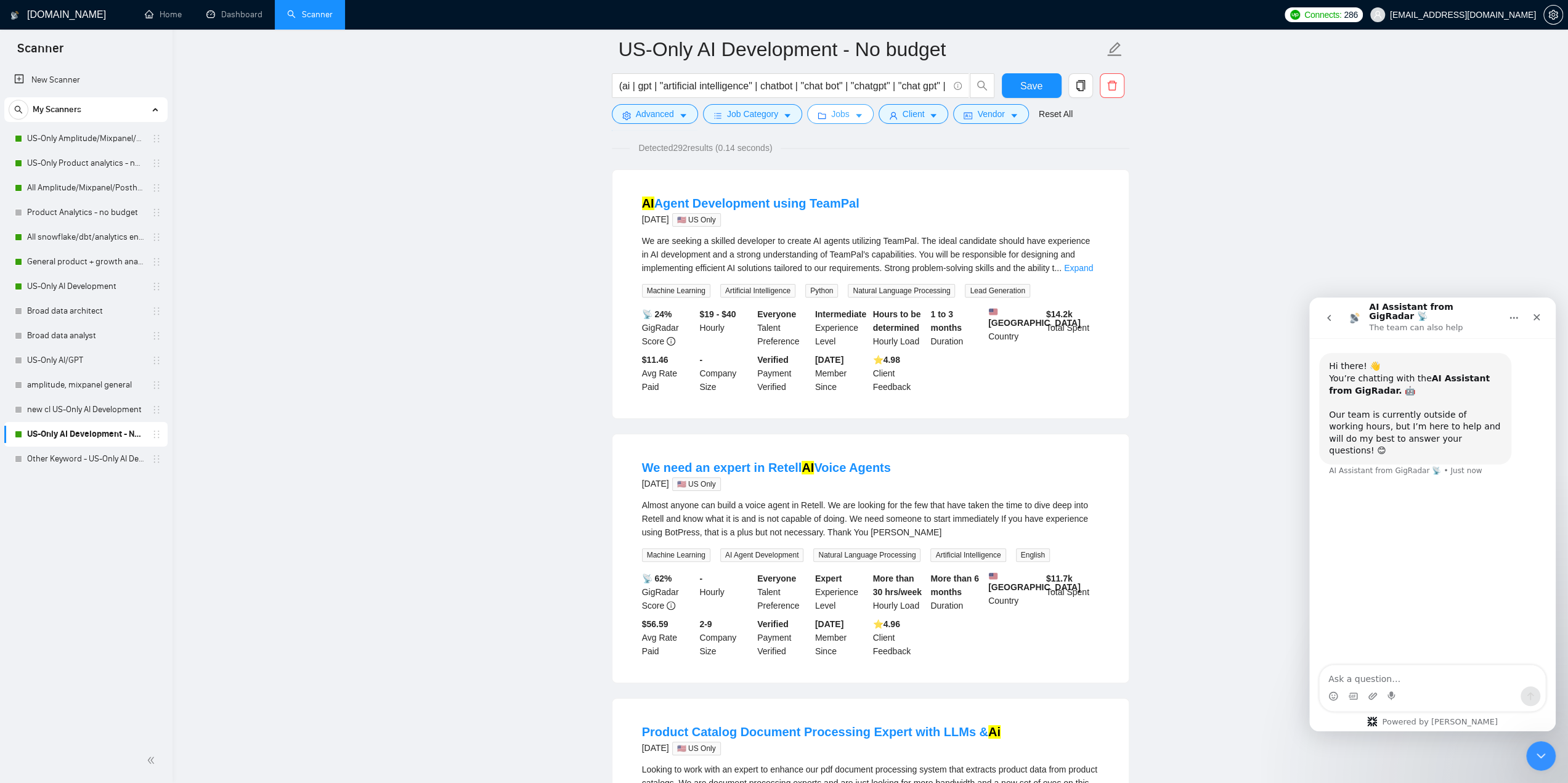
scroll to position [62, 0]
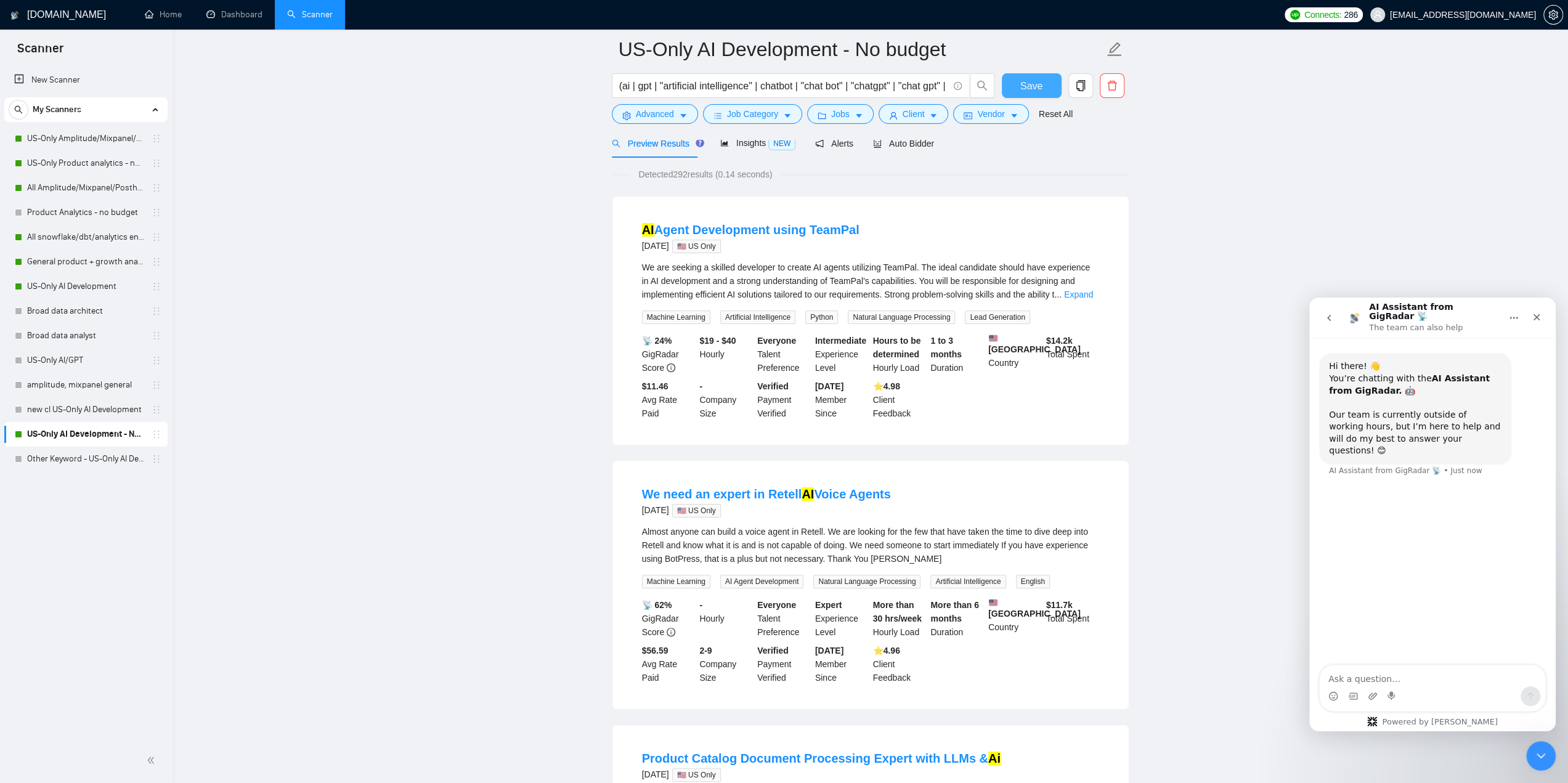
click at [1051, 83] on button "Save" at bounding box center [1031, 86] width 60 height 24
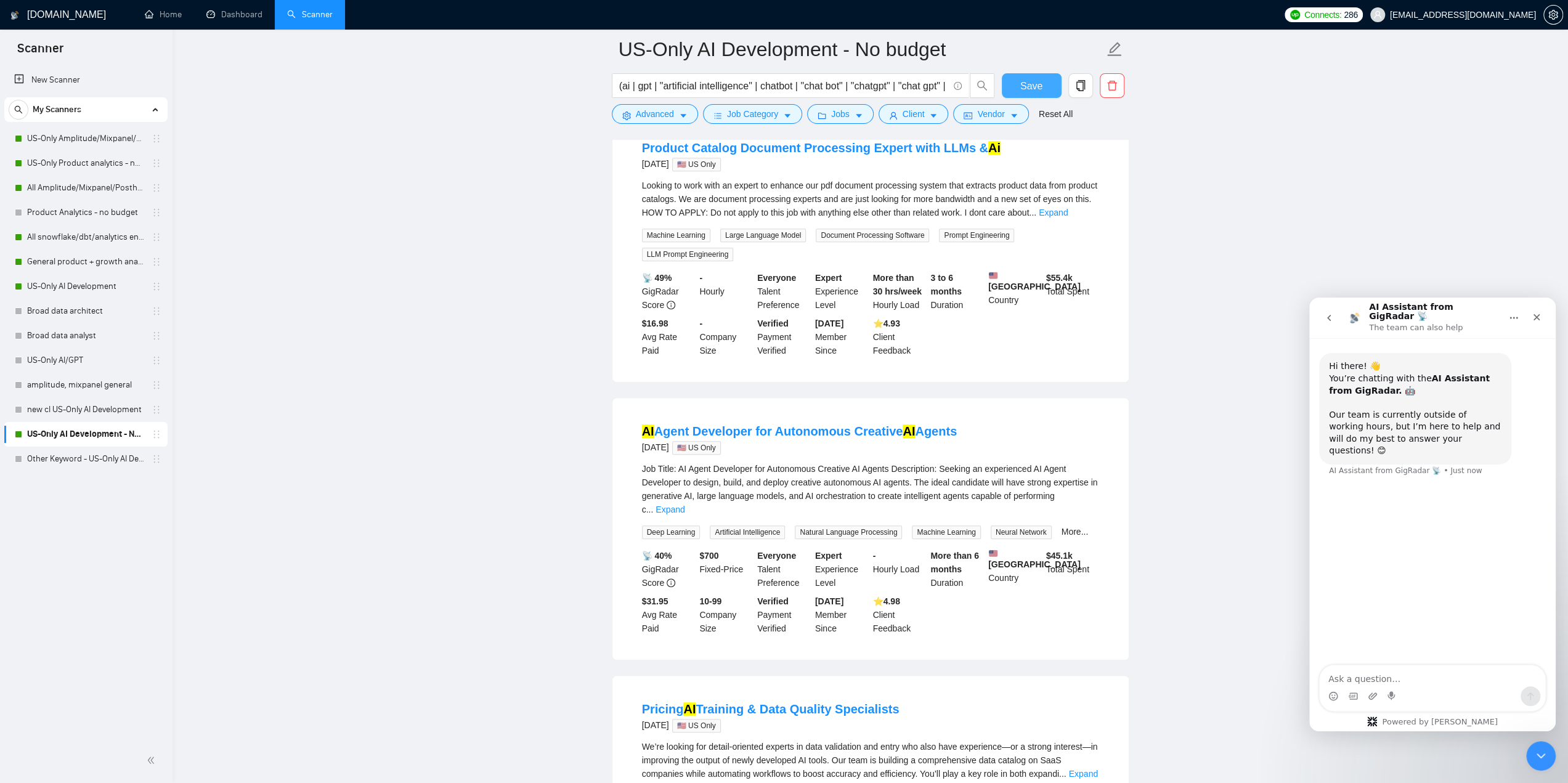
scroll to position [739, 0]
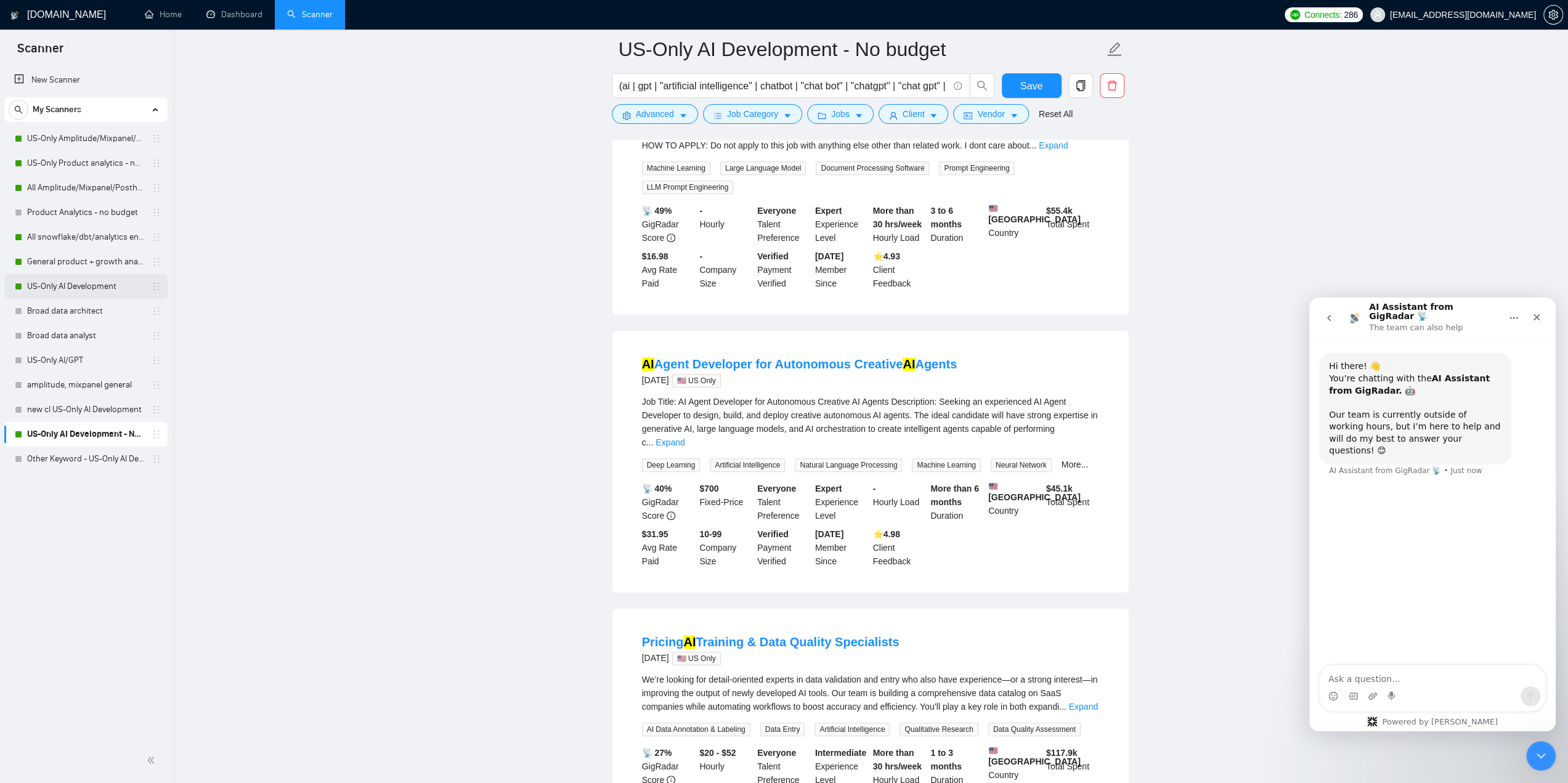
click at [92, 279] on link "US-Only AI Development" at bounding box center [86, 286] width 117 height 24
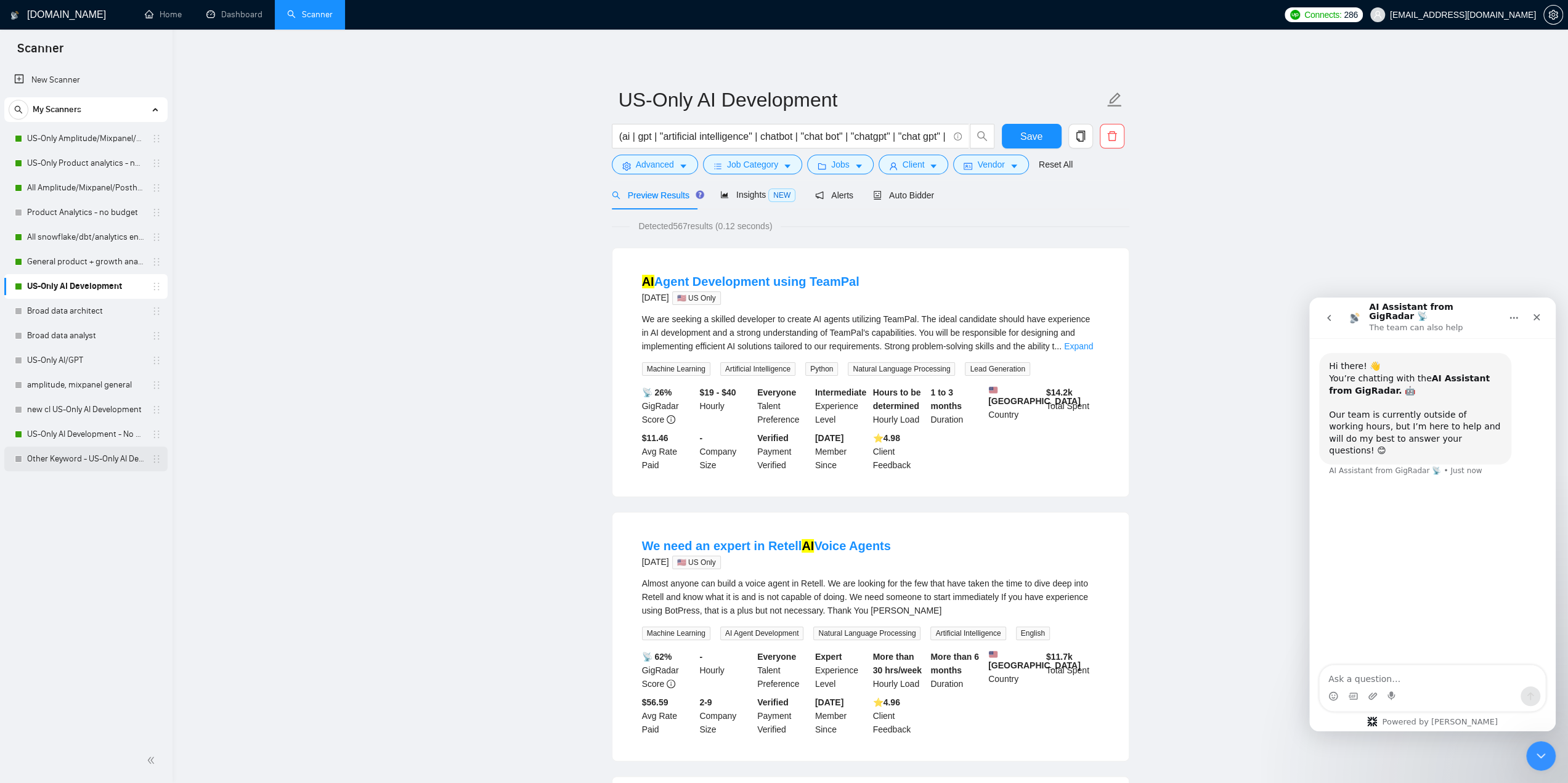
click at [65, 466] on link "Other Keyword - US-Only AI Development" at bounding box center [86, 459] width 117 height 24
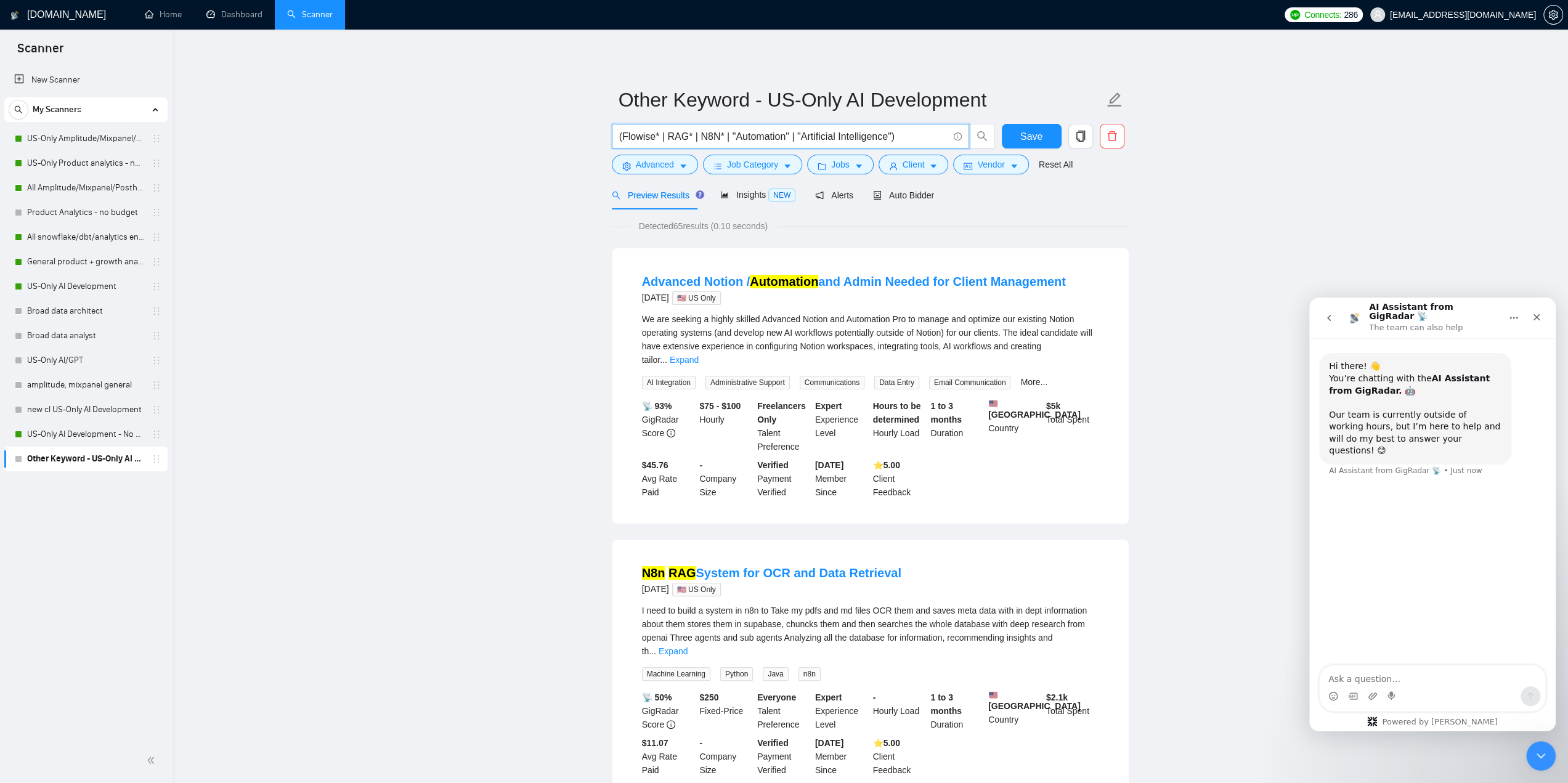
click at [756, 137] on input "(Flowise* | RAG* | N8N* | "Automation" | "Artificial Intelligence")" at bounding box center [783, 136] width 329 height 15
click at [105, 440] on link "US-Only AI Development - No budget" at bounding box center [86, 434] width 117 height 24
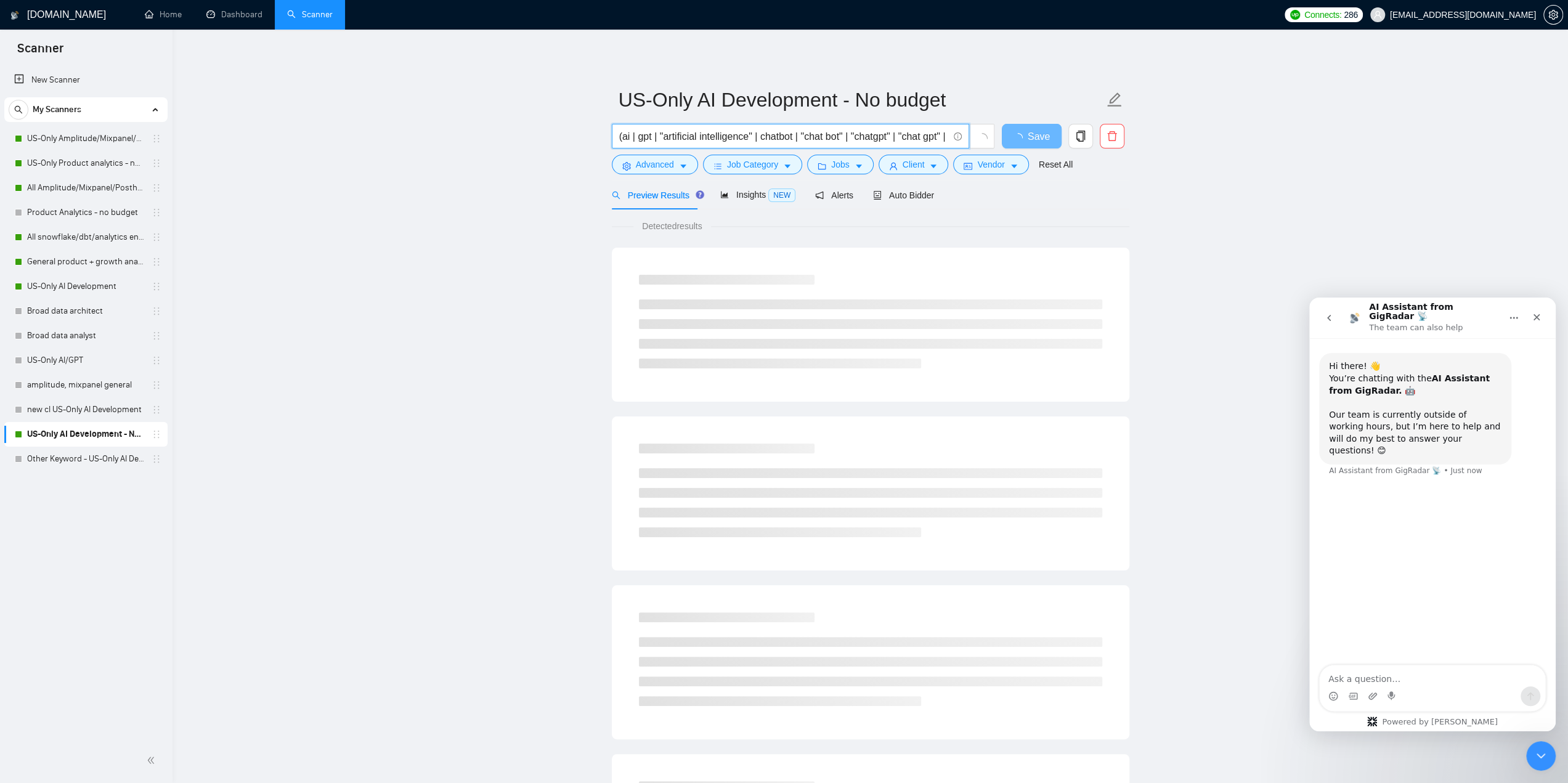
scroll to position [0, 223]
drag, startPoint x: 907, startPoint y: 137, endPoint x: 1148, endPoint y: 137, distance: 241.0
click at [1148, 137] on main "US-Only AI Development - No budget (ai | gpt | "artificial intelligence" | chat…" at bounding box center [870, 563] width 1356 height 1028
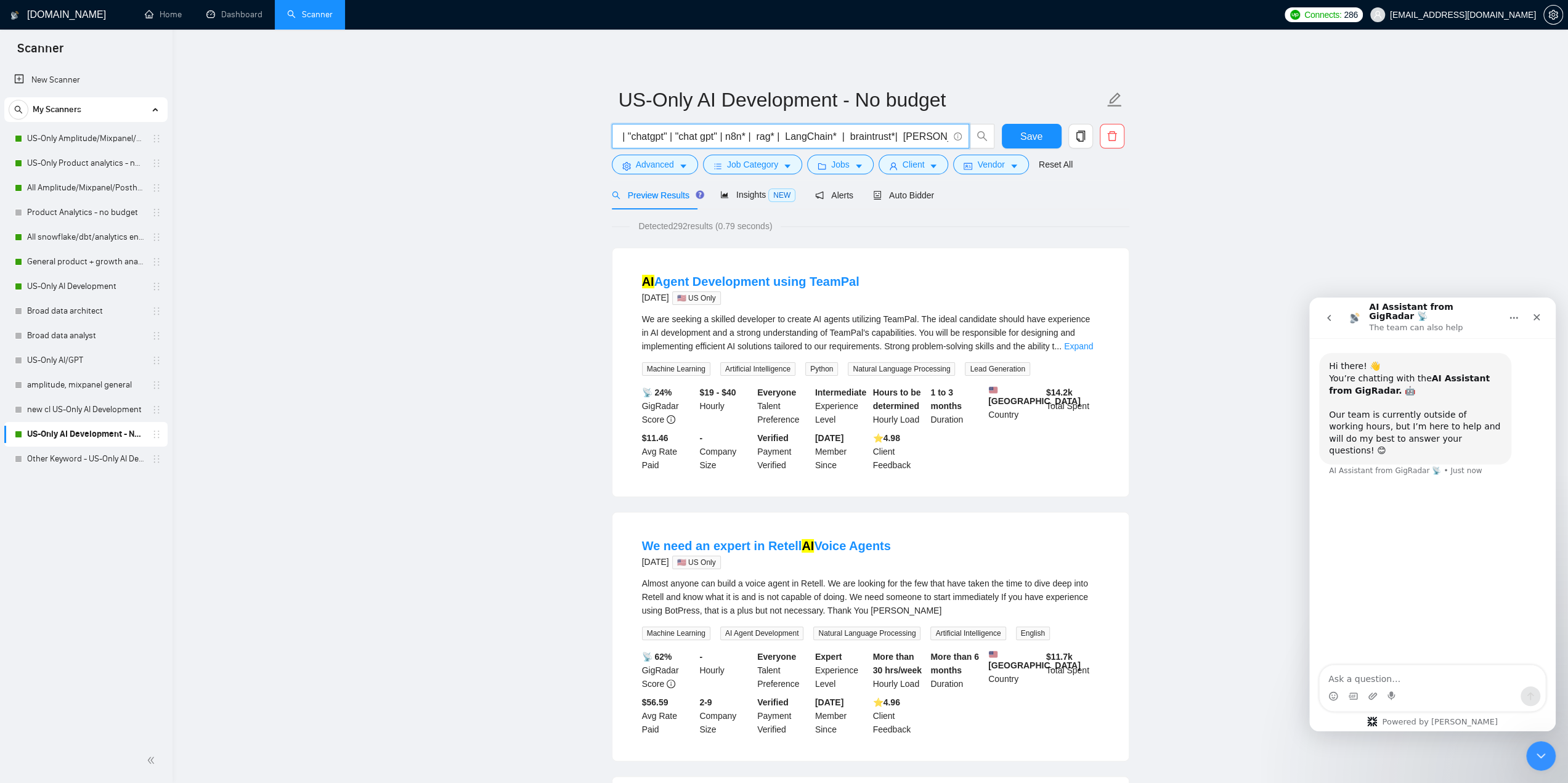
click at [696, 135] on input "(ai | gpt | "artificial intelligence" | chatbot | "chat bot" | "chatgpt" | "cha…" at bounding box center [783, 136] width 329 height 15
click at [57, 454] on link "Other Keyword - US-Only AI Development" at bounding box center [86, 459] width 117 height 24
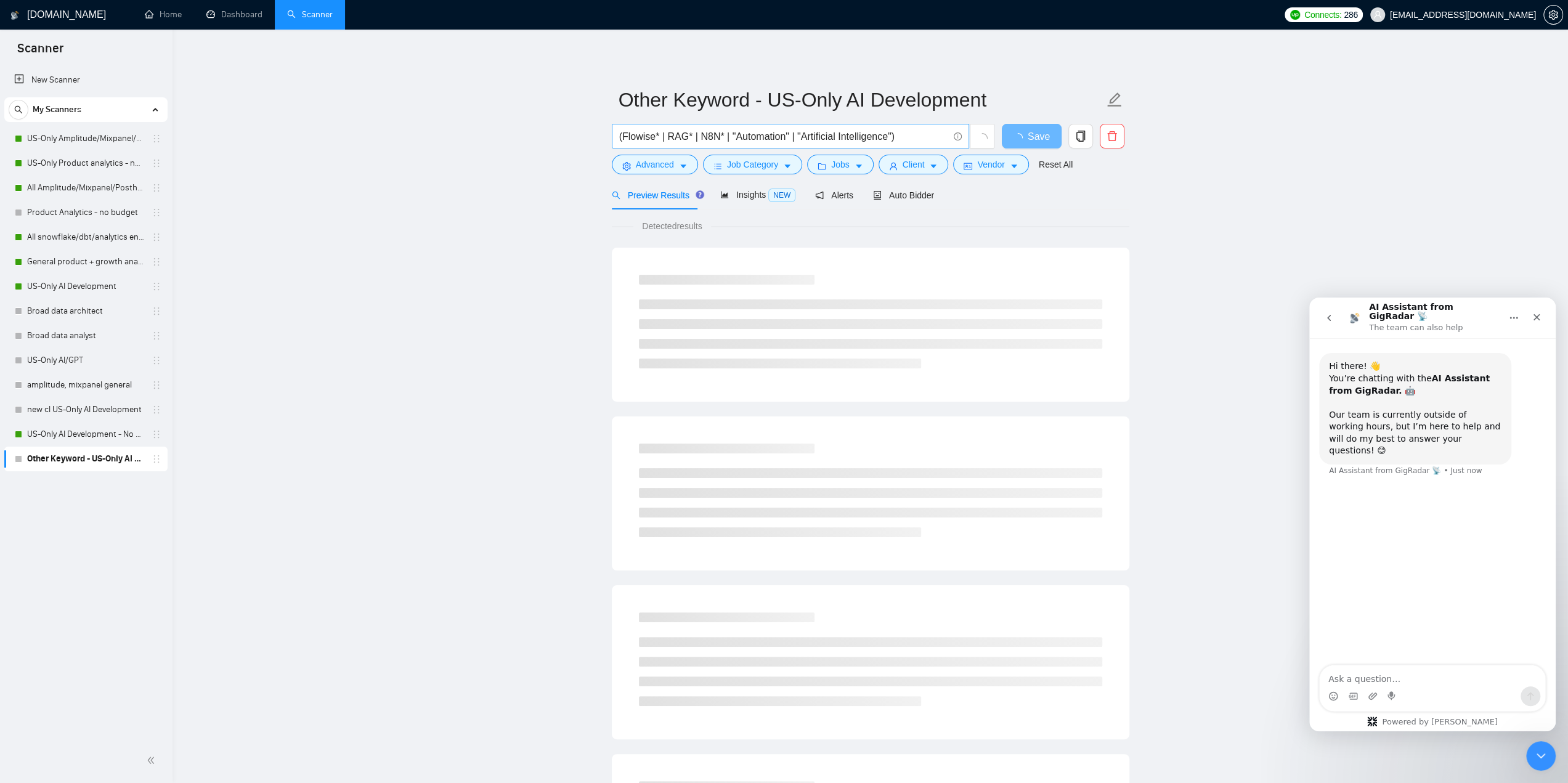
click at [759, 136] on input "(Flowise* | RAG* | N8N* | "Automation" | "Artificial Intelligence")" at bounding box center [783, 136] width 329 height 15
drag, startPoint x: 759, startPoint y: 136, endPoint x: 776, endPoint y: 150, distance: 22.0
click at [759, 136] on input "(Flowise* | RAG* | N8N* | "Automation" | "Artificial Intelligence")" at bounding box center [783, 136] width 329 height 15
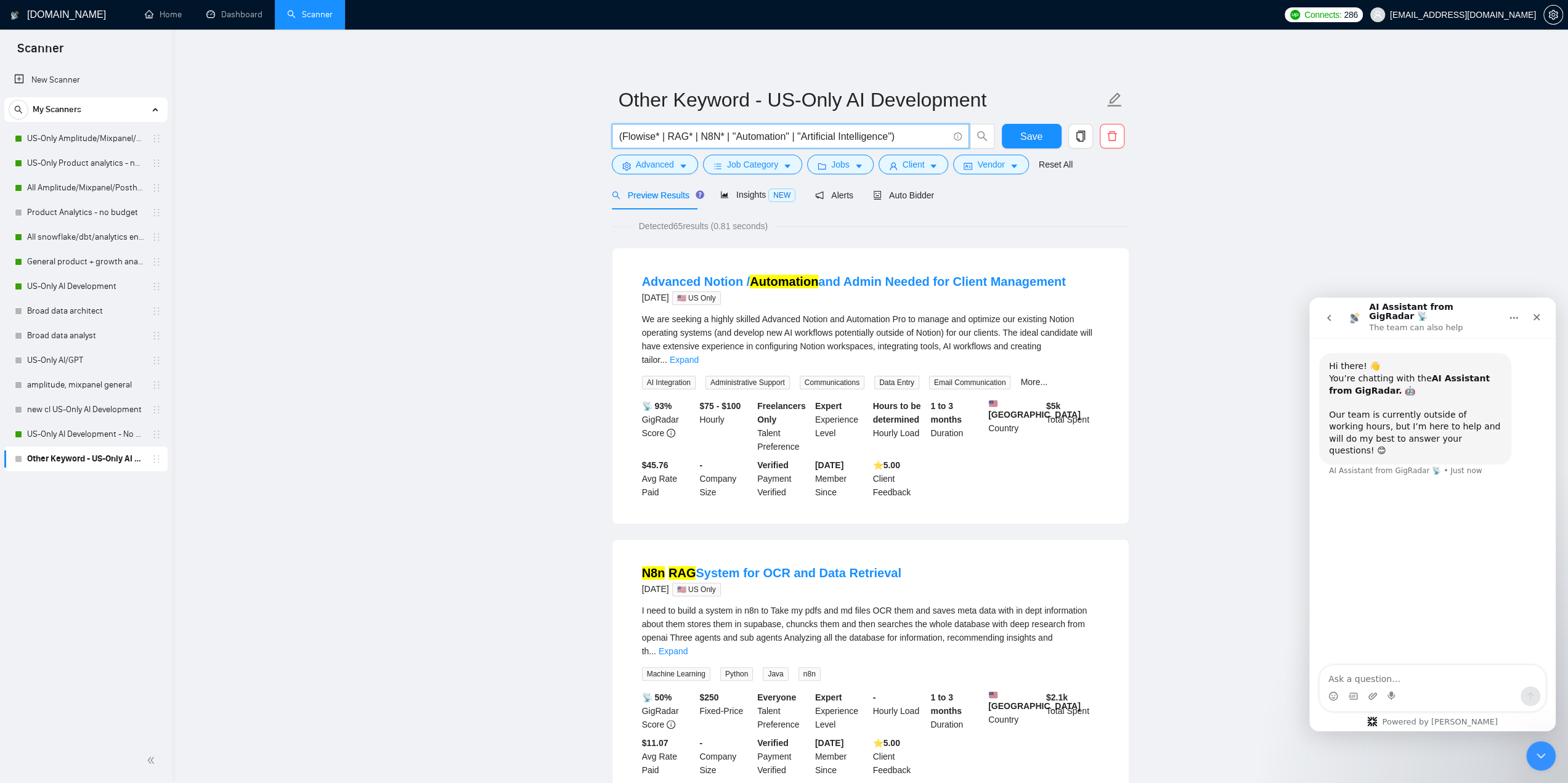
click at [840, 141] on input "(Flowise* | RAG* | N8N* | "Automation" | "Artificial Intelligence")" at bounding box center [783, 136] width 329 height 15
click at [1044, 142] on button "Save" at bounding box center [1031, 136] width 60 height 24
click at [918, 196] on span "Auto Bidder" at bounding box center [903, 196] width 61 height 10
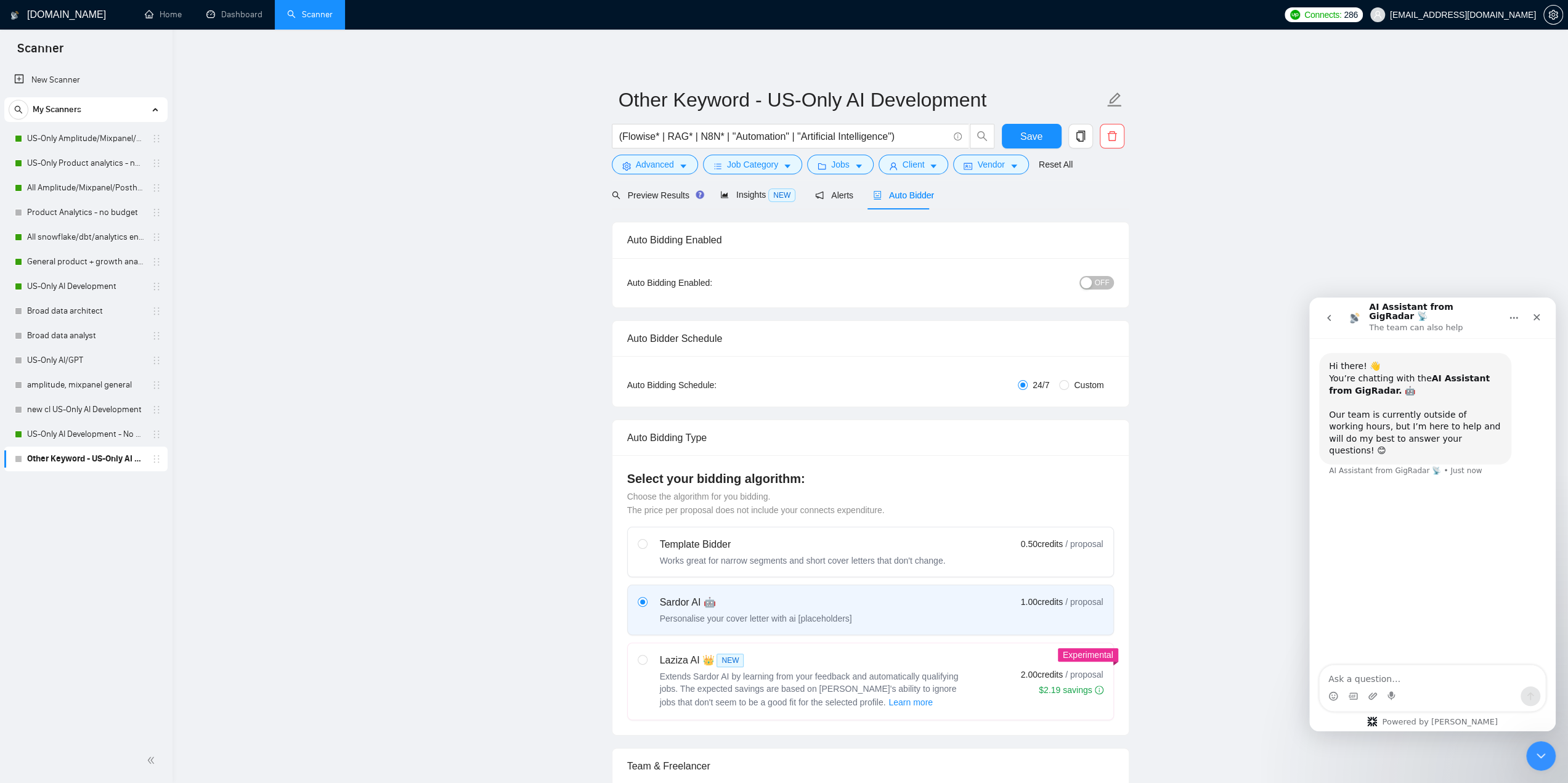
click at [1097, 276] on span "OFF" at bounding box center [1102, 283] width 15 height 14
click at [1048, 130] on button "Save" at bounding box center [1031, 136] width 60 height 24
click at [88, 219] on link "Product Analytics - no budget" at bounding box center [86, 212] width 117 height 24
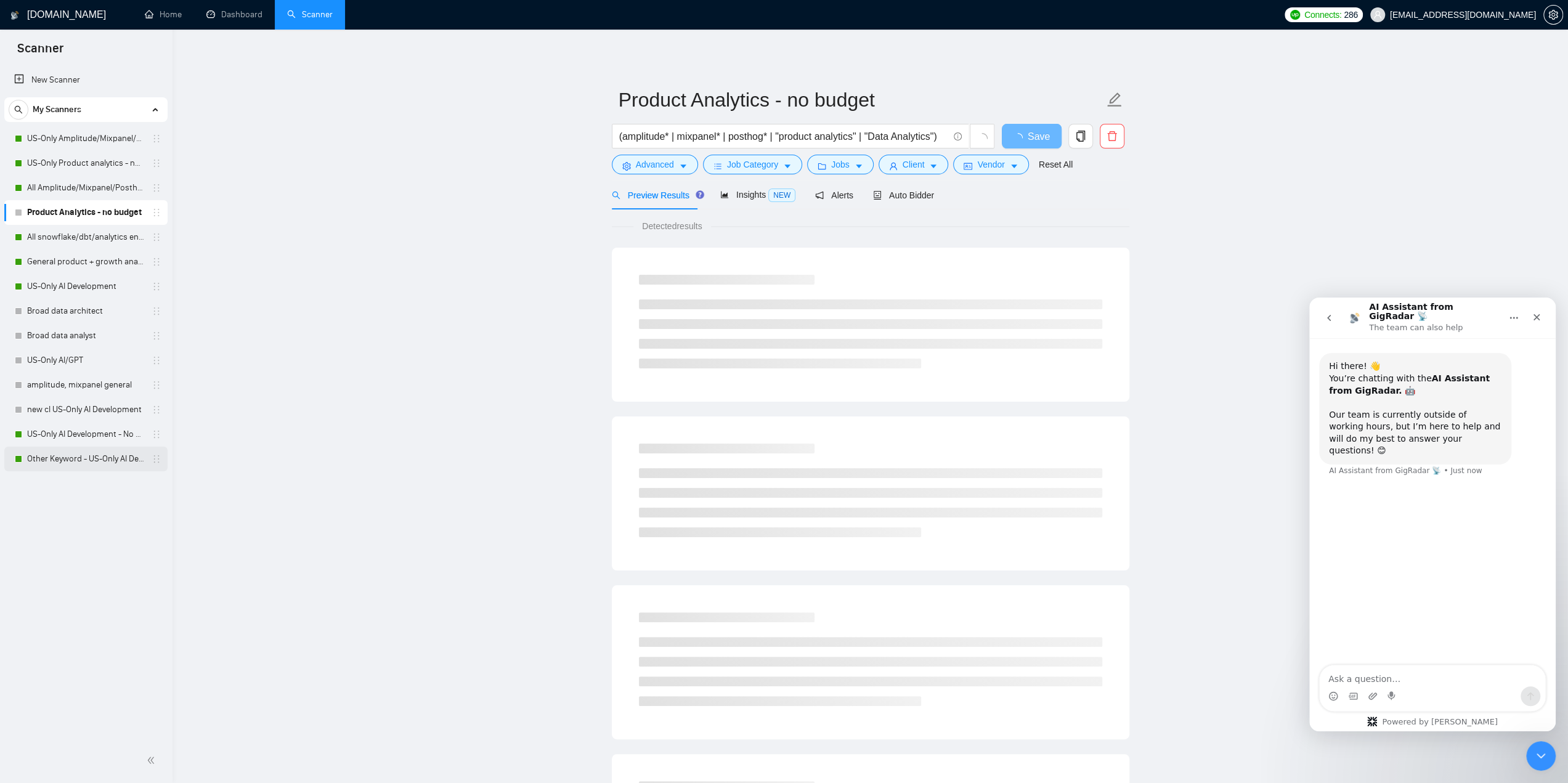
click at [51, 460] on link "Other Keyword - US-Only AI Development" at bounding box center [86, 459] width 117 height 24
click at [54, 212] on link "Product Analytics - no budget" at bounding box center [86, 212] width 117 height 24
drag, startPoint x: 625, startPoint y: 101, endPoint x: 1012, endPoint y: 109, distance: 387.1
click at [1012, 109] on input "Product Analytics - no budget" at bounding box center [861, 99] width 486 height 31
click at [945, 135] on input "(amplitude* | mixpanel* | posthog* | "product analytics" | "Data Analytics")" at bounding box center [783, 136] width 329 height 15
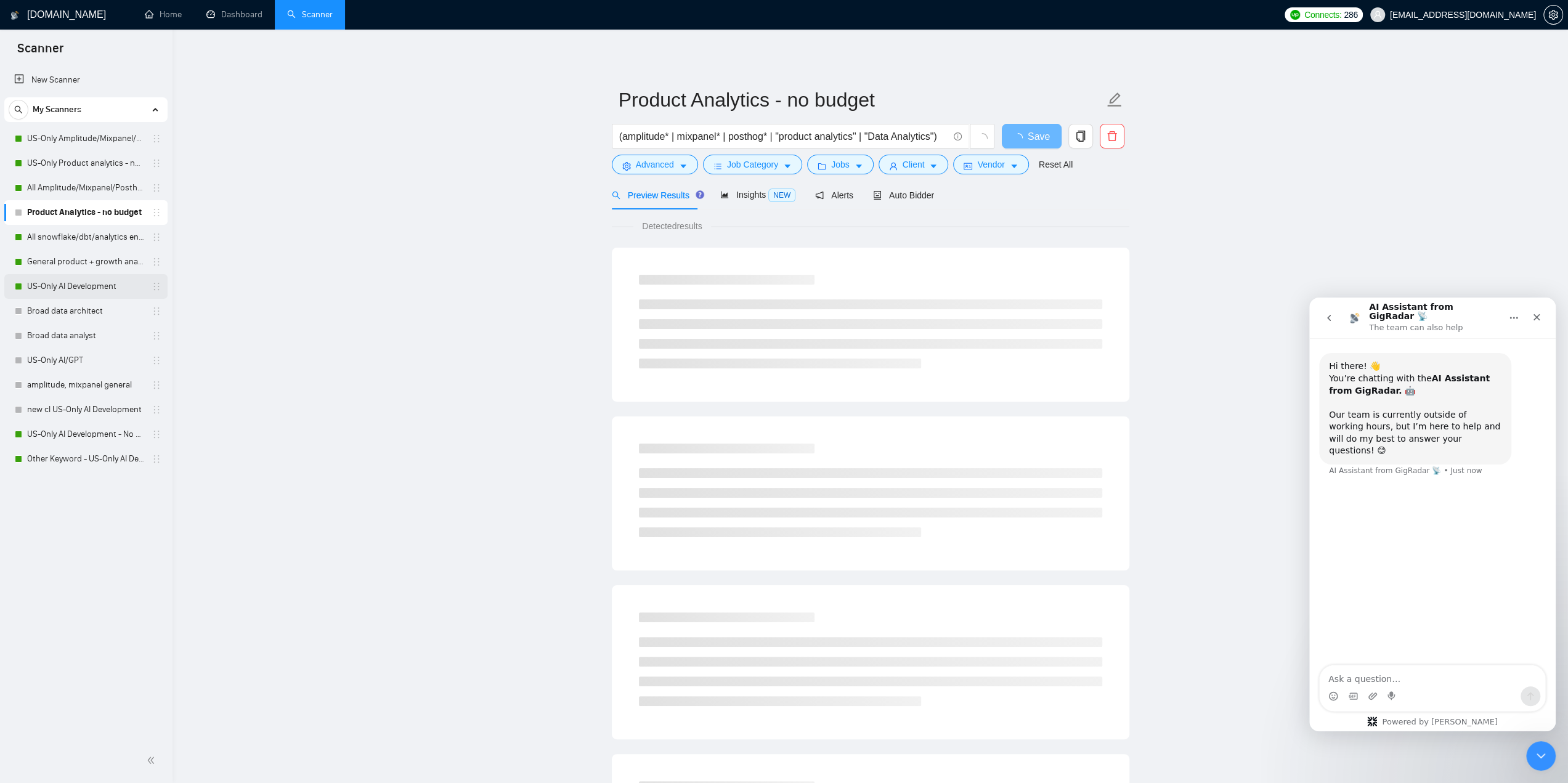
click at [100, 288] on link "US-Only AI Development" at bounding box center [86, 286] width 117 height 24
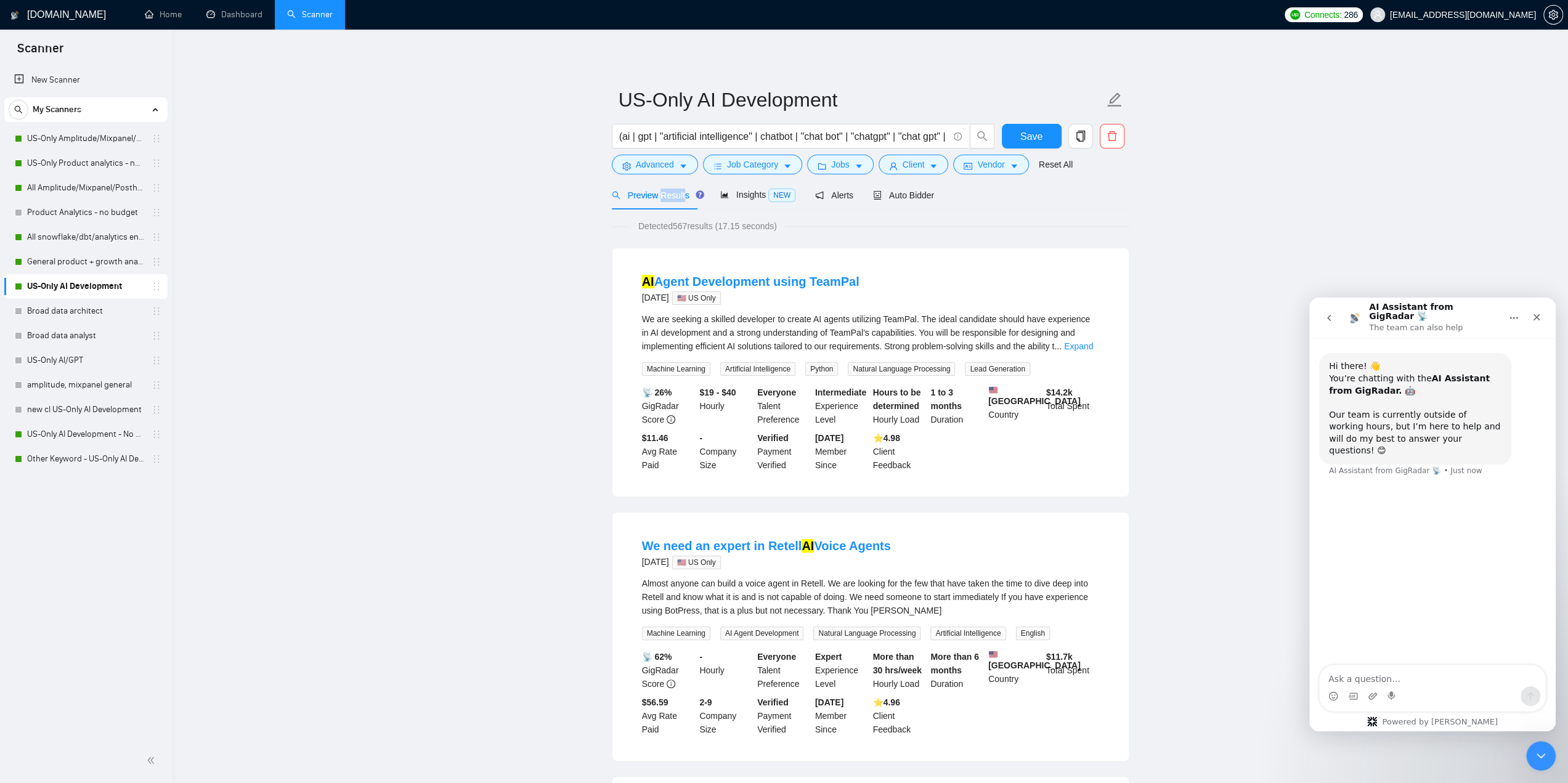
drag, startPoint x: 658, startPoint y: 199, endPoint x: 682, endPoint y: 209, distance: 26.0
click at [682, 209] on div "Preview Results" at bounding box center [656, 195] width 89 height 29
drag, startPoint x: 935, startPoint y: 137, endPoint x: 1102, endPoint y: 139, distance: 167.0
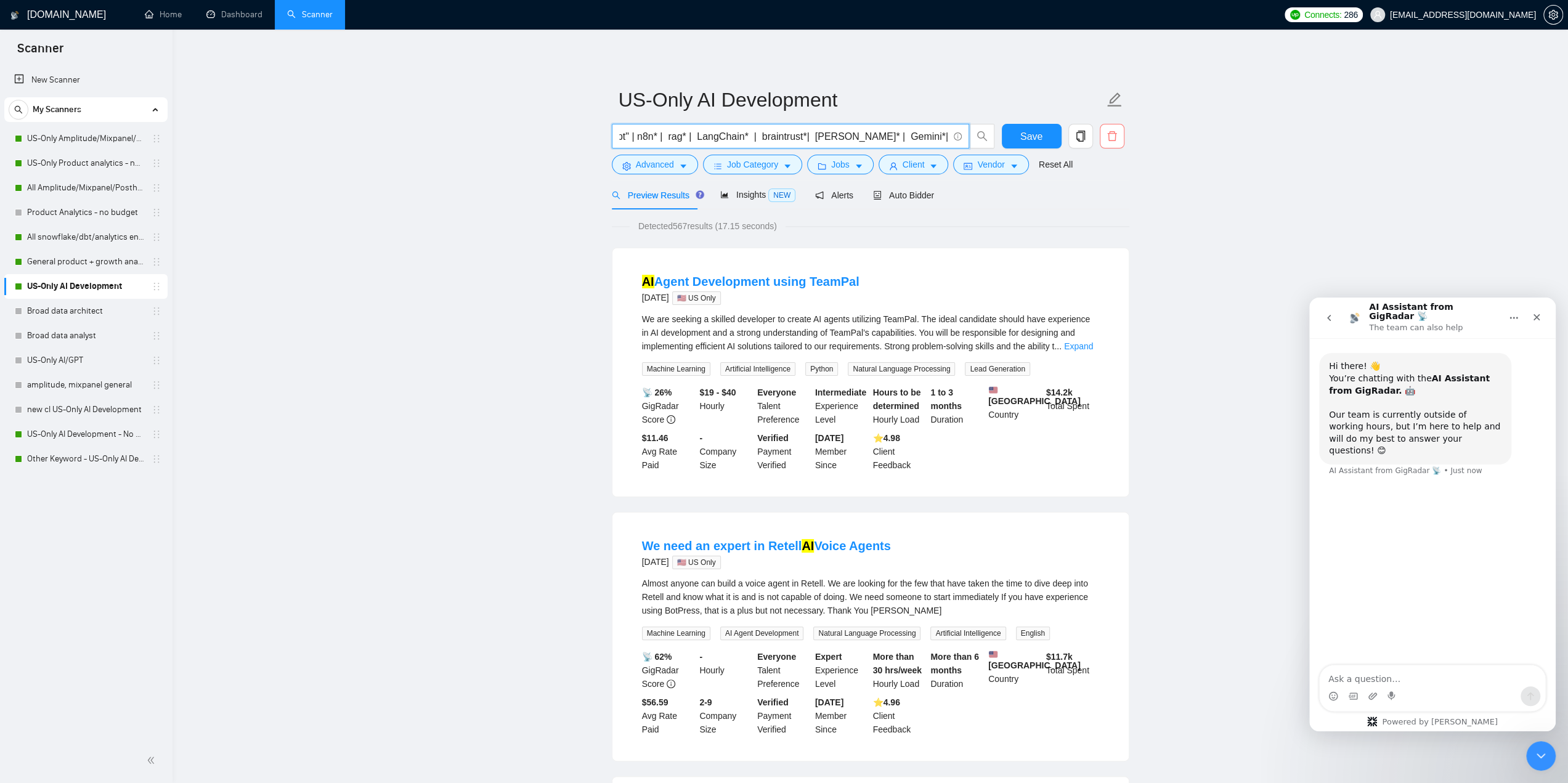
click at [1102, 139] on div "(ai | gpt | "artificial intelligence" | chatbot | "chat bot" | "chatgpt" | "cha…" at bounding box center [868, 139] width 517 height 31
click at [759, 135] on input "(ai | gpt | "artificial intelligence" | chatbot | "chat bot" | "chatgpt" | "cha…" at bounding box center [783, 136] width 329 height 15
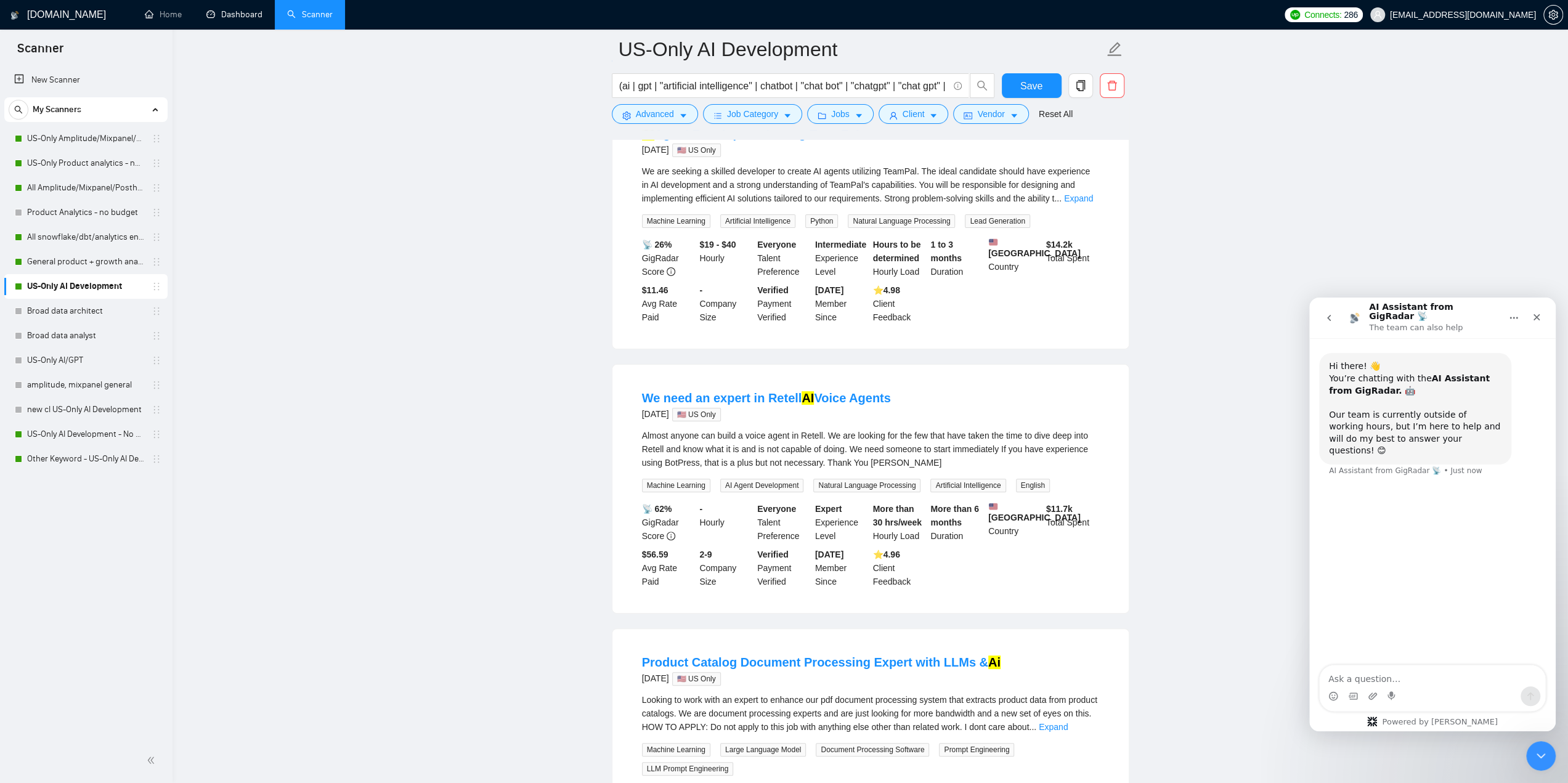
scroll to position [123, 0]
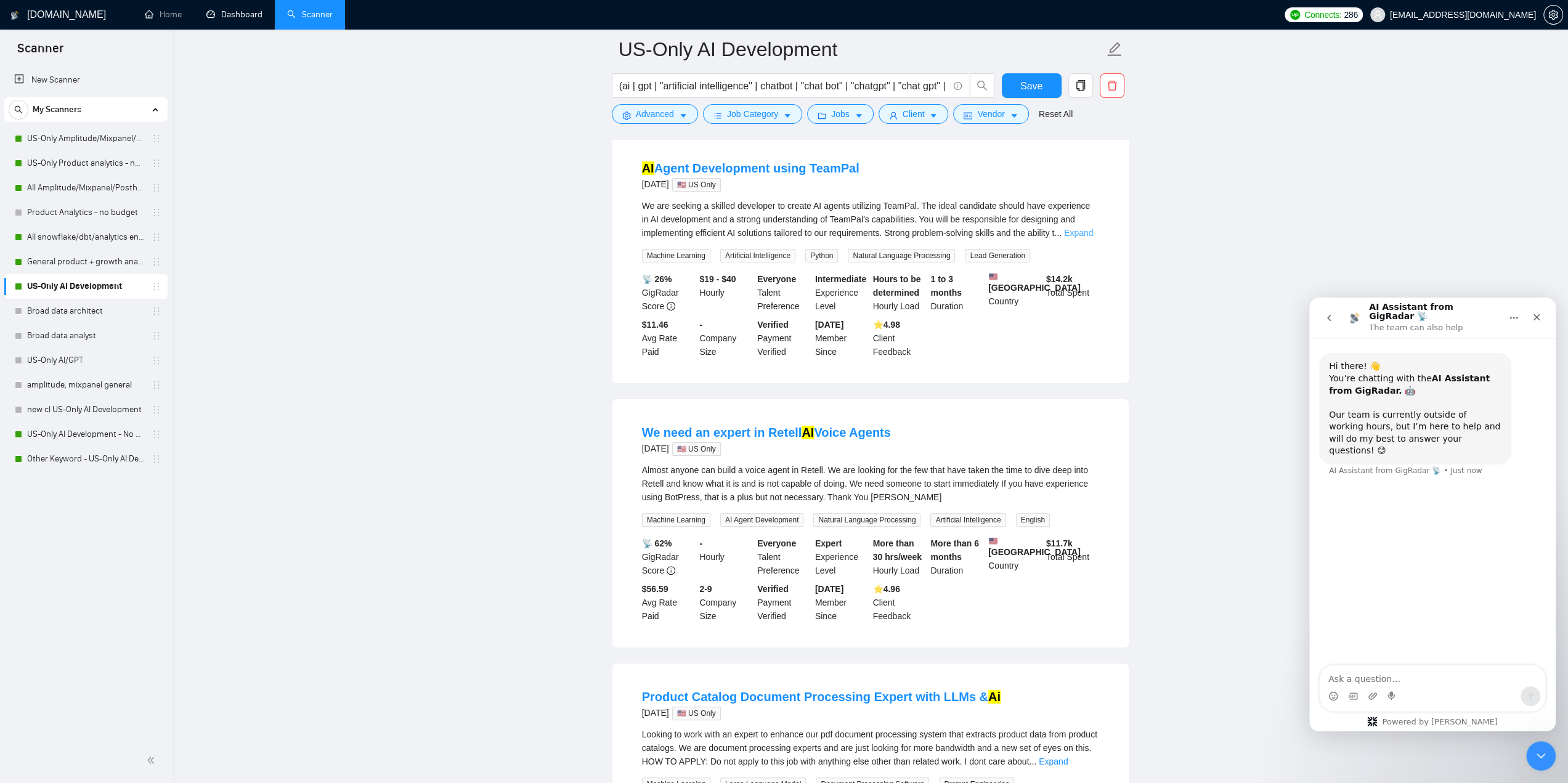
click at [1089, 235] on link "Expand" at bounding box center [1078, 233] width 29 height 10
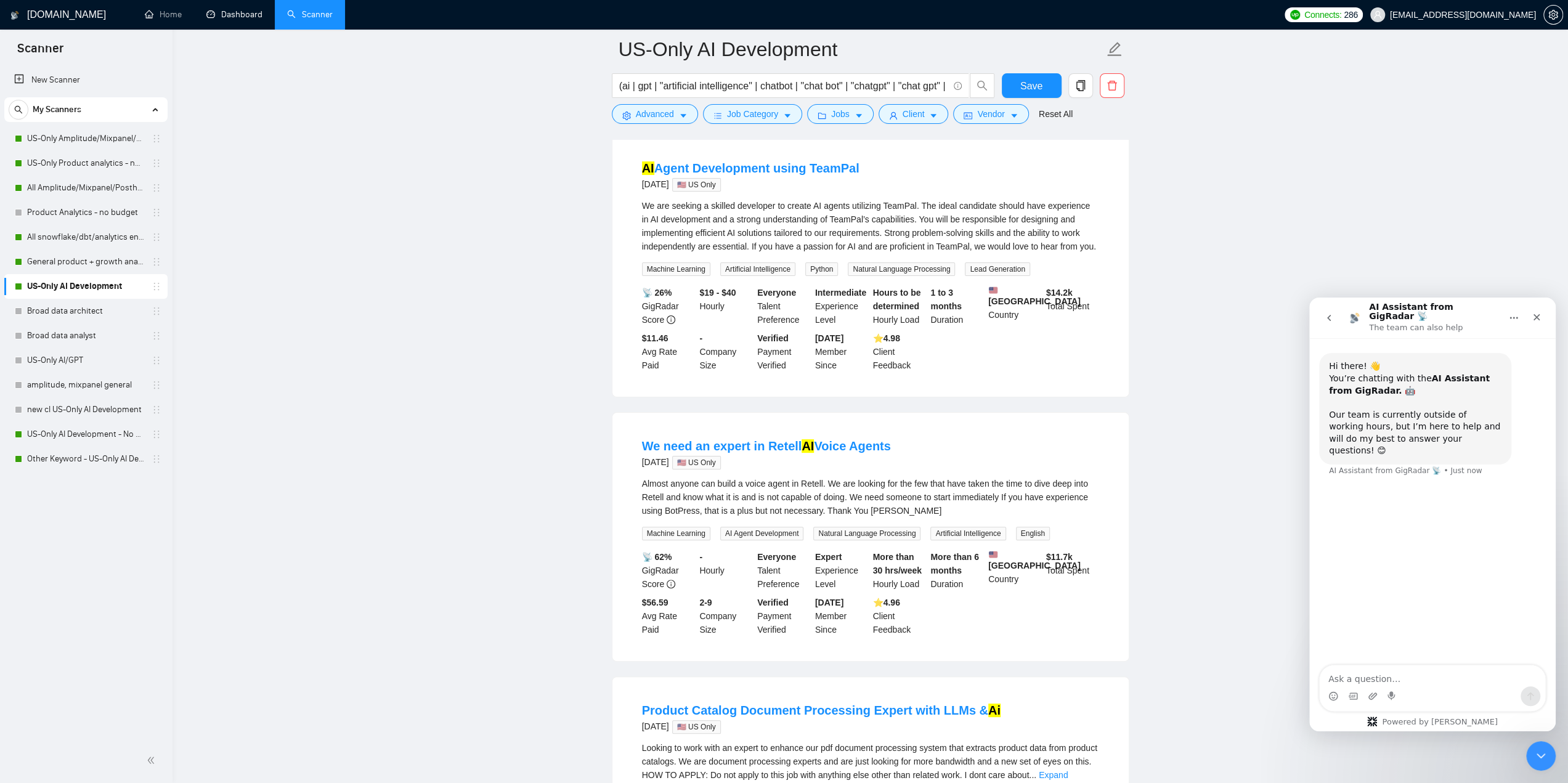
click at [853, 229] on div "We are seeking a skilled developer to create AI agents utilizing TeamPal. The i…" at bounding box center [870, 225] width 457 height 54
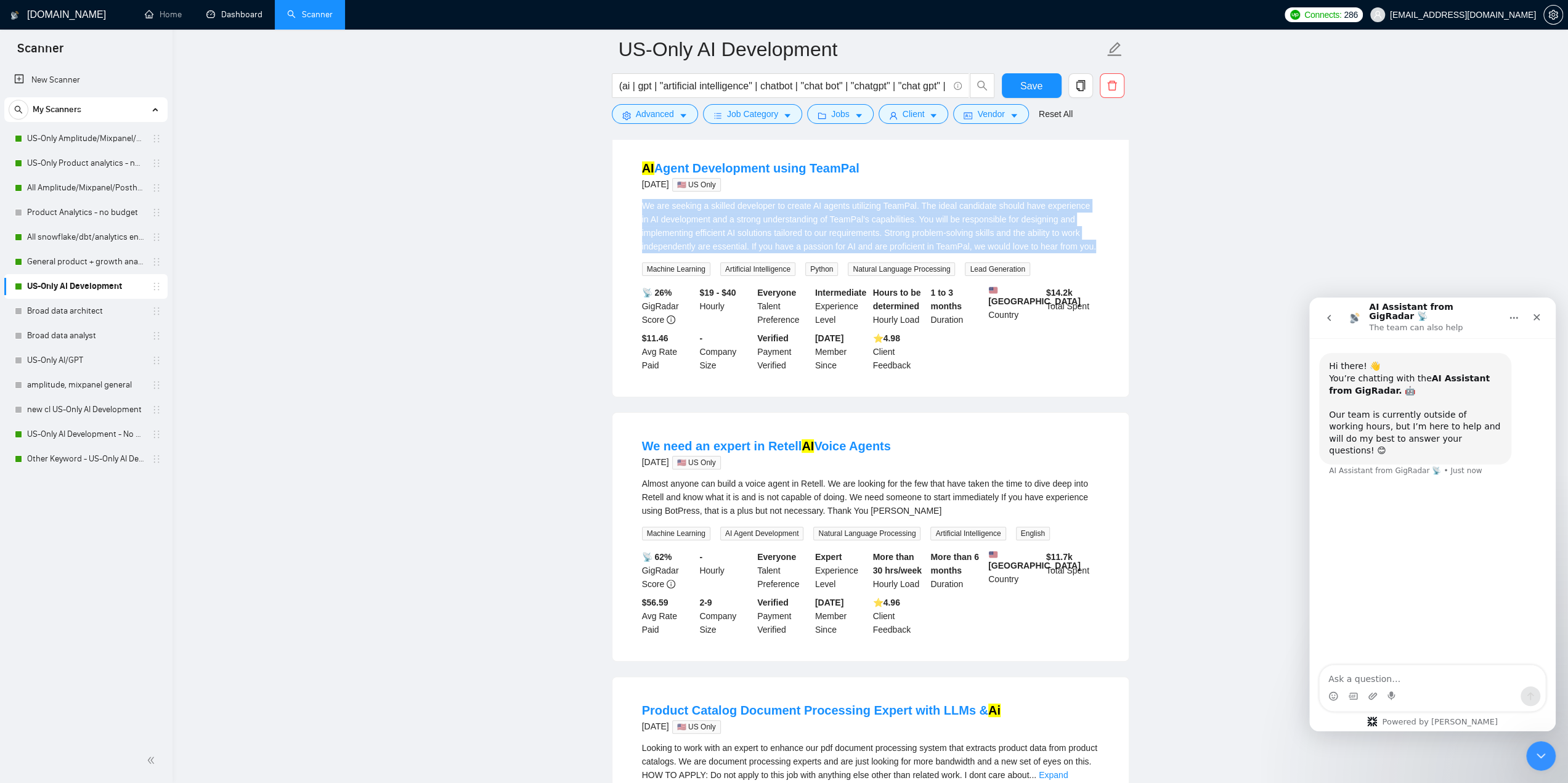
click at [853, 229] on div "We are seeking a skilled developer to create AI agents utilizing TeamPal. The i…" at bounding box center [870, 225] width 457 height 54
click at [704, 224] on div "We are seeking a skilled developer to create AI agents utilizing TeamPal. The i…" at bounding box center [870, 225] width 457 height 54
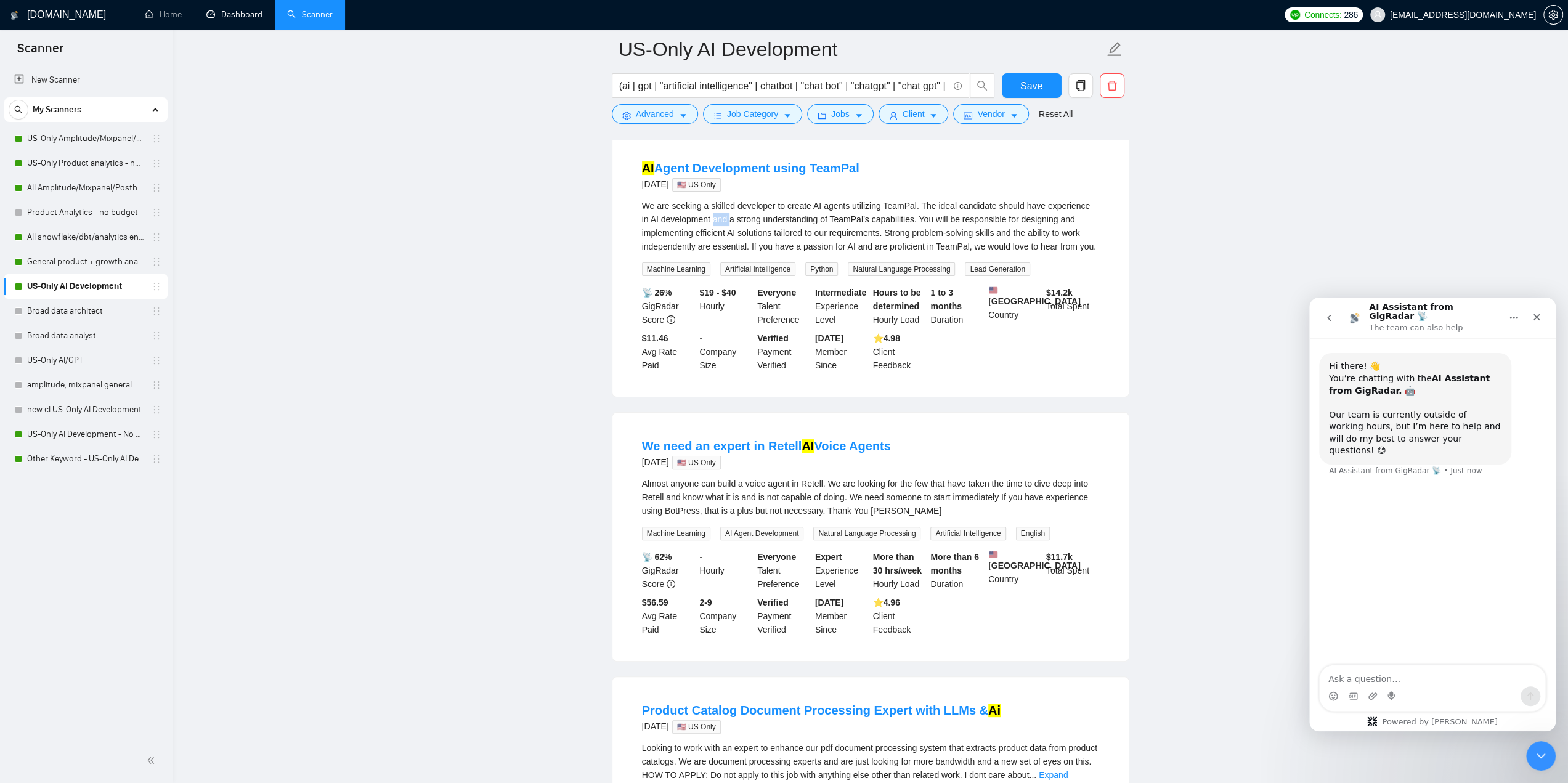
click at [704, 224] on div "We are seeking a skilled developer to create AI agents utilizing TeamPal. The i…" at bounding box center [870, 225] width 457 height 54
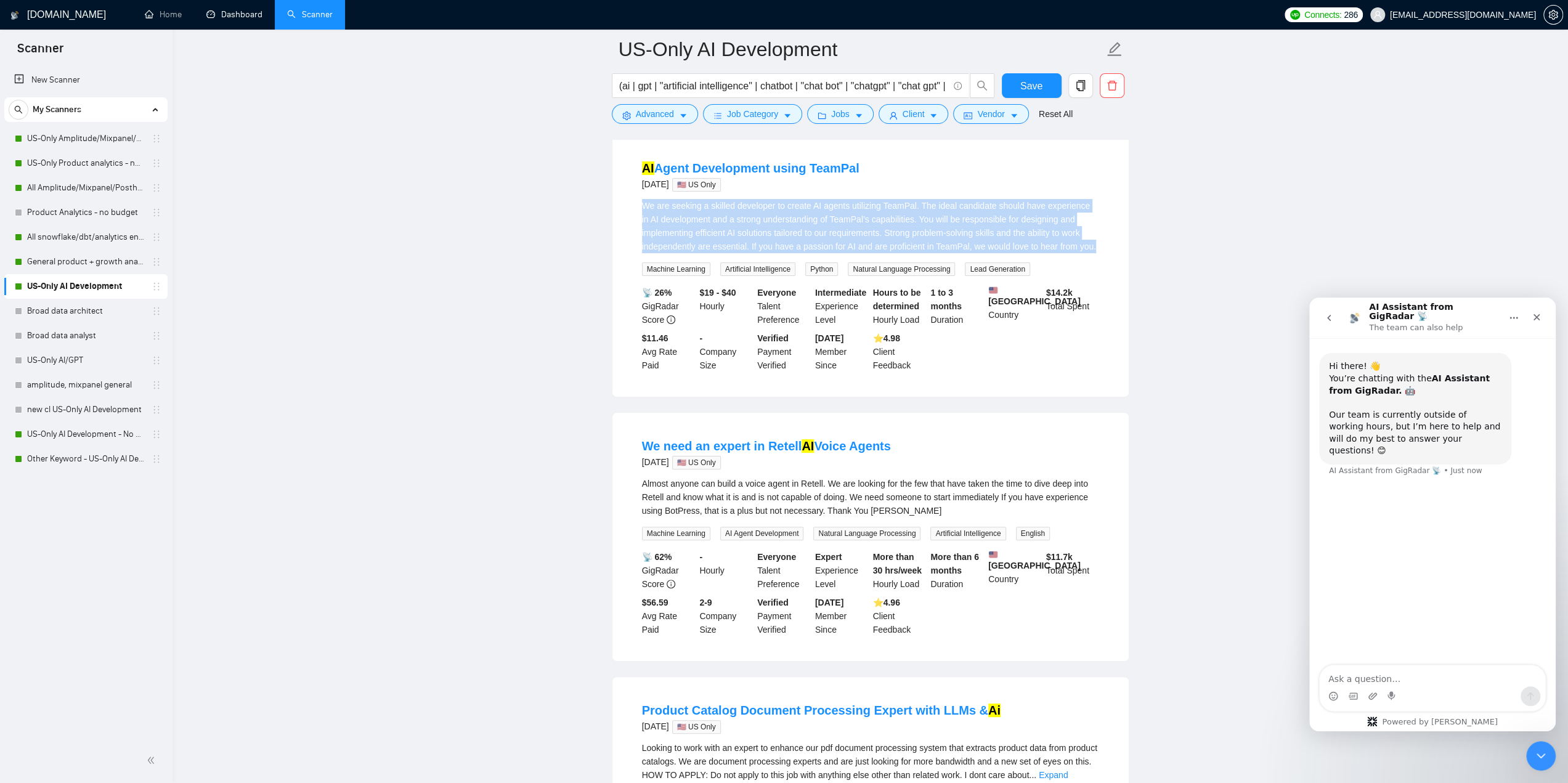
click at [704, 224] on div "We are seeking a skilled developer to create AI agents utilizing TeamPal. The i…" at bounding box center [870, 225] width 457 height 54
click at [681, 117] on icon "caret-down" at bounding box center [683, 116] width 6 height 4
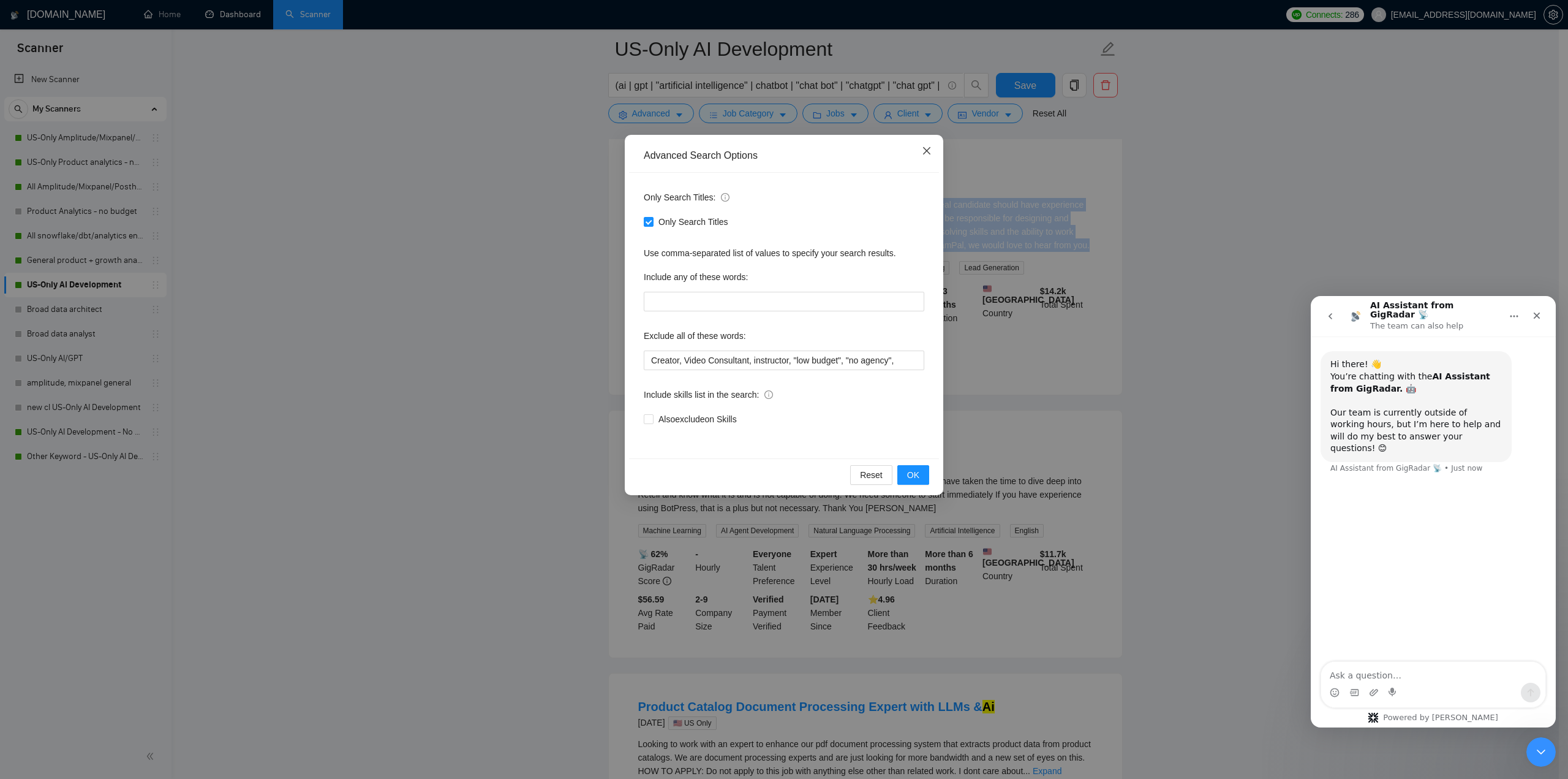
click at [927, 151] on icon "close" at bounding box center [927, 150] width 7 height 7
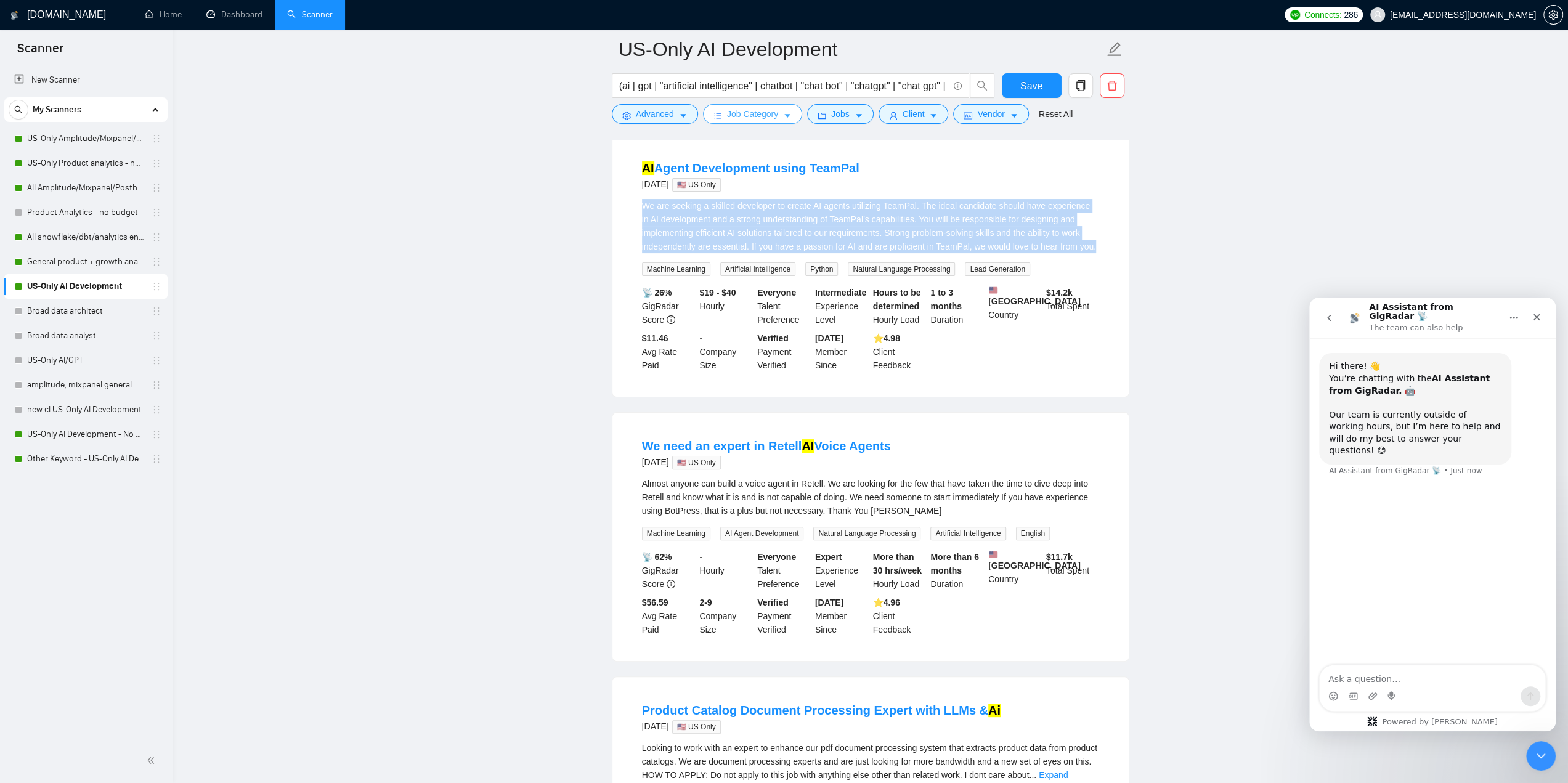
click at [754, 119] on span "Job Category" at bounding box center [752, 114] width 51 height 14
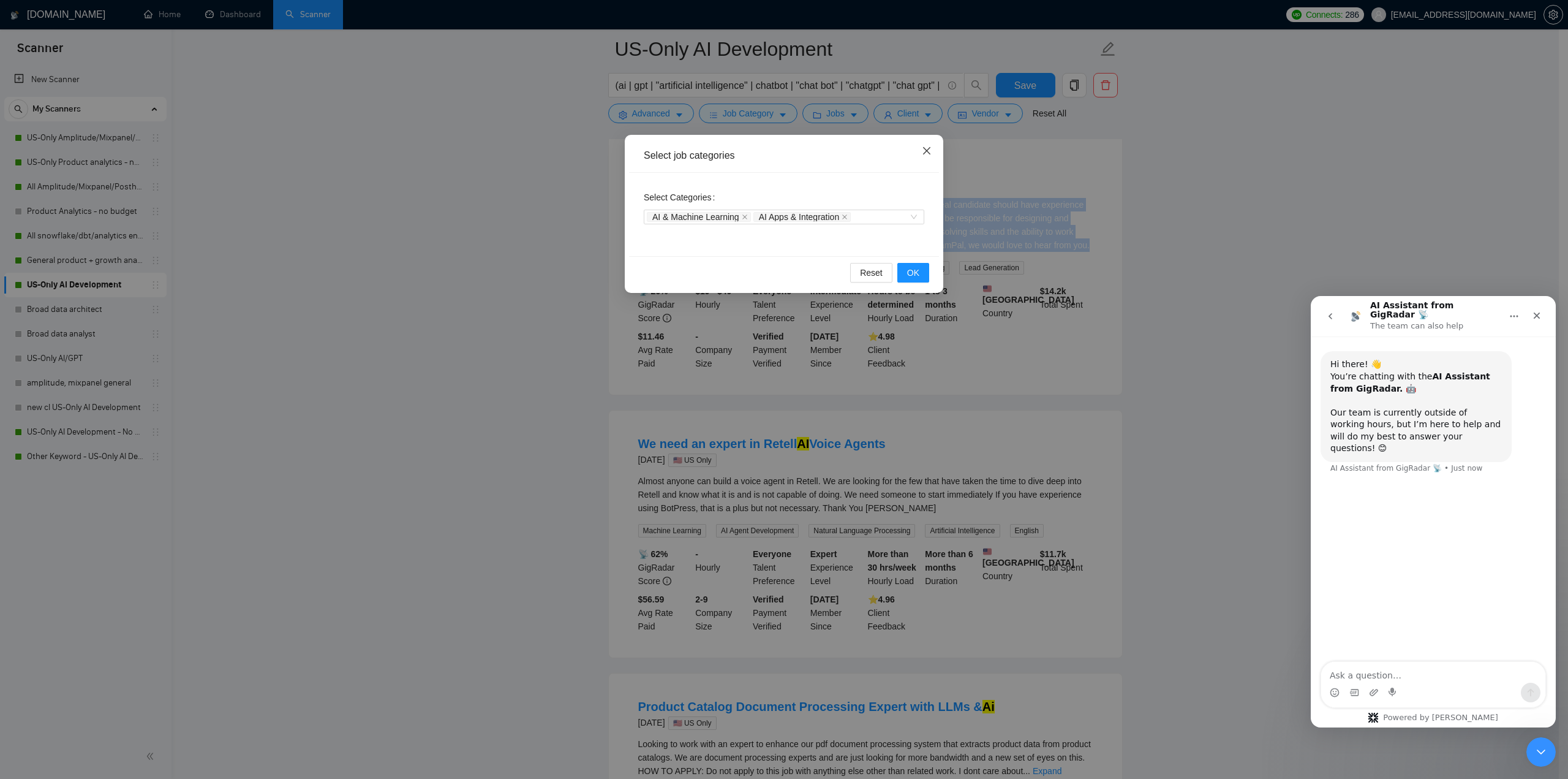
click at [928, 153] on icon "close" at bounding box center [927, 150] width 7 height 7
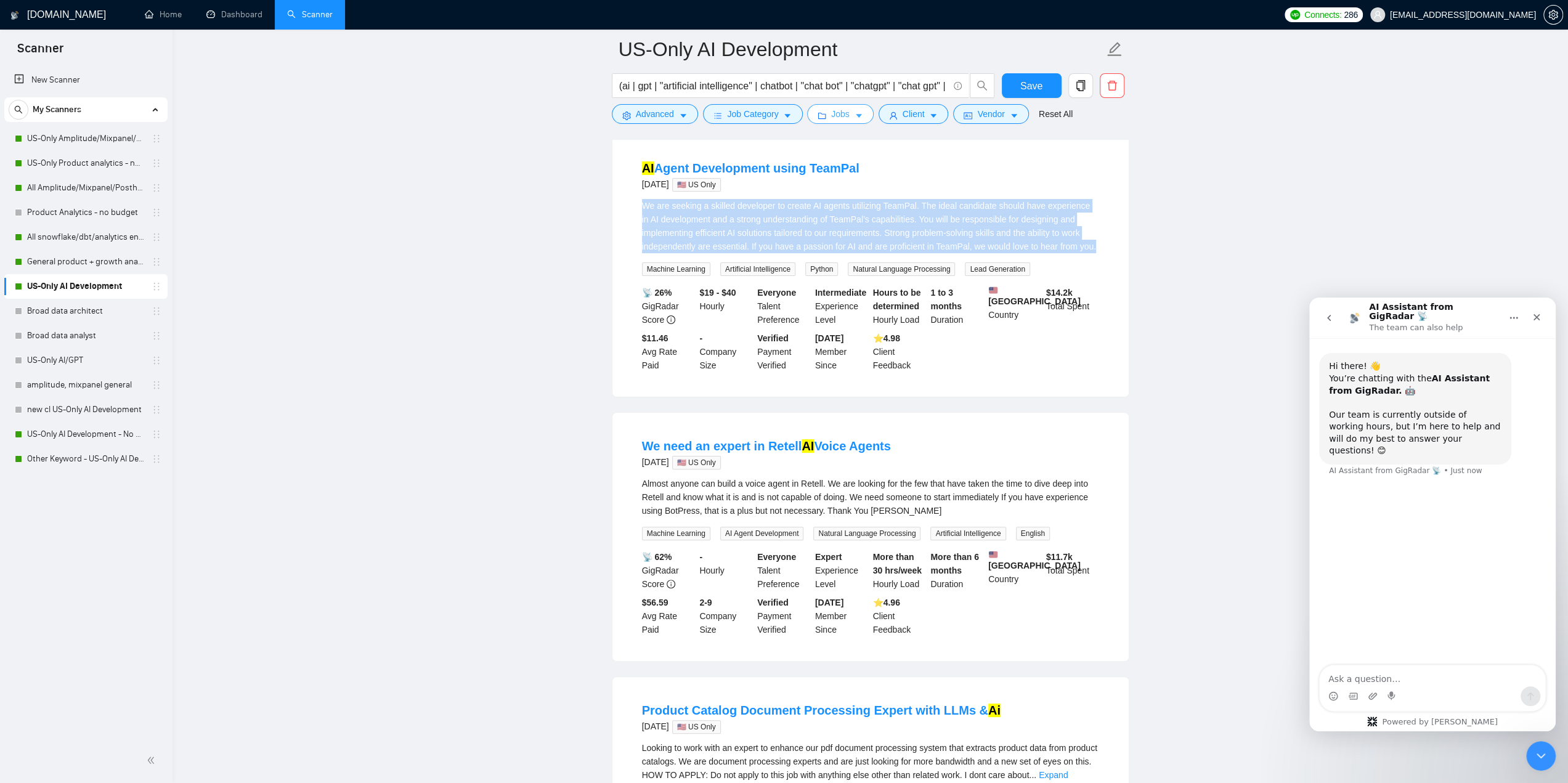
click at [854, 114] on icon "caret-down" at bounding box center [858, 116] width 9 height 9
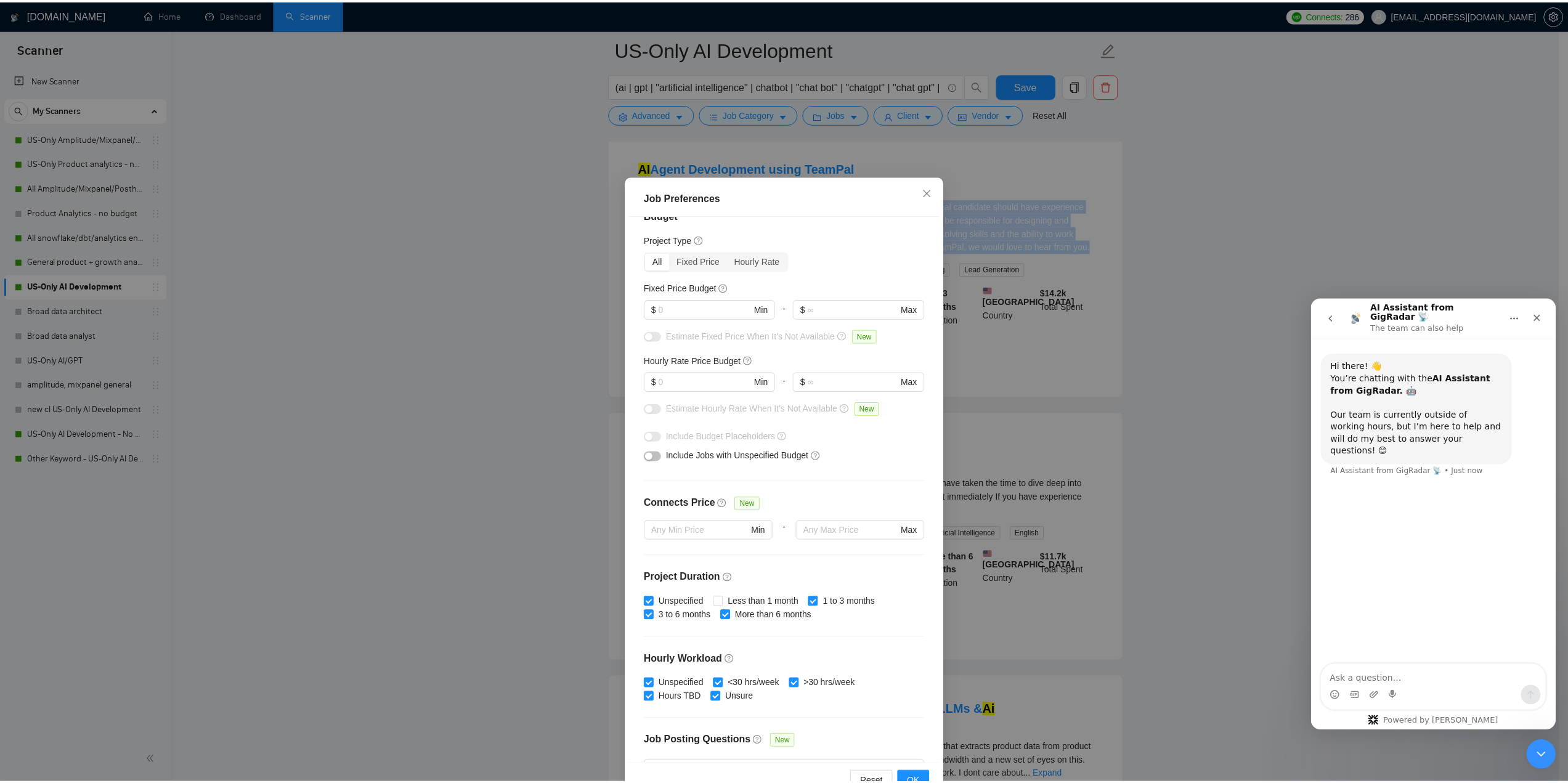
scroll to position [22, 0]
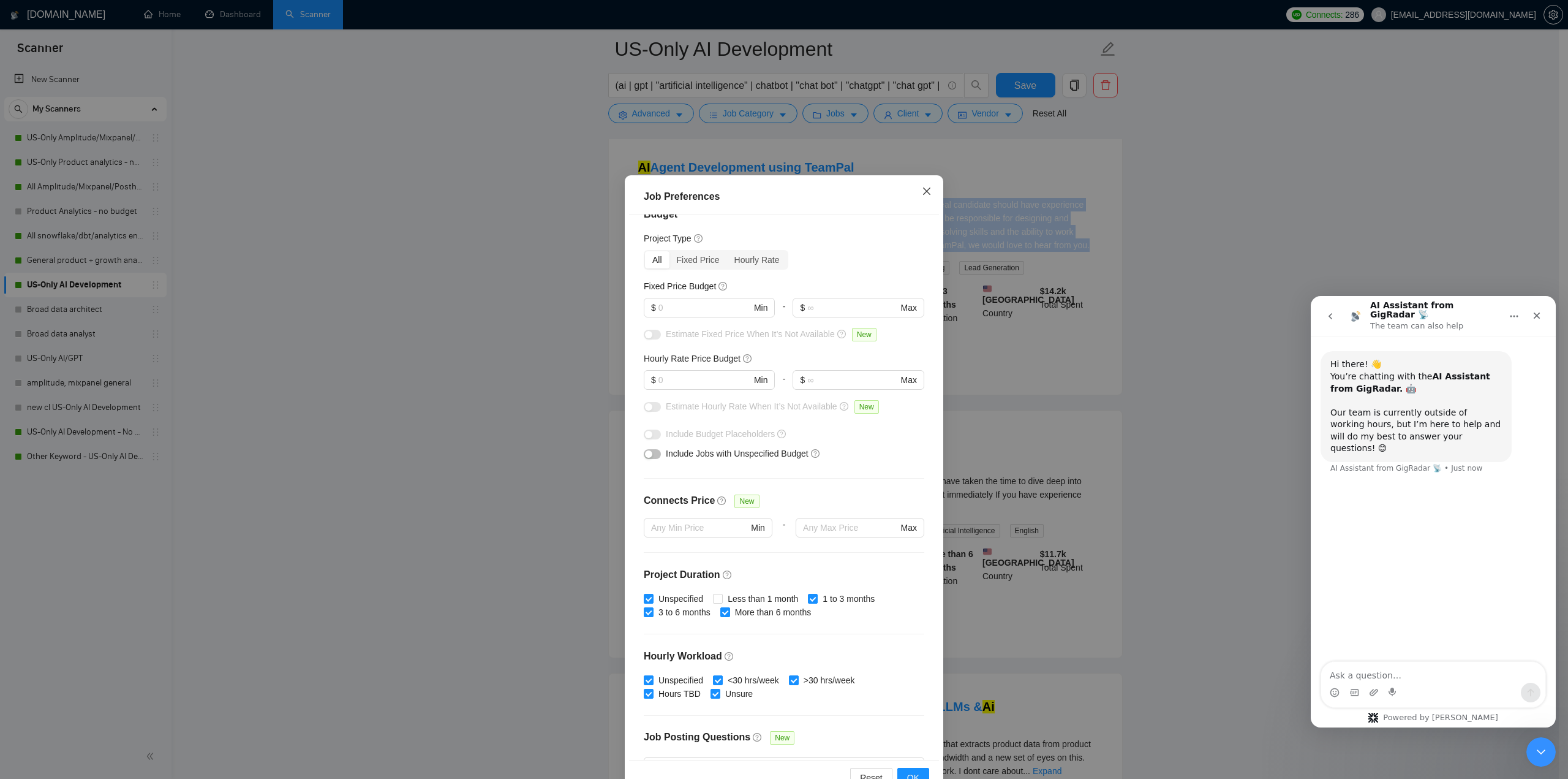
click at [923, 195] on icon "close" at bounding box center [927, 191] width 10 height 10
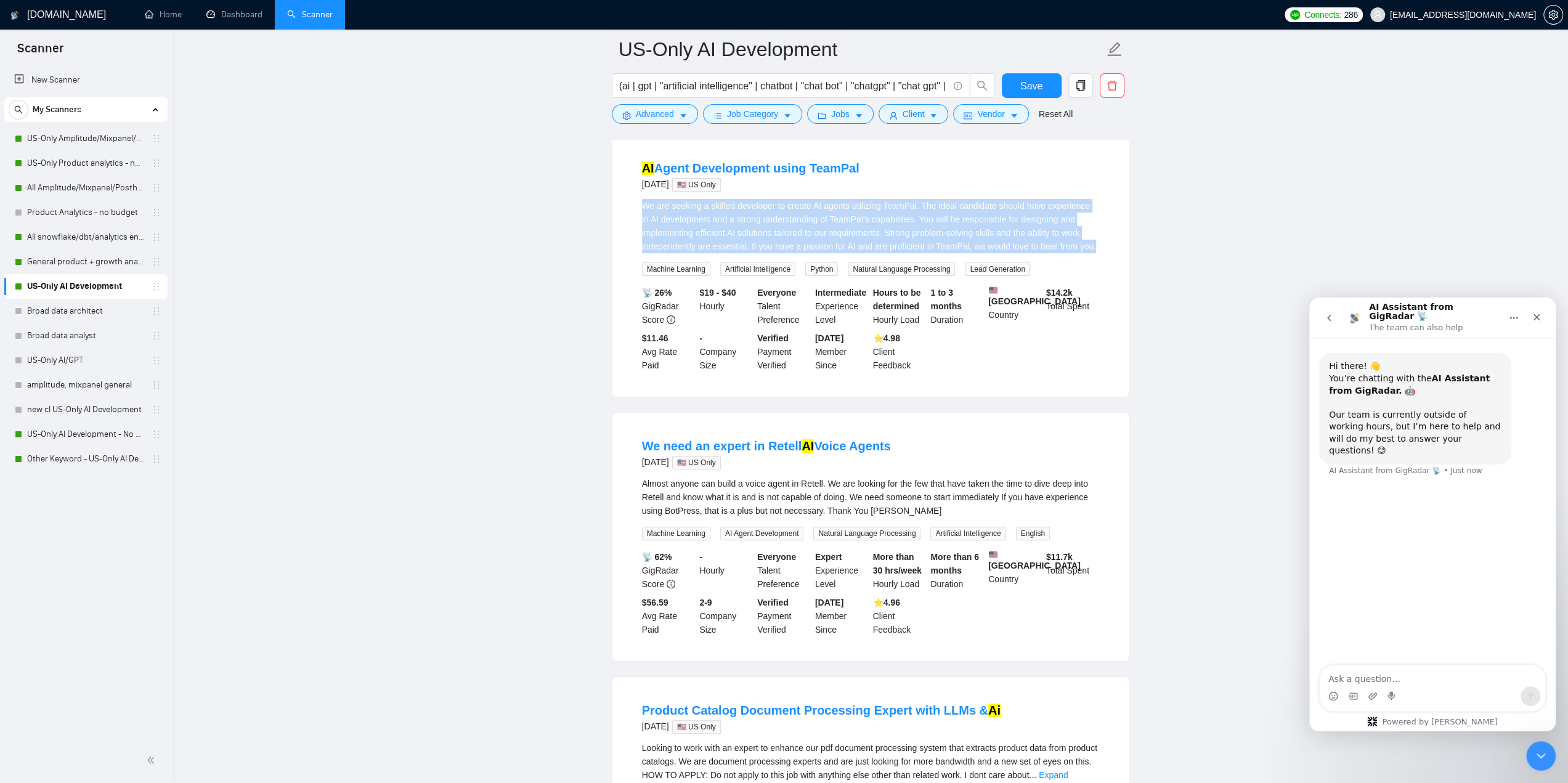
click at [847, 229] on div "We are seeking a skilled developer to create AI agents utilizing TeamPal. The i…" at bounding box center [870, 225] width 457 height 54
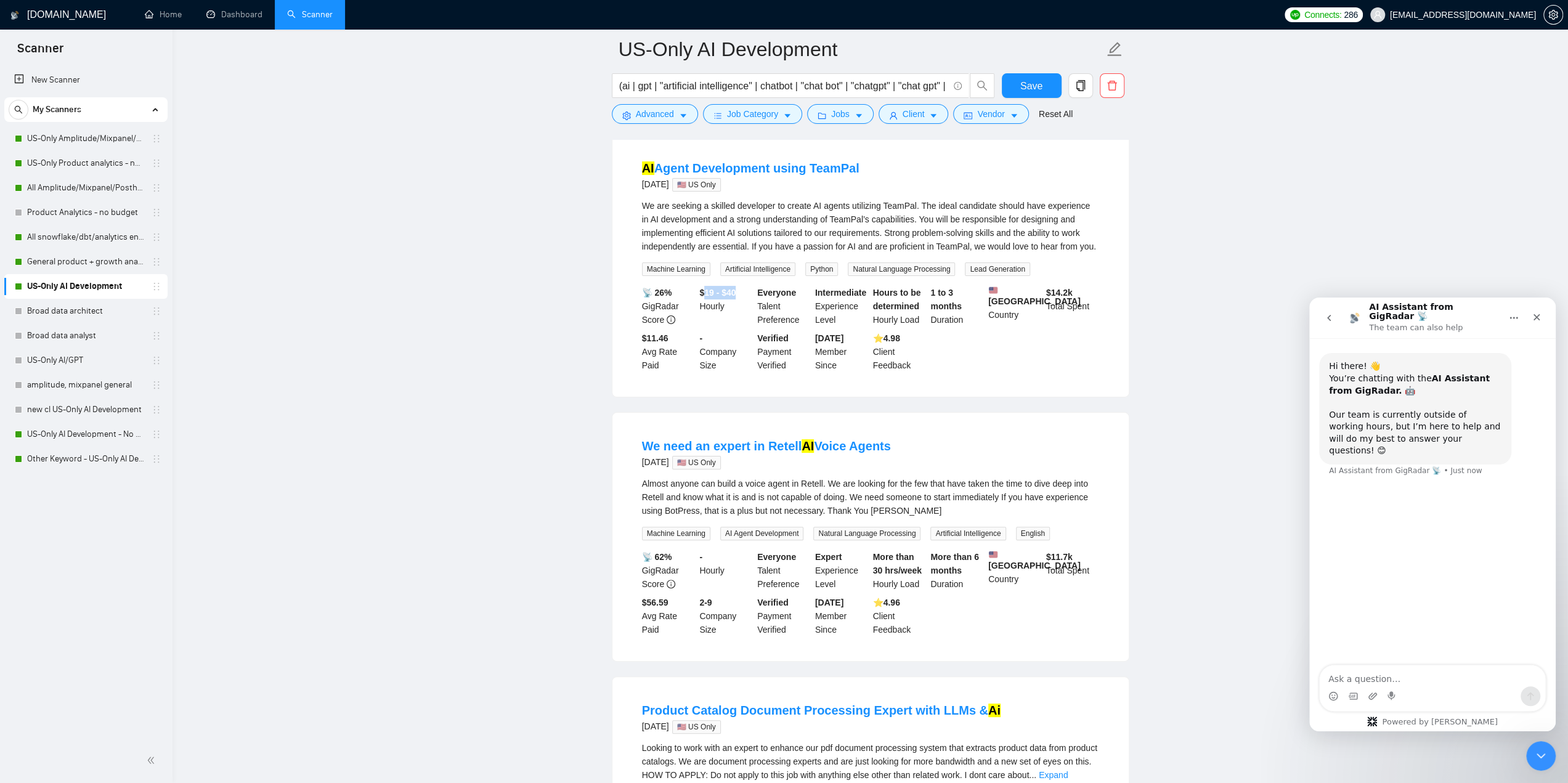
drag, startPoint x: 711, startPoint y: 295, endPoint x: 785, endPoint y: 214, distance: 109.7
click at [738, 299] on div "$19 - $40 Hourly" at bounding box center [725, 306] width 58 height 40
click at [717, 297] on div "$19 - $40 Hourly" at bounding box center [725, 306] width 58 height 40
click at [719, 294] on b "$19 - $40" at bounding box center [717, 293] width 37 height 10
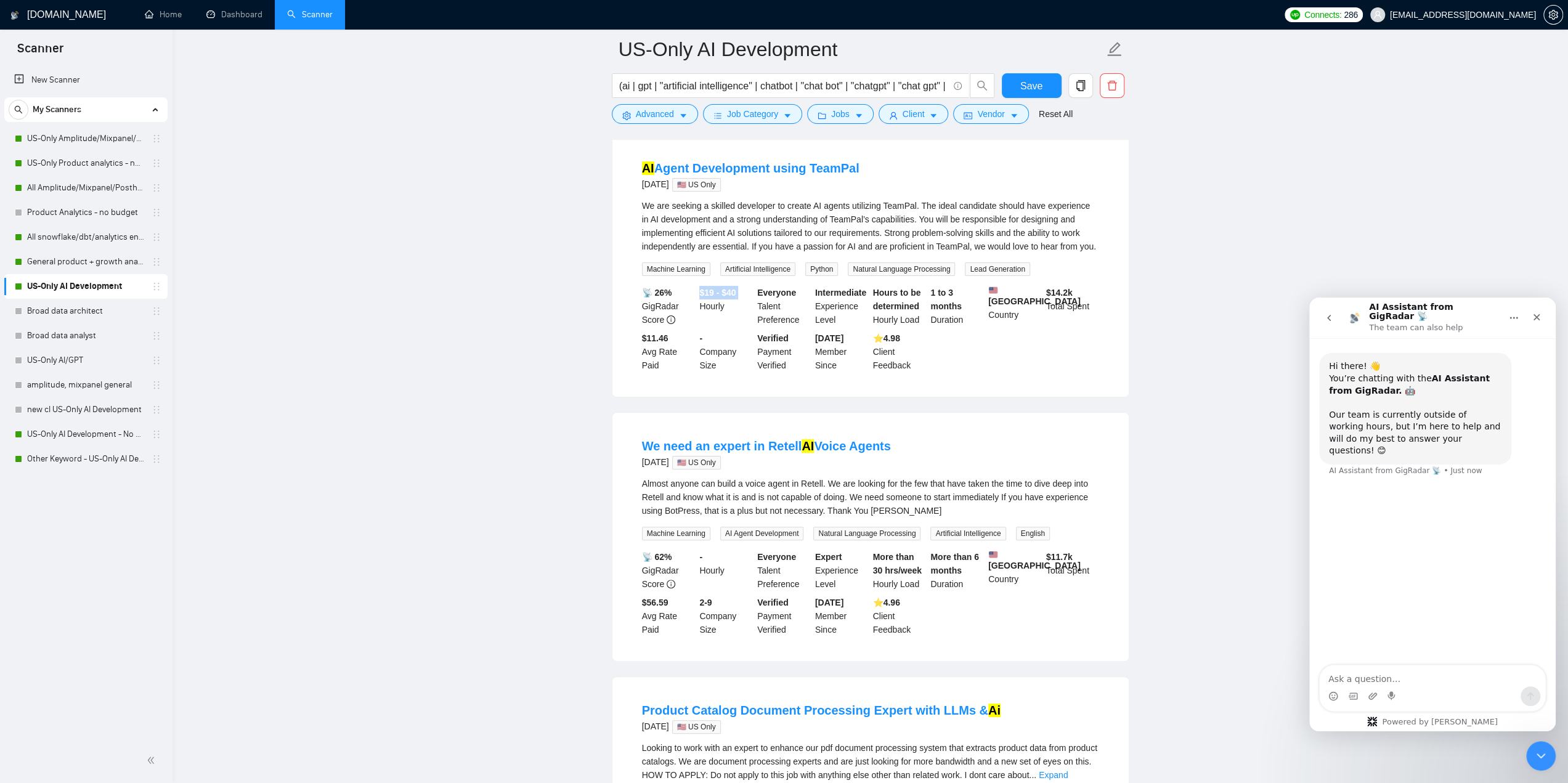
click at [720, 294] on b "$19 - $40" at bounding box center [717, 293] width 37 height 10
click at [718, 311] on div "$19 - $40 Hourly" at bounding box center [725, 306] width 58 height 40
click at [728, 296] on b "$19 - $40" at bounding box center [717, 293] width 37 height 10
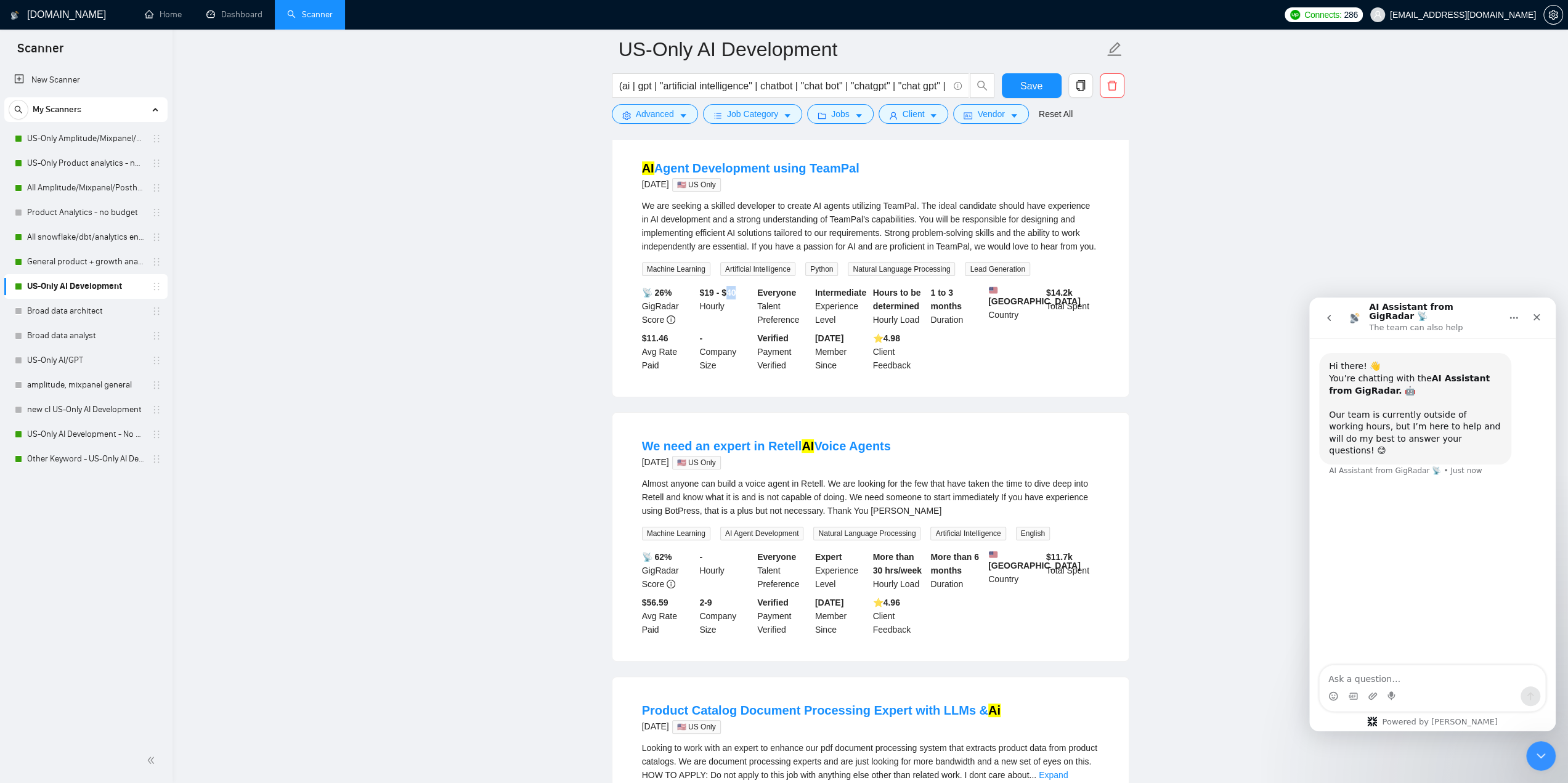
click at [728, 296] on b "$19 - $40" at bounding box center [717, 293] width 37 height 10
click at [737, 313] on div "$19 - $40 Hourly" at bounding box center [725, 306] width 58 height 40
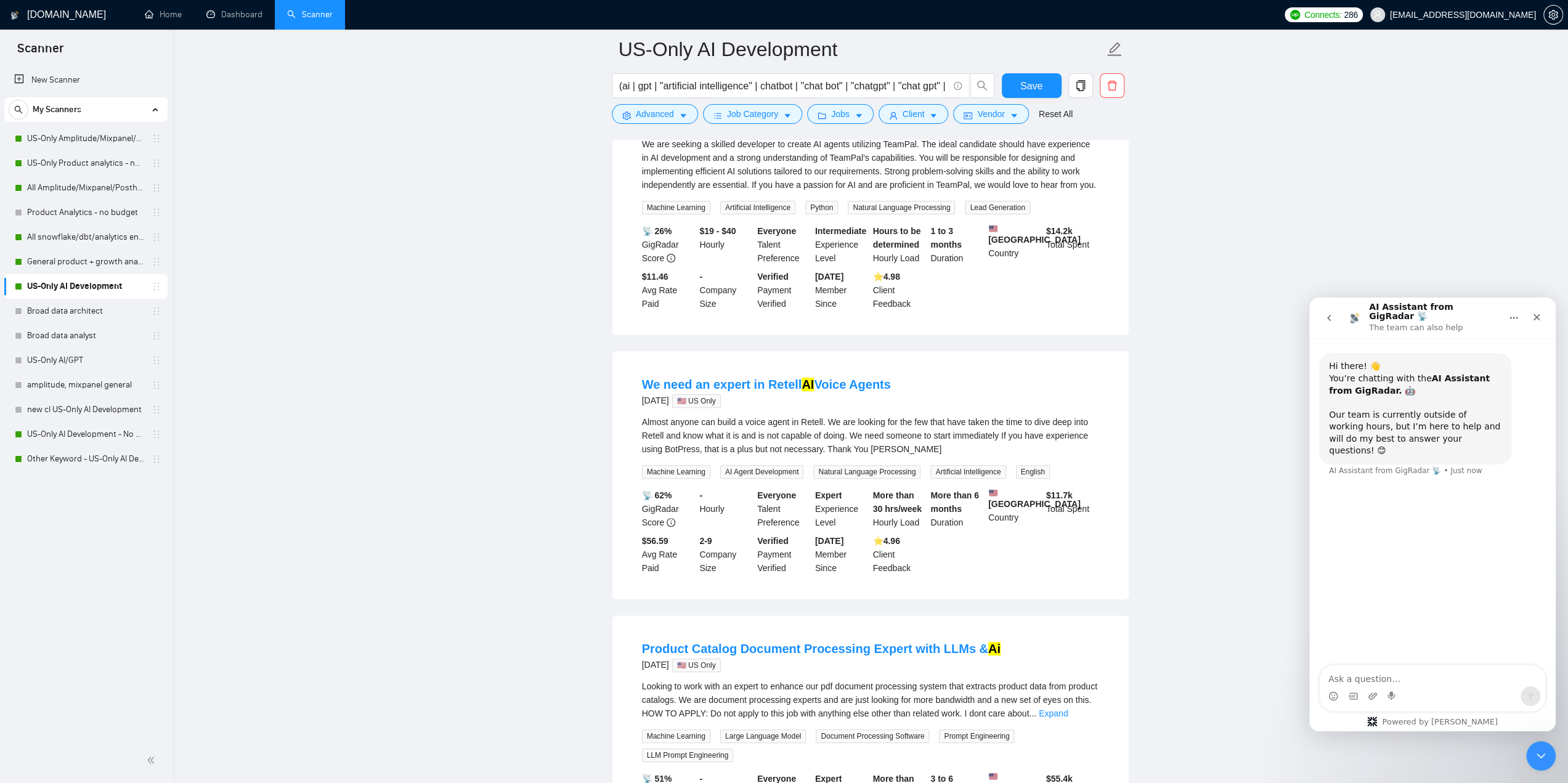
scroll to position [123, 0]
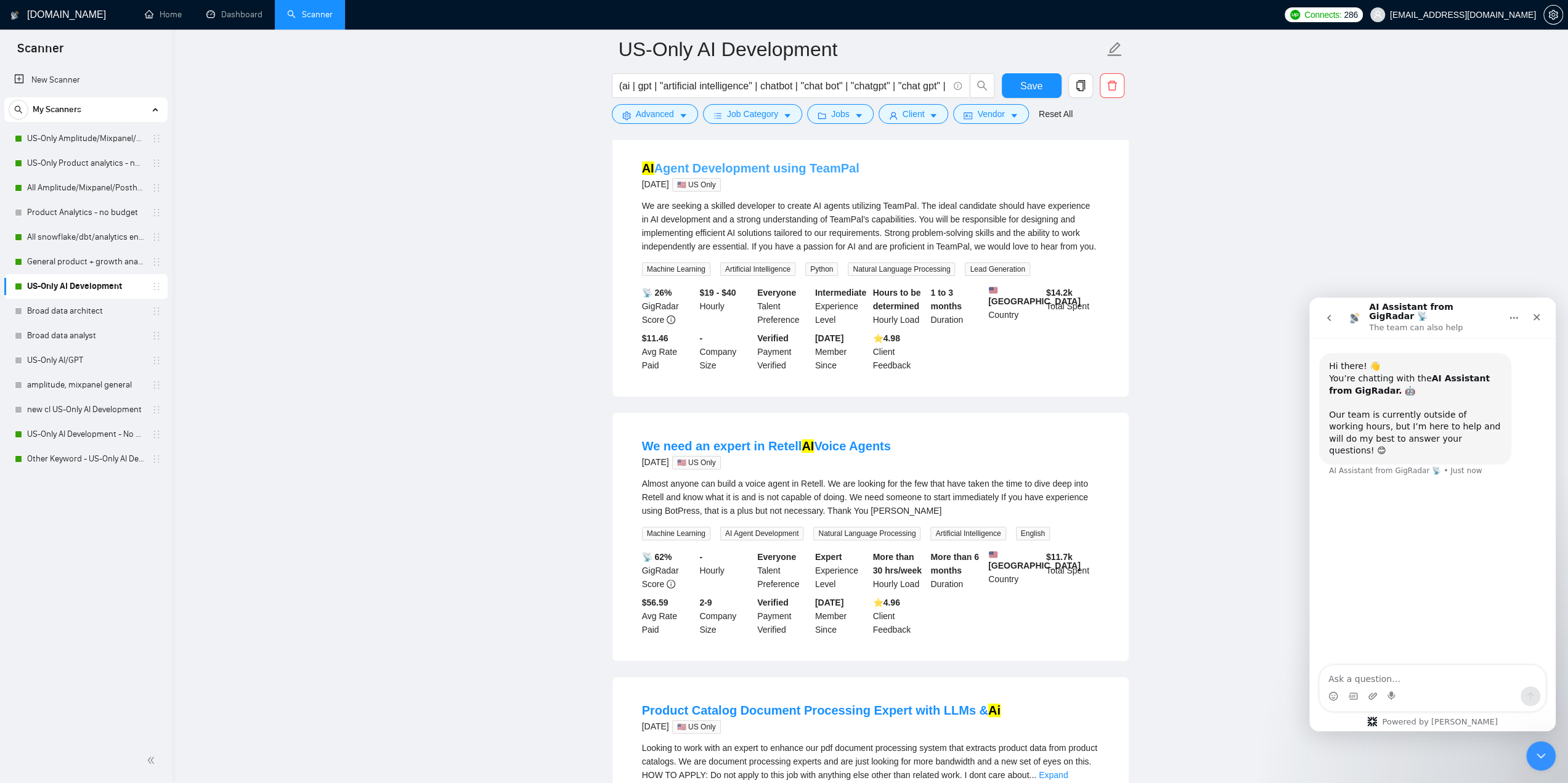
click at [788, 169] on link "AI Agent Development using TeamPal" at bounding box center [751, 168] width 217 height 14
click at [974, 200] on div "We are seeking a skilled developer to create AI agents utilizing TeamPal. The i…" at bounding box center [870, 225] width 457 height 54
click at [975, 232] on div "We are seeking a skilled developer to create AI agents utilizing TeamPal. The i…" at bounding box center [870, 225] width 457 height 54
click at [976, 232] on div "We are seeking a skilled developer to create AI agents utilizing TeamPal. The i…" at bounding box center [870, 225] width 457 height 54
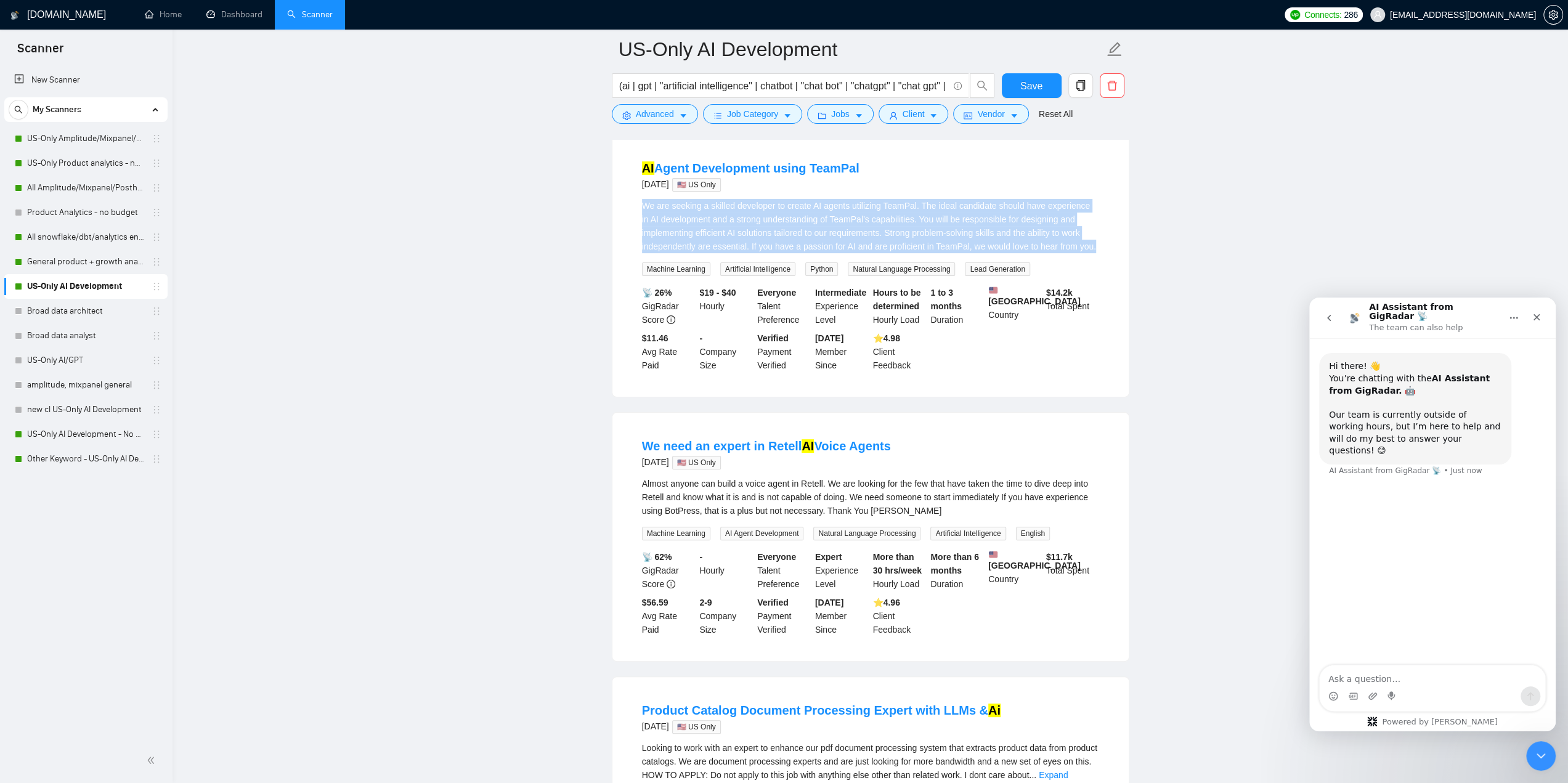
click at [976, 232] on div "We are seeking a skilled developer to create AI agents utilizing TeamPal. The i…" at bounding box center [870, 225] width 457 height 54
click at [977, 232] on div "We are seeking a skilled developer to create AI agents utilizing TeamPal. The i…" at bounding box center [870, 225] width 457 height 54
click at [829, 214] on div "We are seeking a skilled developer to create AI agents utilizing TeamPal. The i…" at bounding box center [870, 225] width 457 height 54
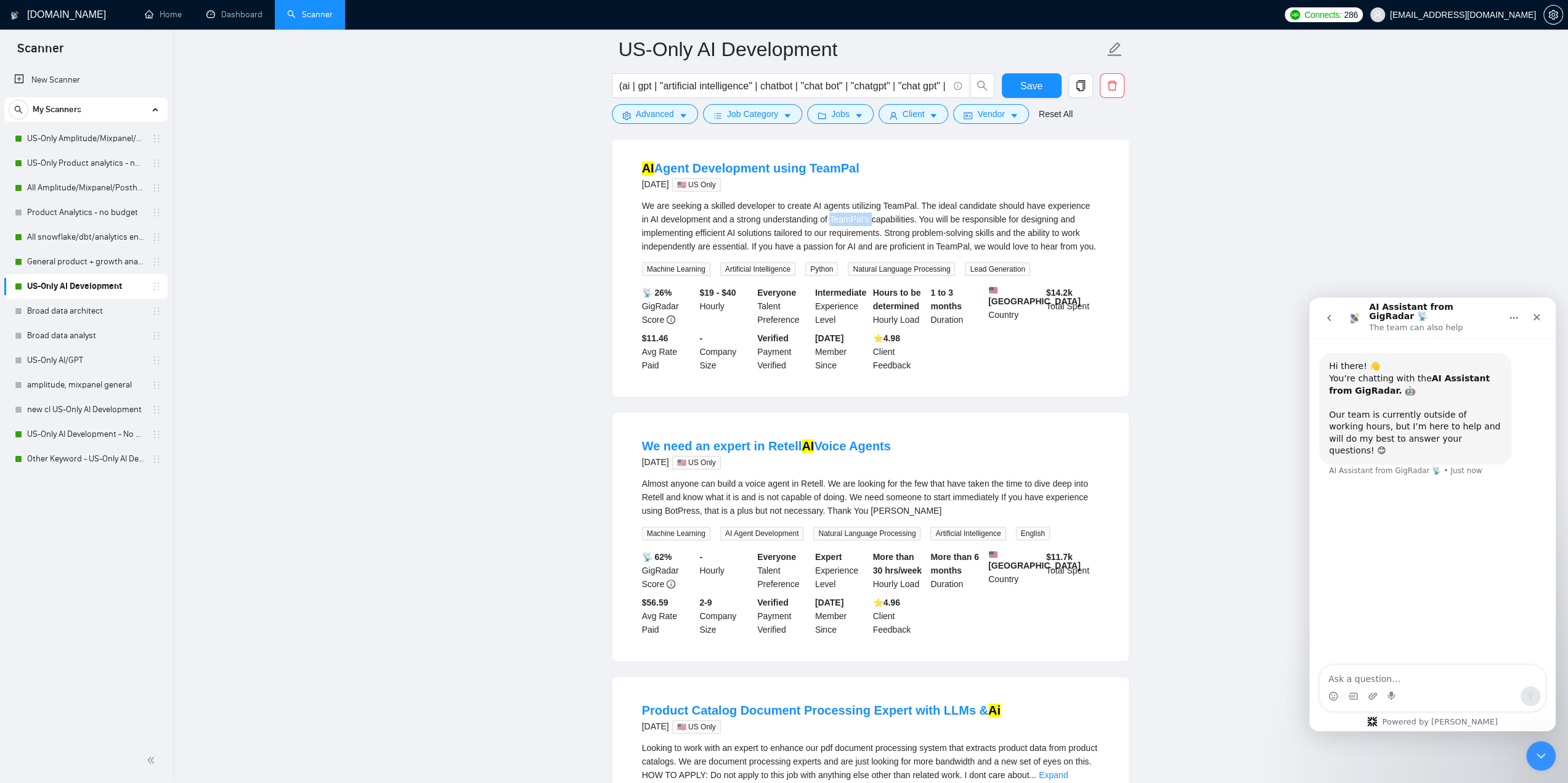
click at [829, 214] on div "We are seeking a skilled developer to create AI agents utilizing TeamPal. The i…" at bounding box center [870, 225] width 457 height 54
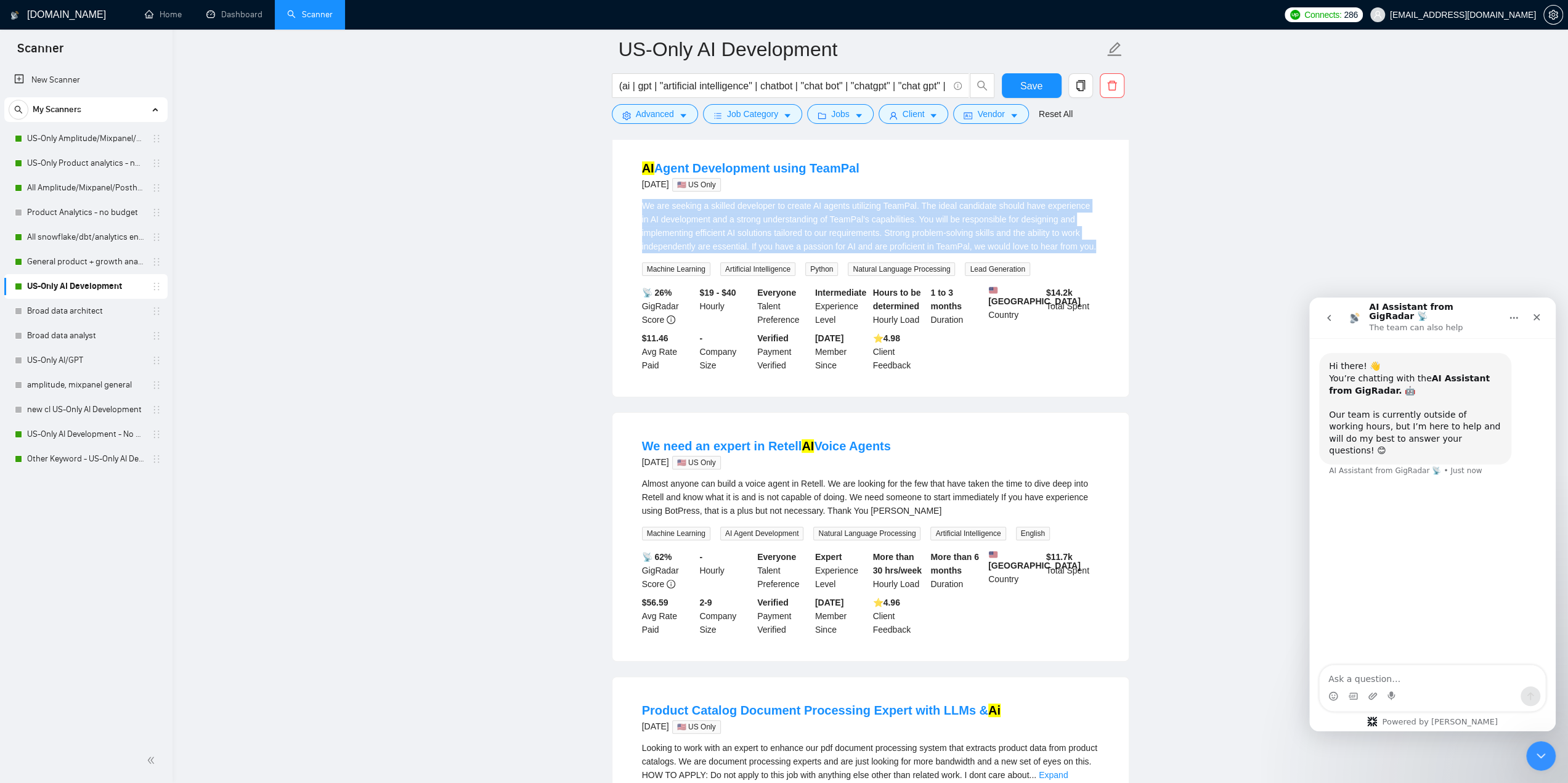
click at [829, 214] on div "We are seeking a skilled developer to create AI agents utilizing TeamPal. The i…" at bounding box center [870, 225] width 457 height 54
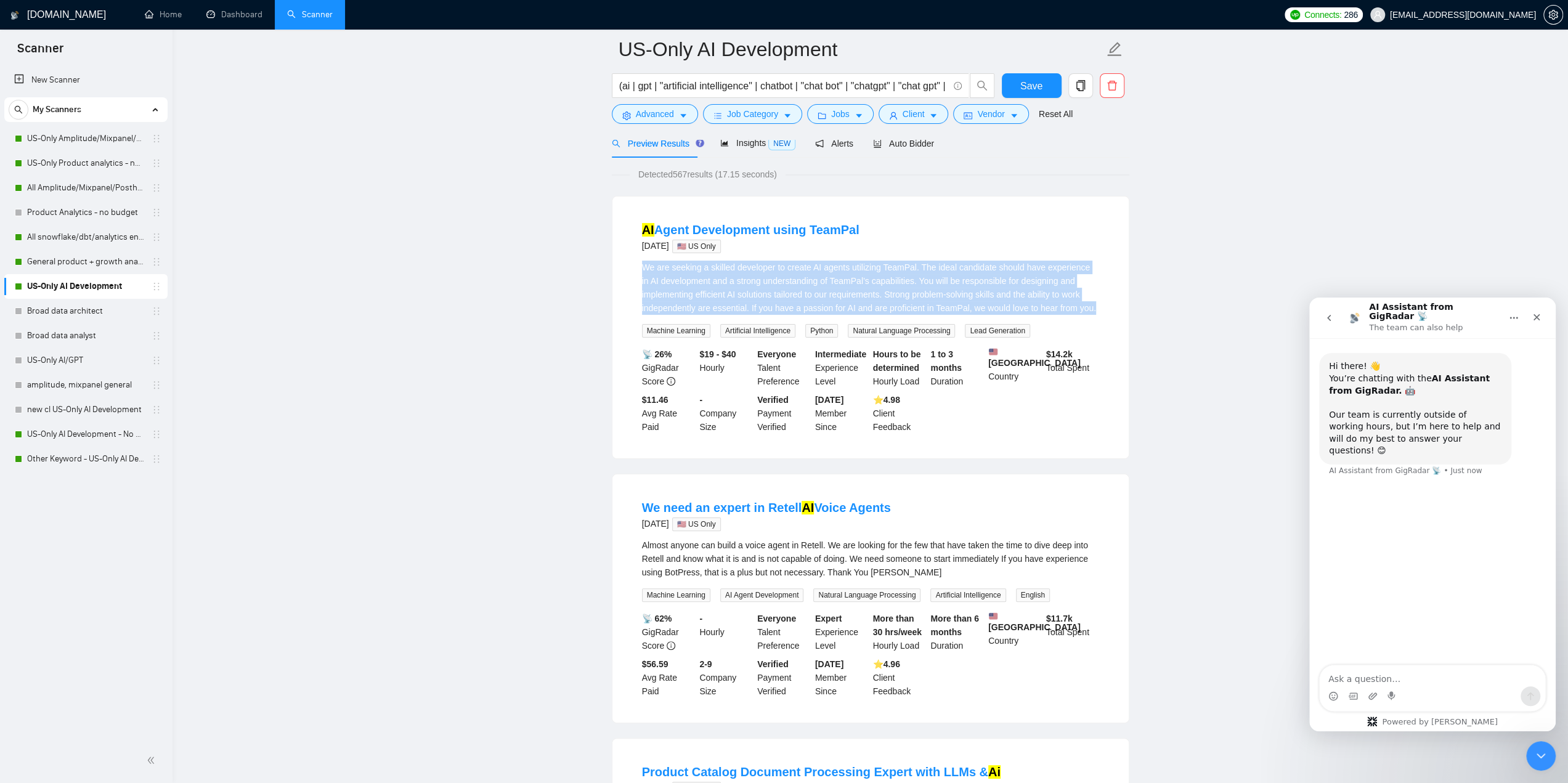
click at [819, 284] on div "We are seeking a skilled developer to create AI agents utilizing TeamPal. The i…" at bounding box center [870, 287] width 457 height 54
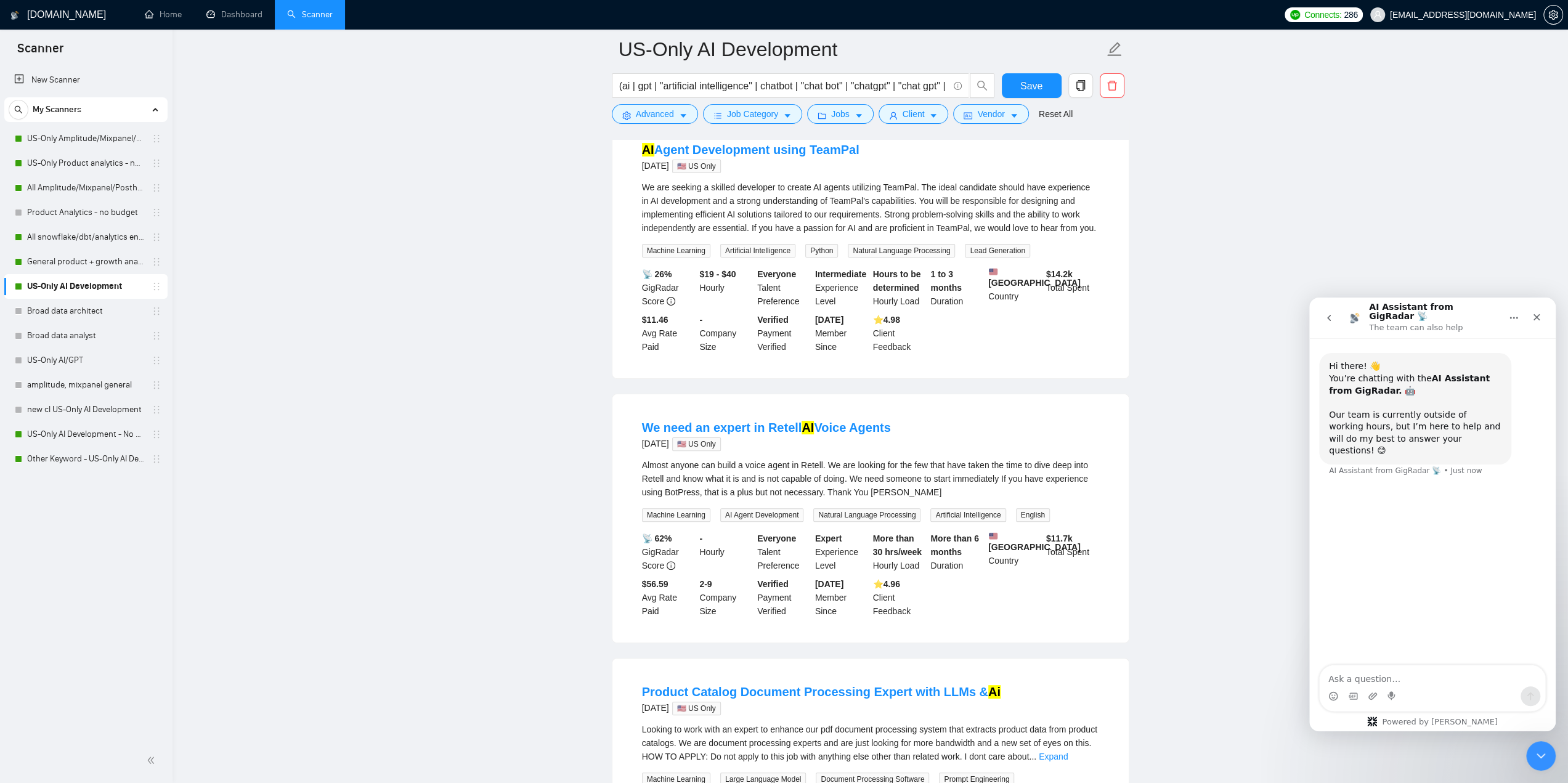
scroll to position [123, 0]
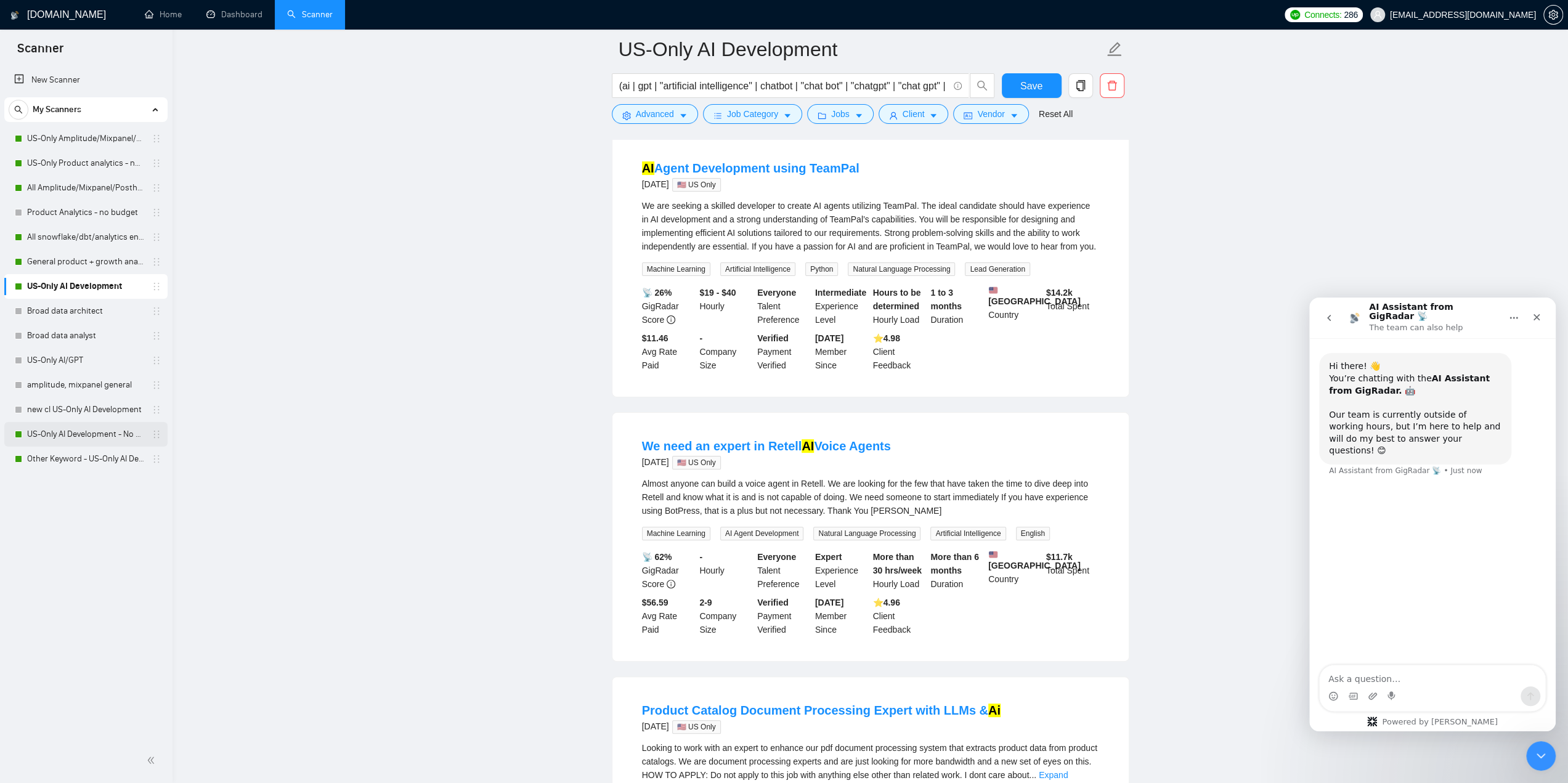
click at [107, 439] on link "US-Only AI Development - No budget" at bounding box center [86, 434] width 117 height 24
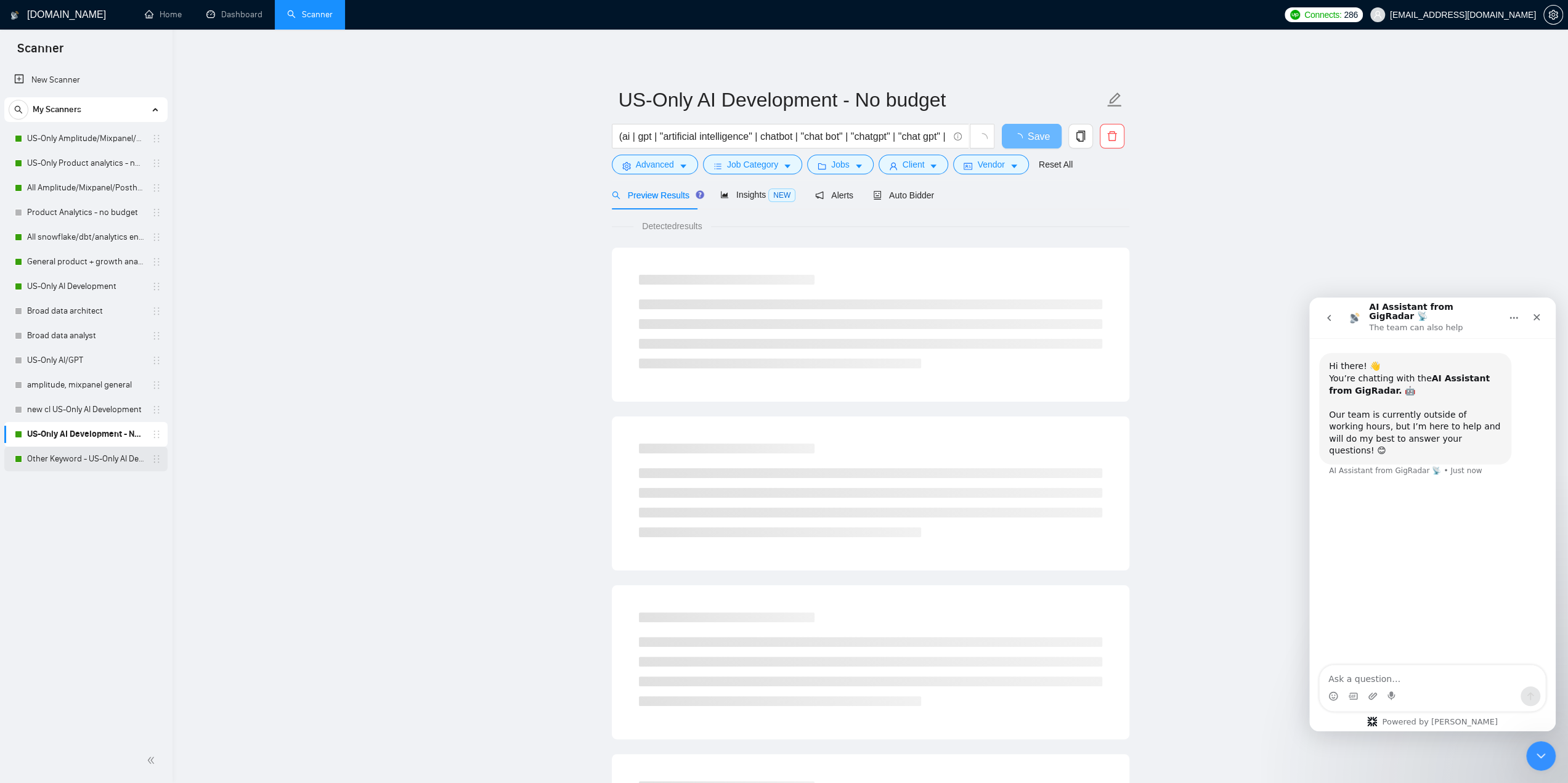
click at [96, 460] on link "Other Keyword - US-Only AI Development" at bounding box center [86, 459] width 117 height 24
